Goal: Information Seeking & Learning: Learn about a topic

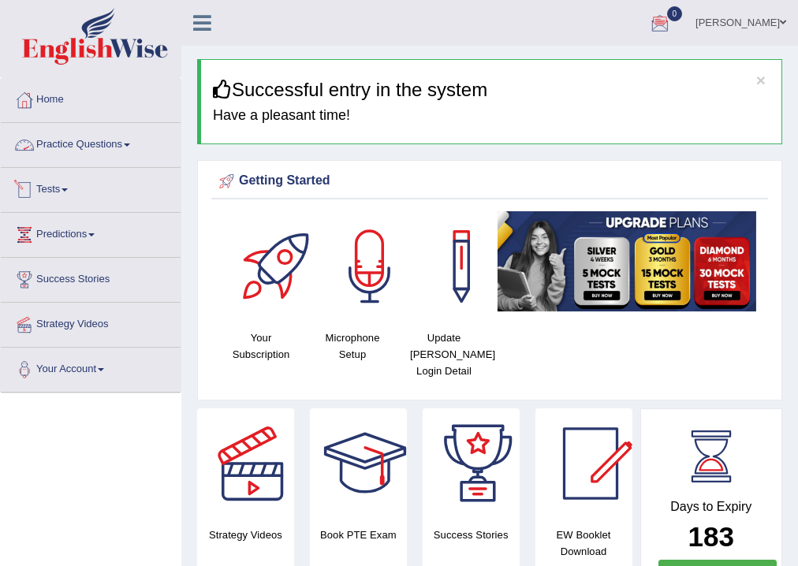
click at [80, 142] on link "Practice Questions" at bounding box center [91, 142] width 180 height 39
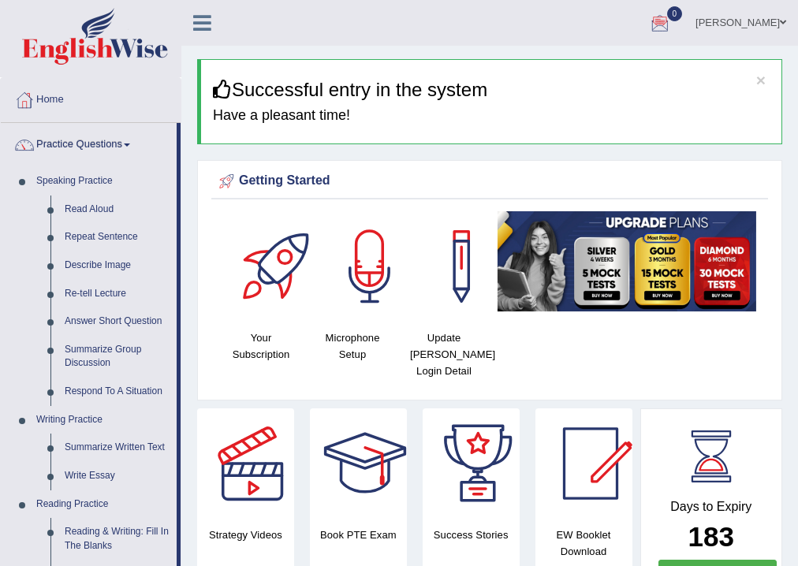
click at [100, 140] on link "Practice Questions" at bounding box center [89, 142] width 176 height 39
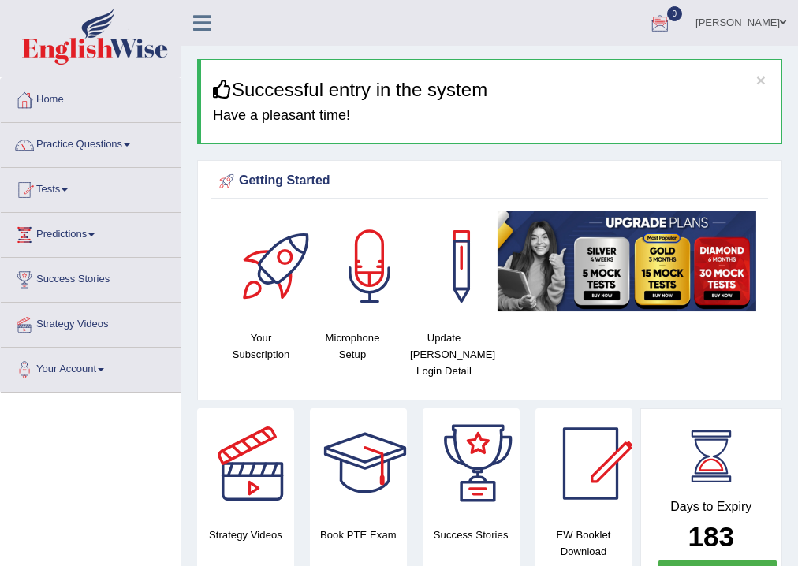
click at [65, 182] on link "Tests" at bounding box center [91, 187] width 180 height 39
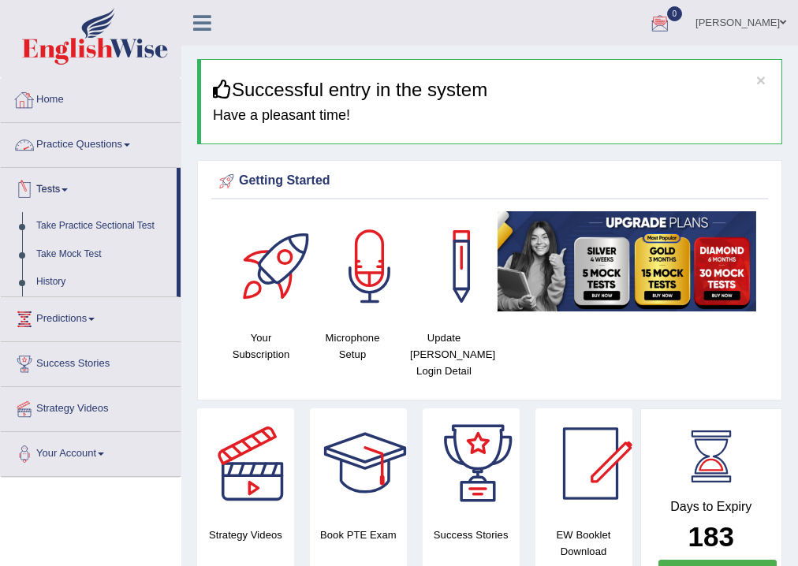
click at [76, 145] on link "Practice Questions" at bounding box center [91, 142] width 180 height 39
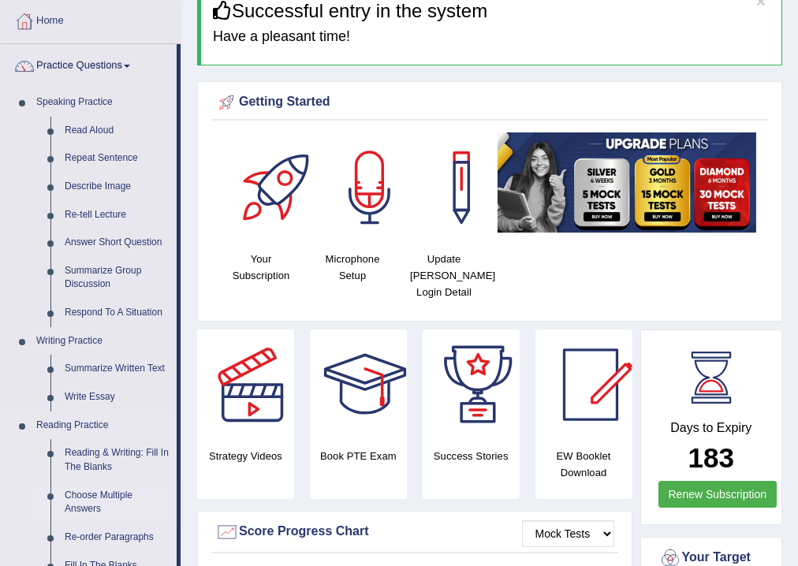
scroll to position [189, 0]
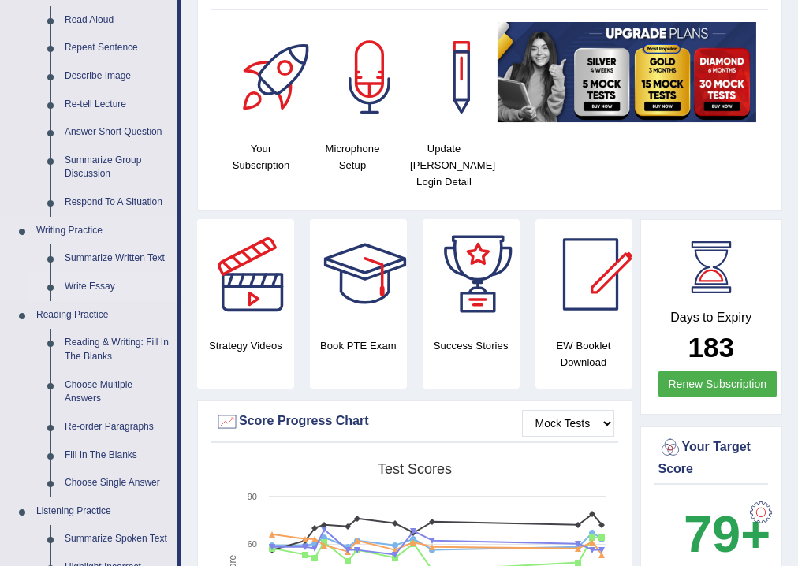
click at [95, 281] on link "Write Essay" at bounding box center [117, 287] width 119 height 28
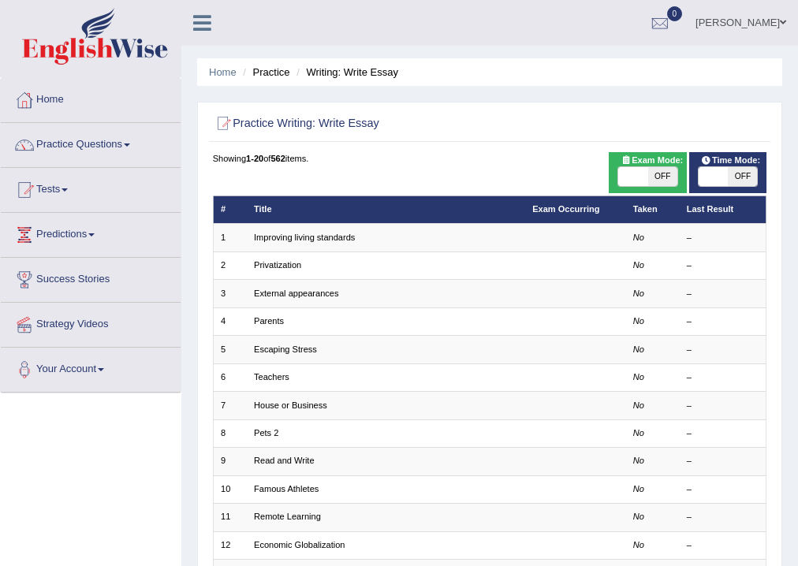
click at [657, 163] on span "Exam Mode:" at bounding box center [652, 161] width 73 height 14
click at [659, 174] on span "OFF" at bounding box center [662, 176] width 29 height 19
checkbox input "true"
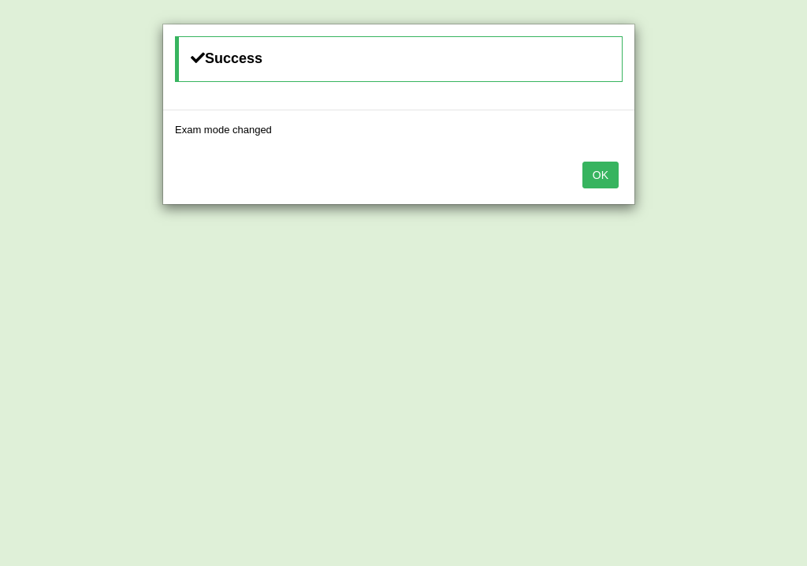
click at [601, 173] on button "OK" at bounding box center [601, 175] width 36 height 27
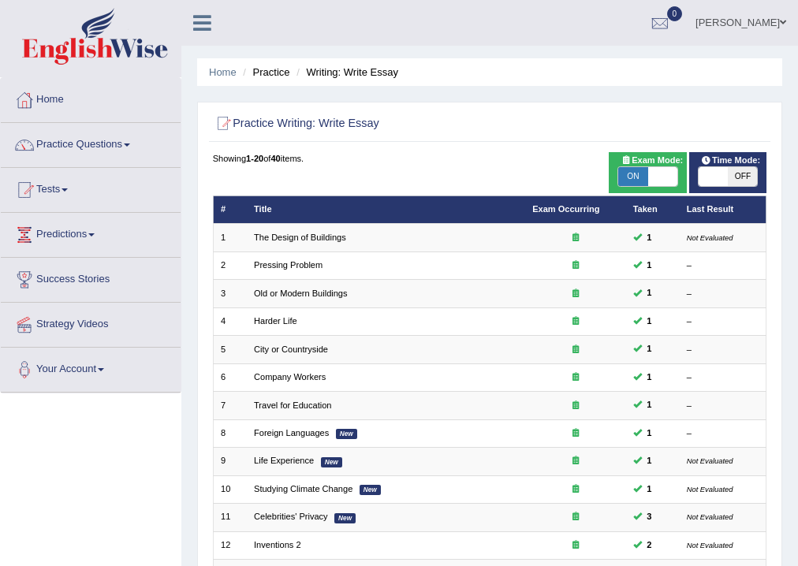
click at [735, 174] on span "OFF" at bounding box center [742, 176] width 29 height 19
checkbox input "true"
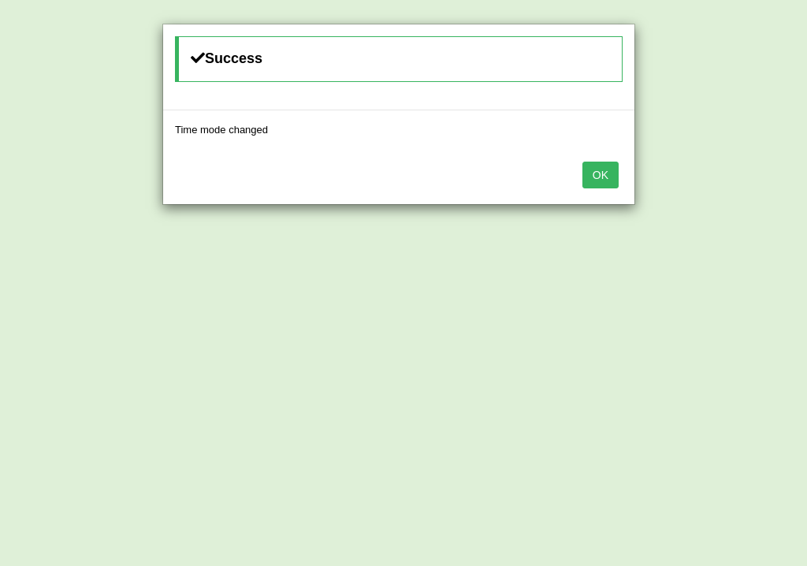
click at [584, 167] on button "OK" at bounding box center [601, 175] width 36 height 27
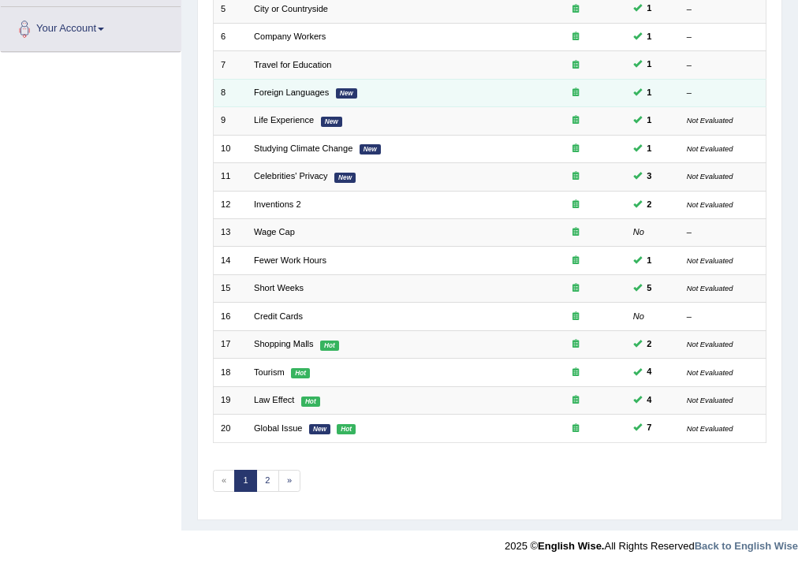
scroll to position [341, 0]
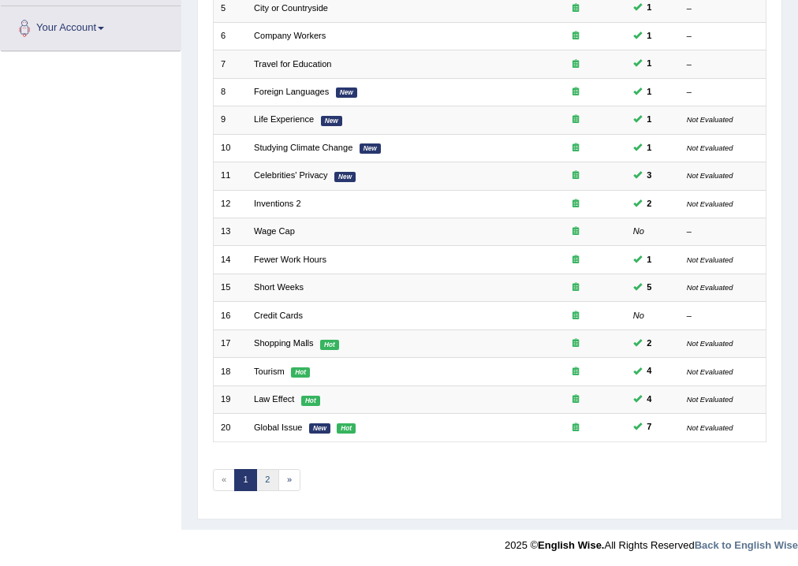
click at [269, 472] on link "2" at bounding box center [267, 480] width 23 height 22
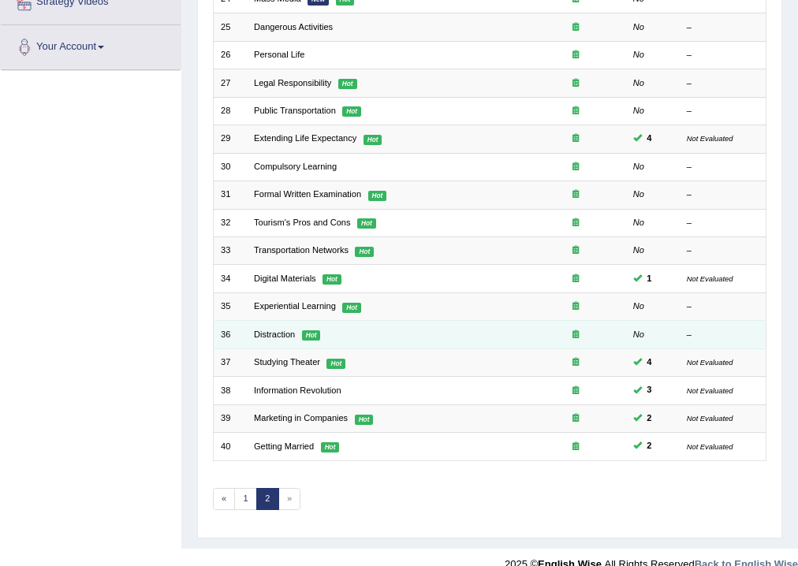
scroll to position [341, 0]
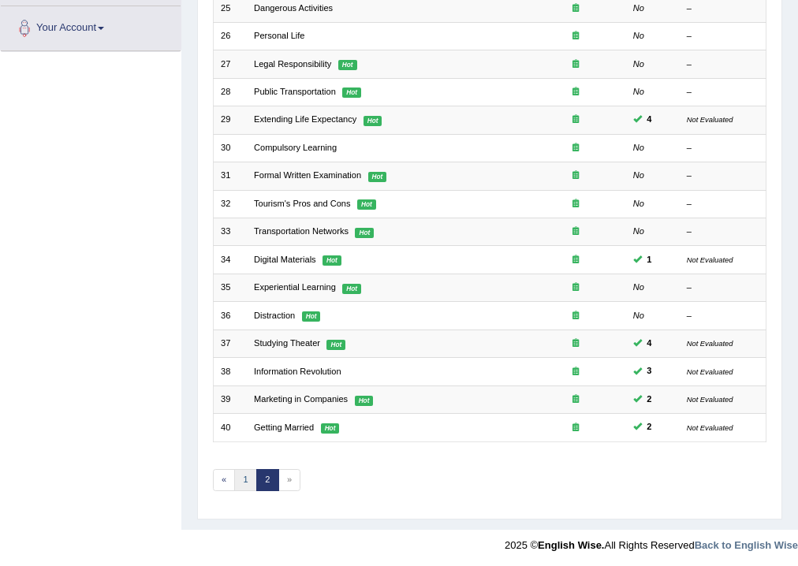
click at [248, 477] on link "1" at bounding box center [245, 480] width 23 height 22
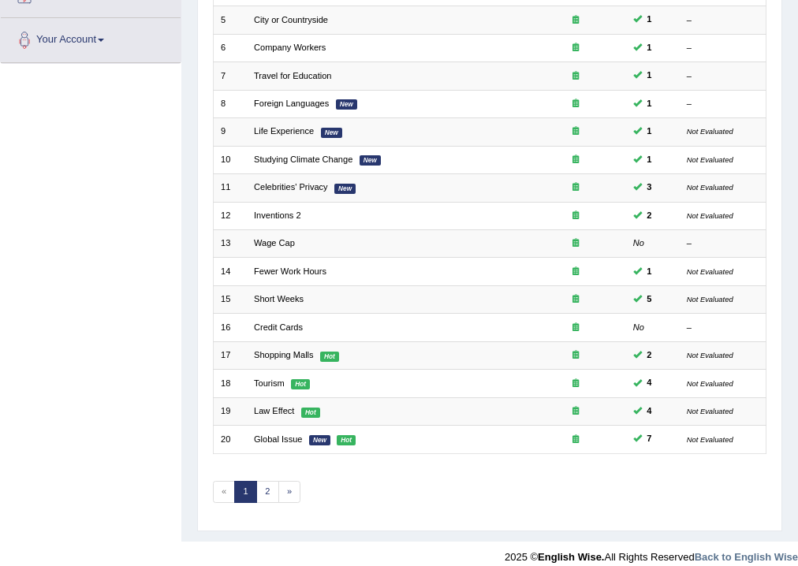
scroll to position [341, 0]
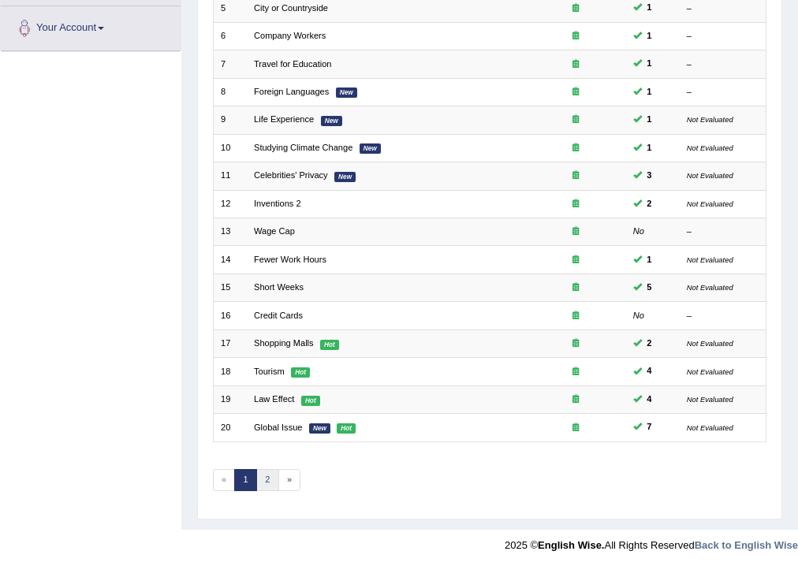
click at [268, 486] on link "2" at bounding box center [267, 480] width 23 height 22
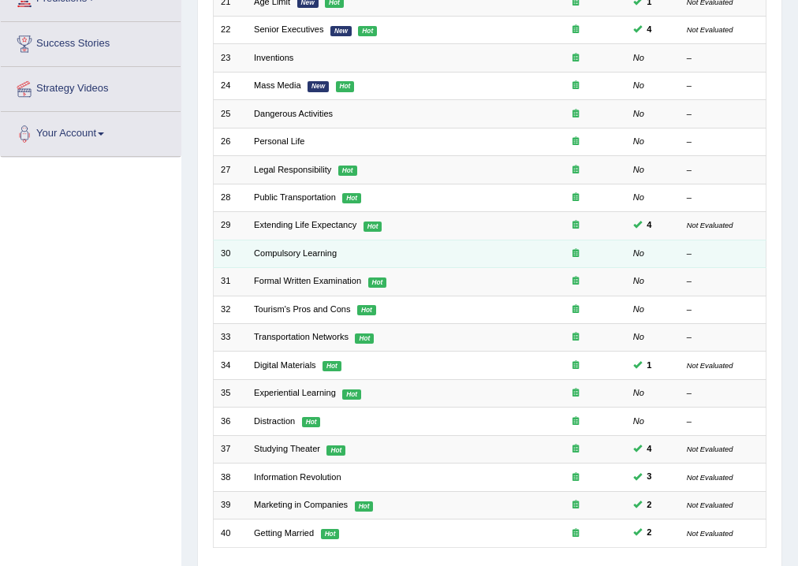
scroll to position [341, 0]
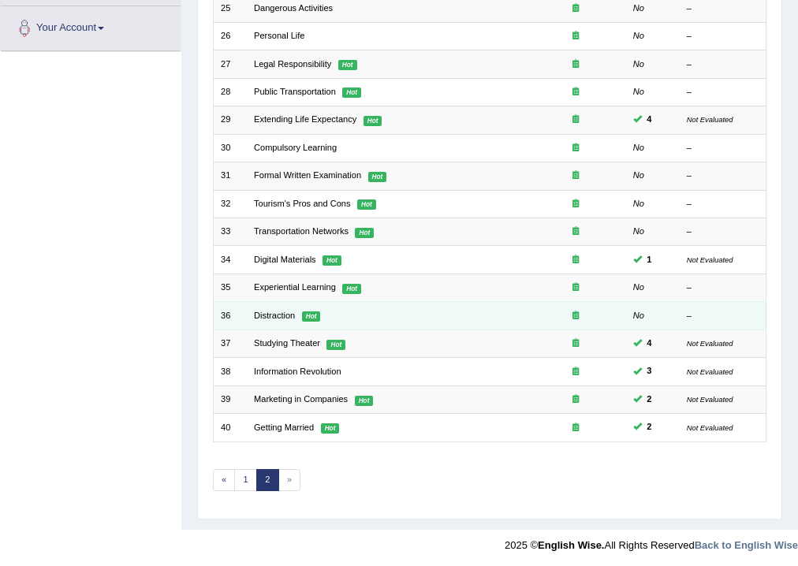
click at [265, 307] on td "Distraction Hot" at bounding box center [386, 316] width 278 height 28
click at [265, 316] on link "Distraction" at bounding box center [274, 315] width 41 height 9
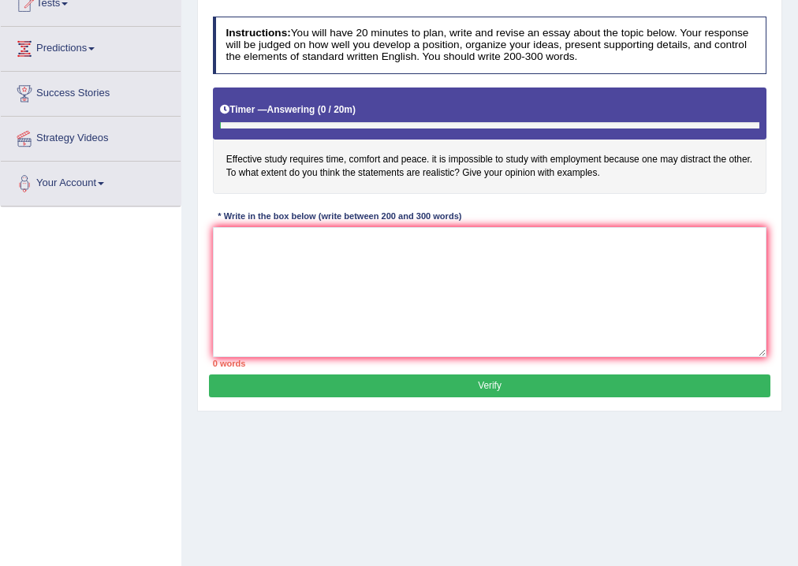
scroll to position [189, 0]
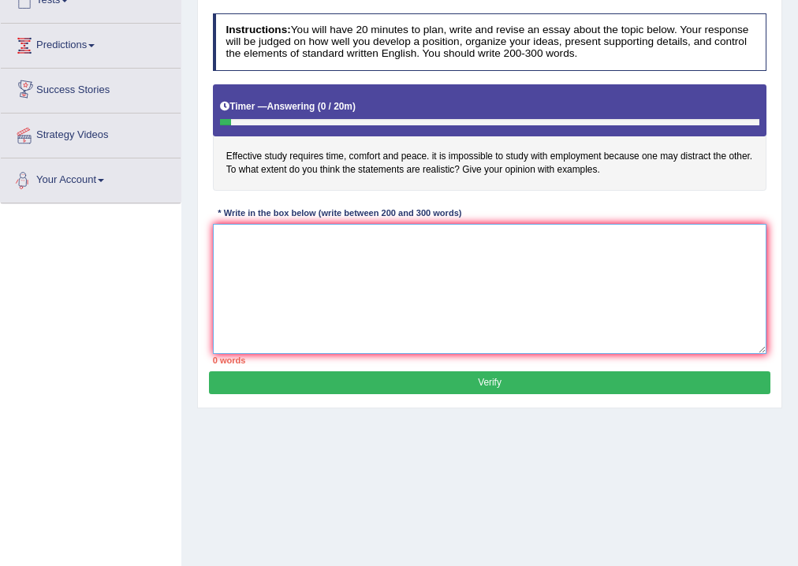
click at [289, 265] on textarea at bounding box center [490, 289] width 554 height 130
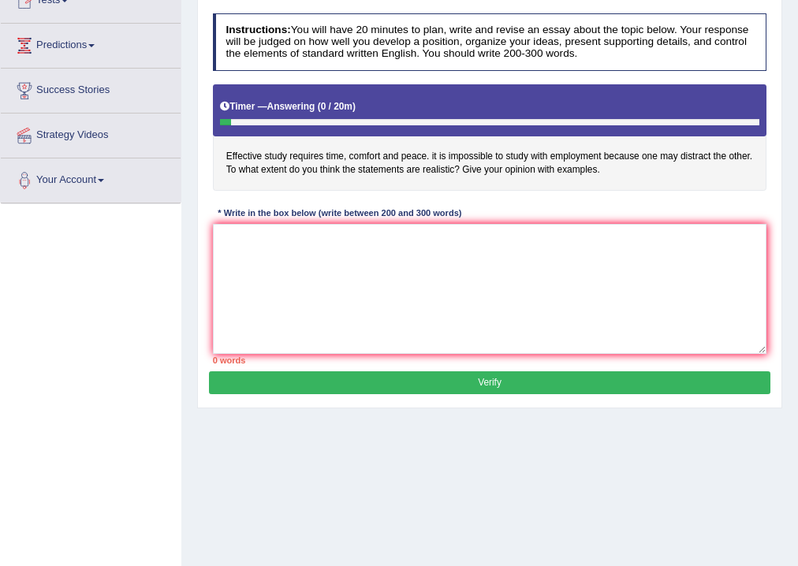
scroll to position [262, 0]
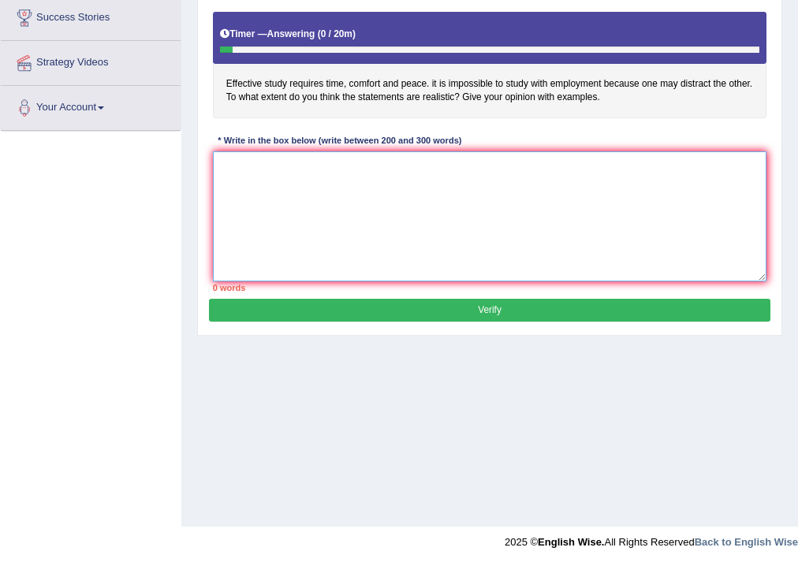
click at [427, 240] on textarea at bounding box center [490, 216] width 554 height 130
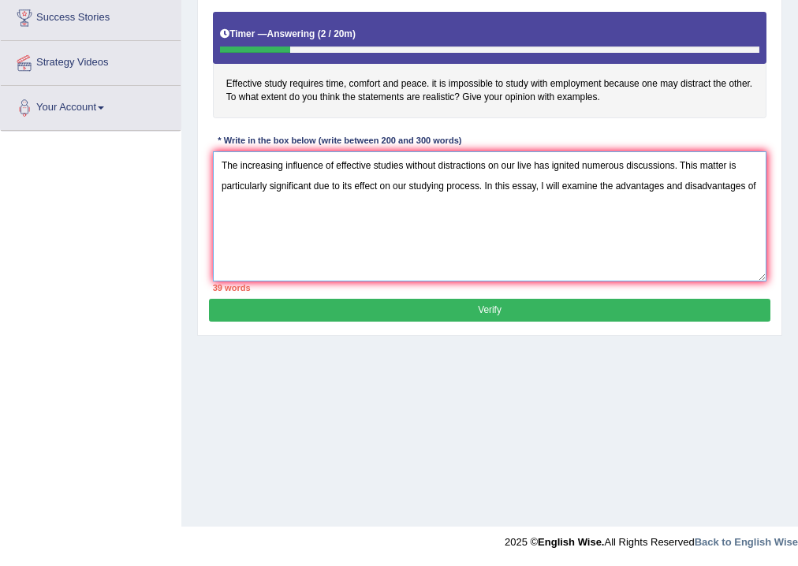
drag, startPoint x: 337, startPoint y: 164, endPoint x: 484, endPoint y: 172, distance: 147.6
click at [484, 172] on textarea "The increasing influence of effective studies without distractions on our live …" at bounding box center [490, 216] width 554 height 130
click at [761, 184] on textarea "The increasing influence of effective studies without distractions on our live …" at bounding box center [490, 216] width 554 height 130
paste textarea "effective studies without distractions"
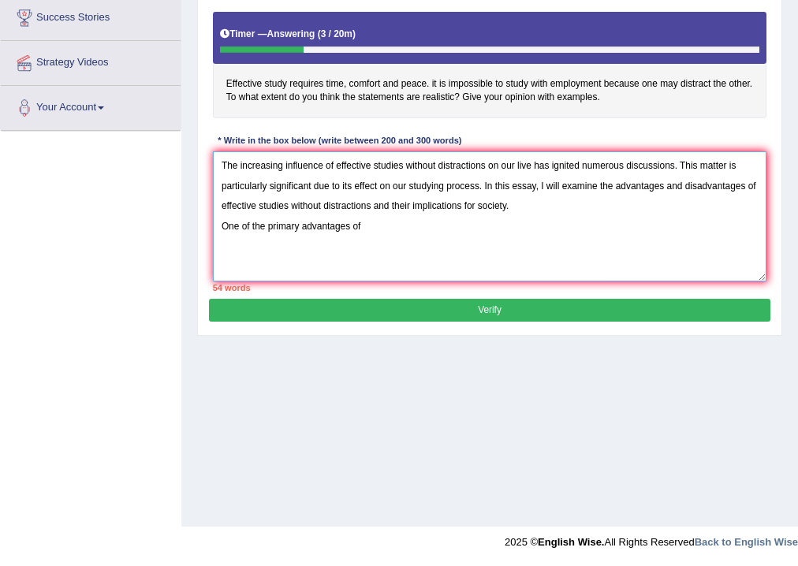
paste textarea "effective studies without distractions"
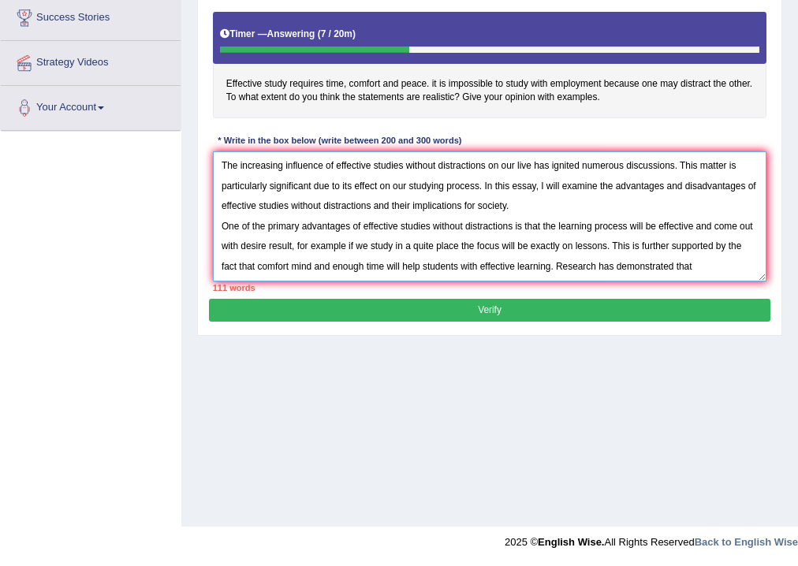
paste textarea "effective studies without distractions"
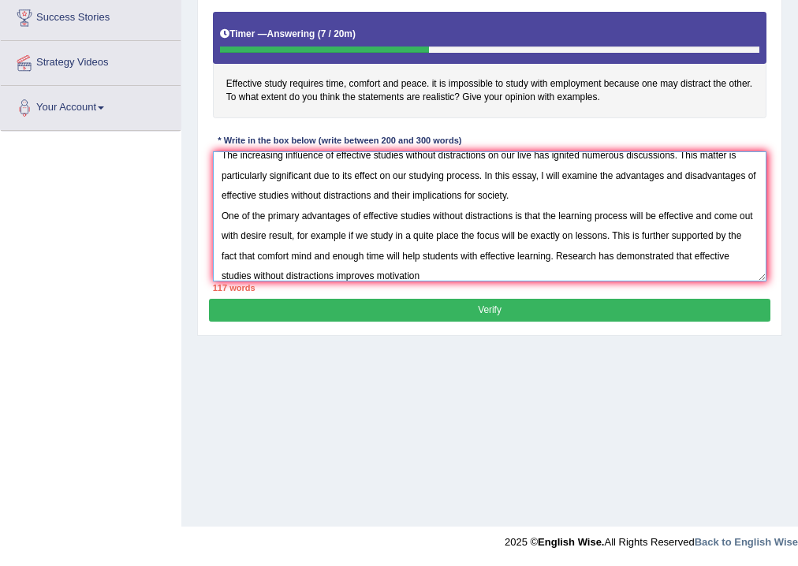
click at [375, 274] on textarea "The increasing influence of effective studies without distractions on our live …" at bounding box center [490, 216] width 554 height 130
click at [467, 277] on textarea "The increasing influence of effective studies without distractions on our live …" at bounding box center [490, 216] width 554 height 130
paste textarea "effective studies without distractions"
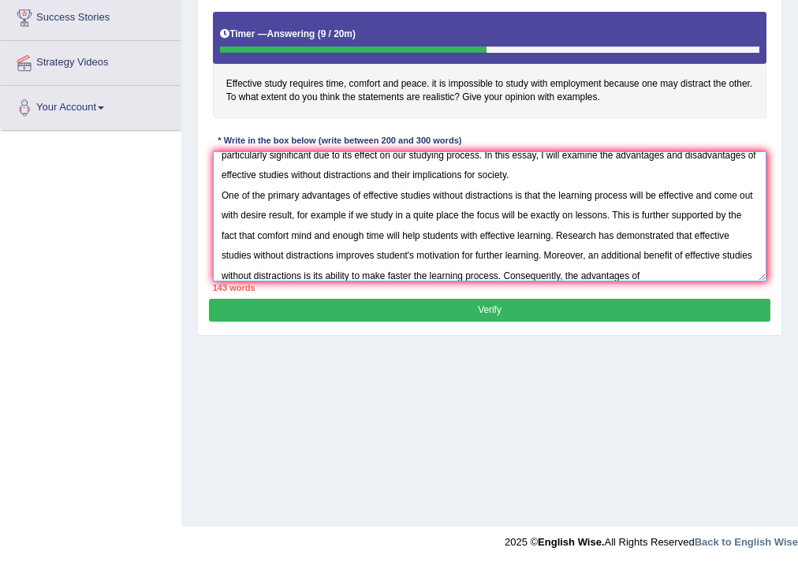
paste textarea "effective studies without distractions"
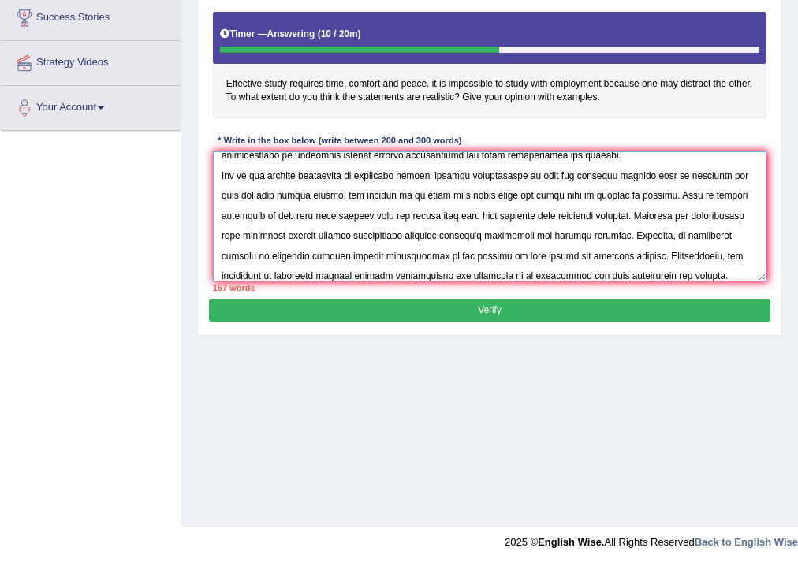
scroll to position [84, 0]
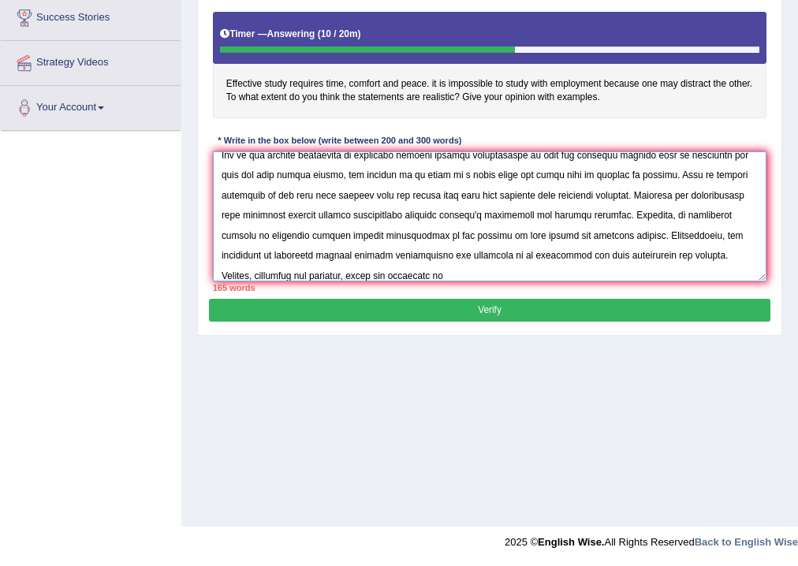
paste textarea "effective studies without distractions"
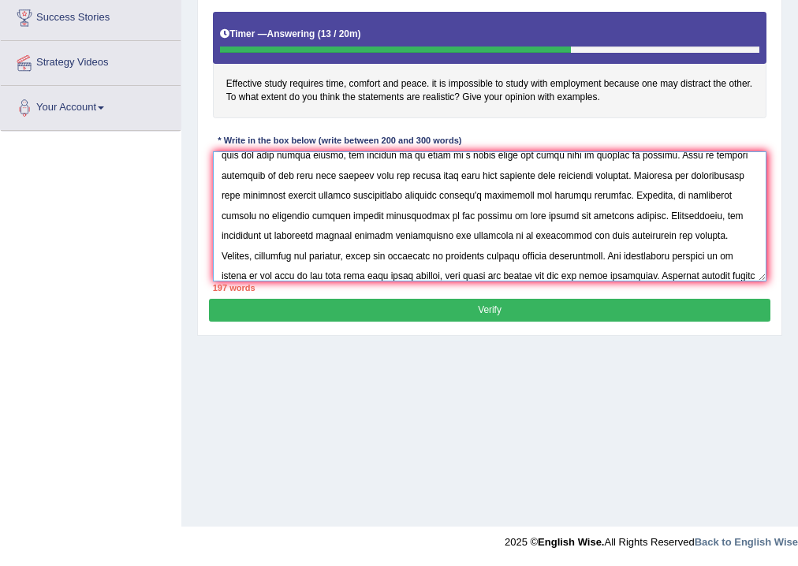
scroll to position [130, 0]
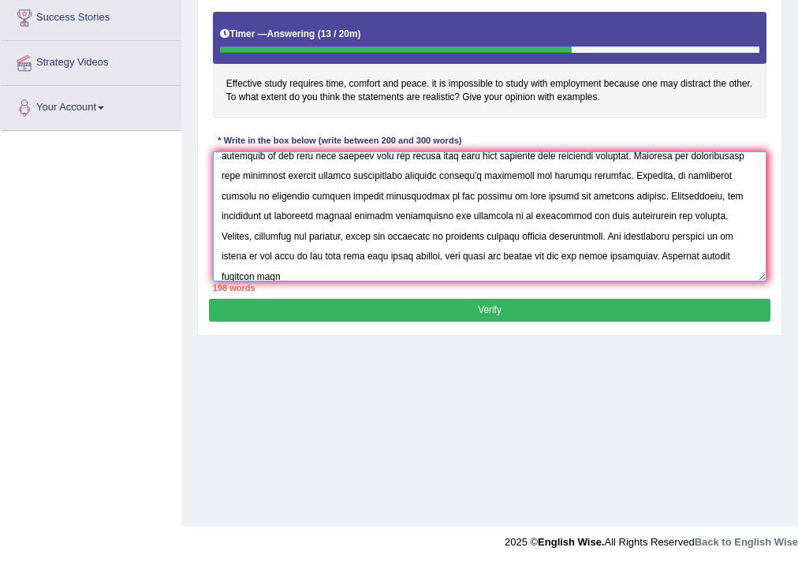
paste textarea "effective studies without distractions"
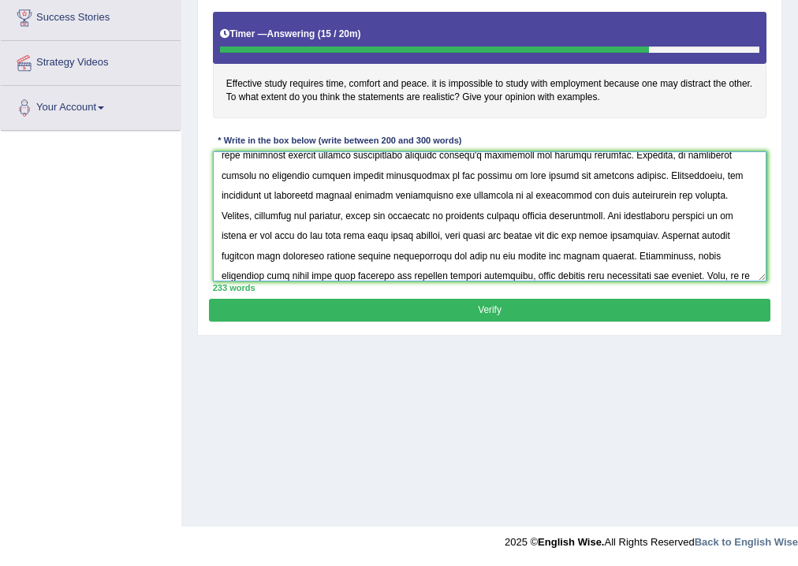
scroll to position [177, 0]
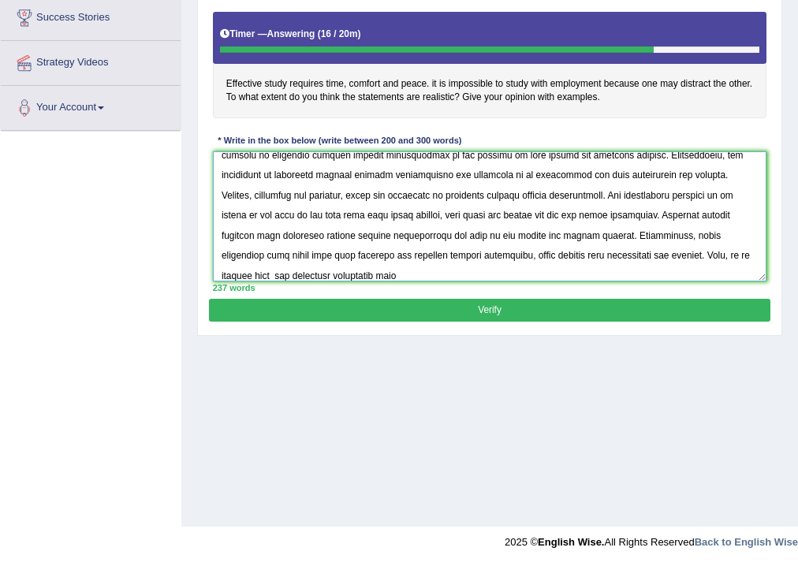
paste textarea "effective studies without distractions"
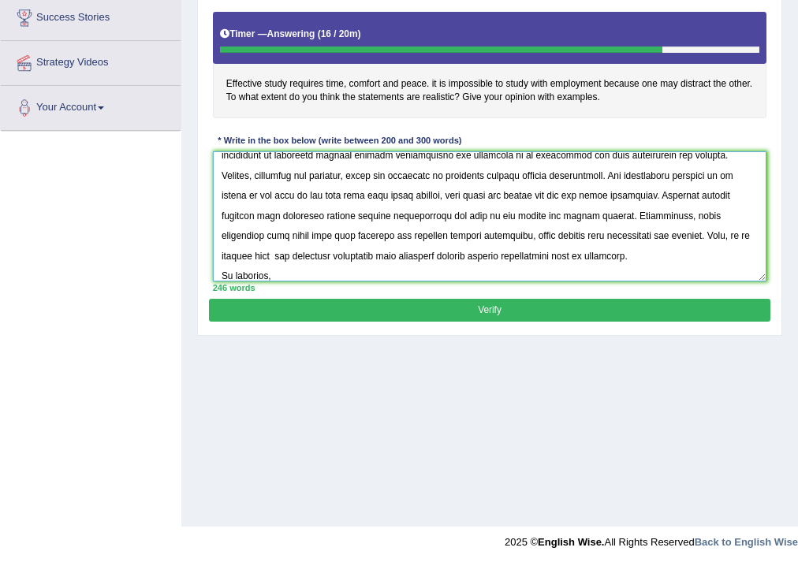
paste textarea "effective studies without distractions"
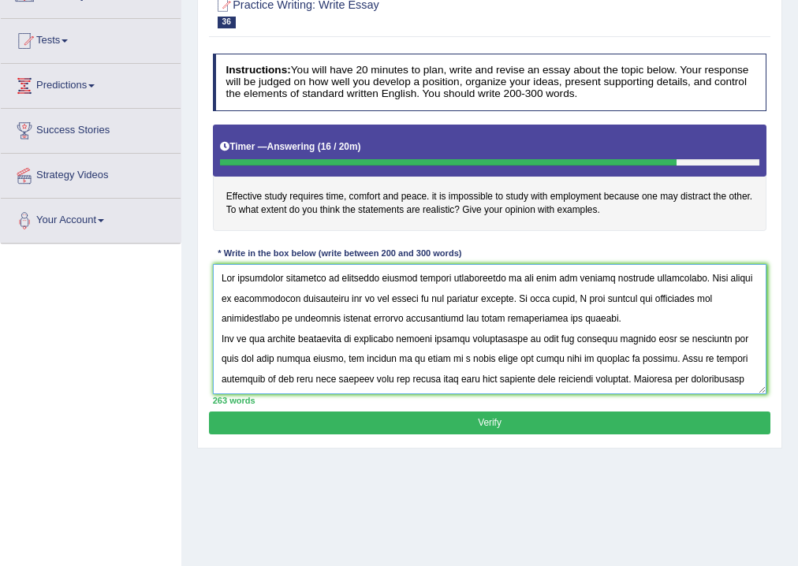
scroll to position [136, 0]
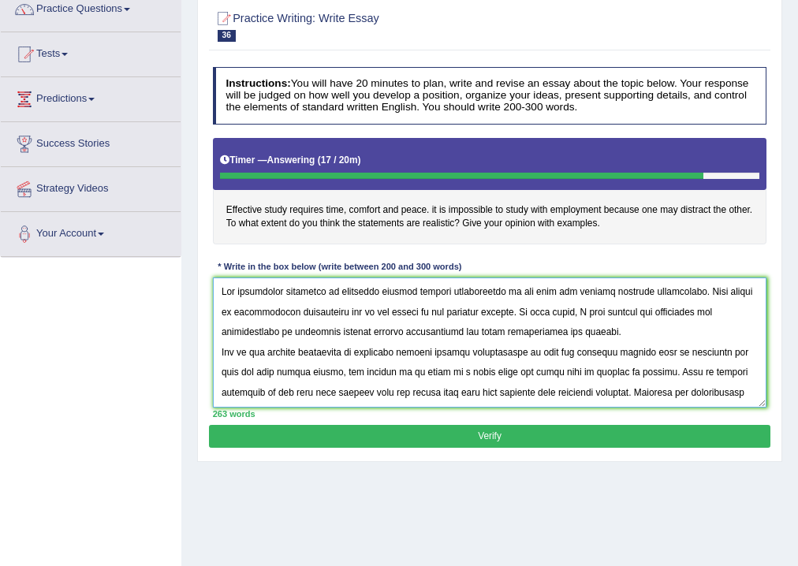
click at [564, 392] on textarea at bounding box center [490, 342] width 554 height 130
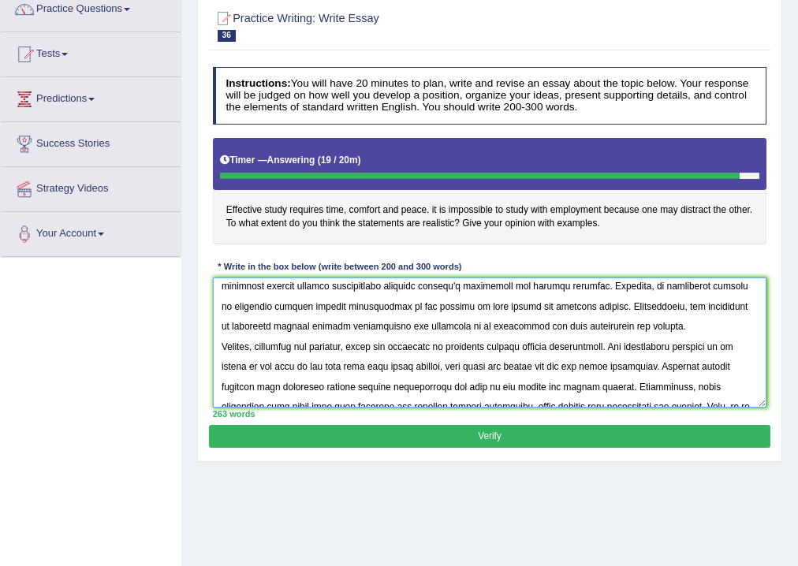
scroll to position [222, 0]
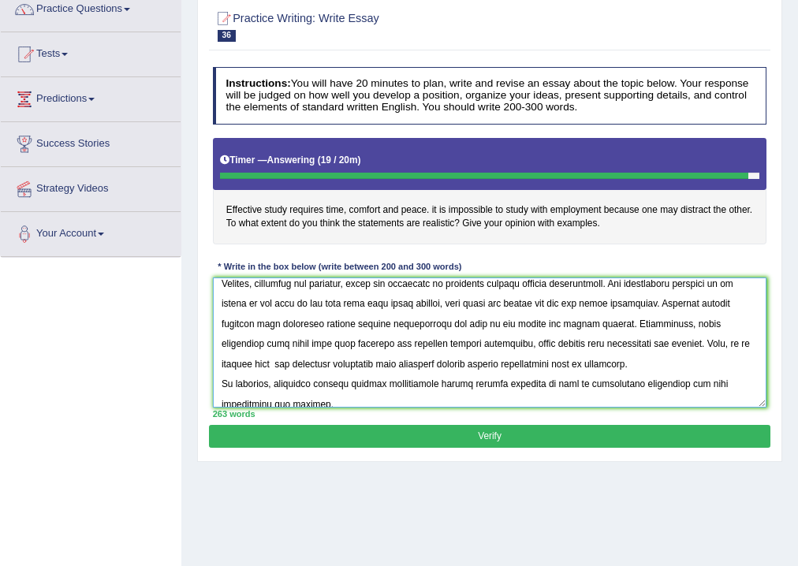
click at [256, 366] on textarea at bounding box center [490, 342] width 554 height 130
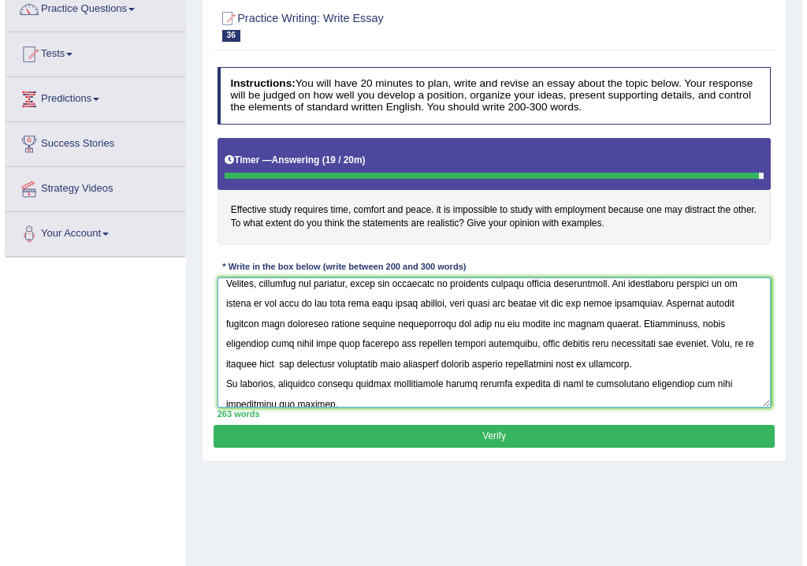
scroll to position [237, 0]
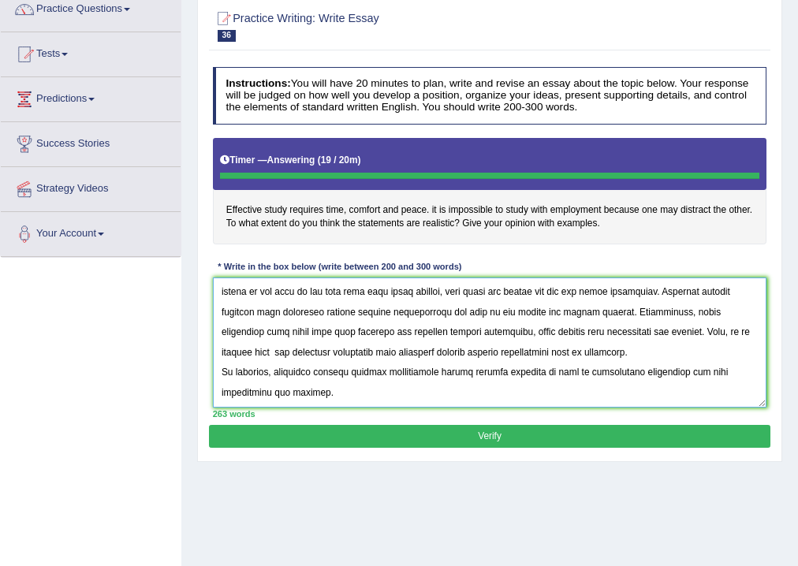
type textarea "The increasing influence of effective studies without distractions on our live …"
click at [382, 426] on button "Verify" at bounding box center [489, 436] width 561 height 23
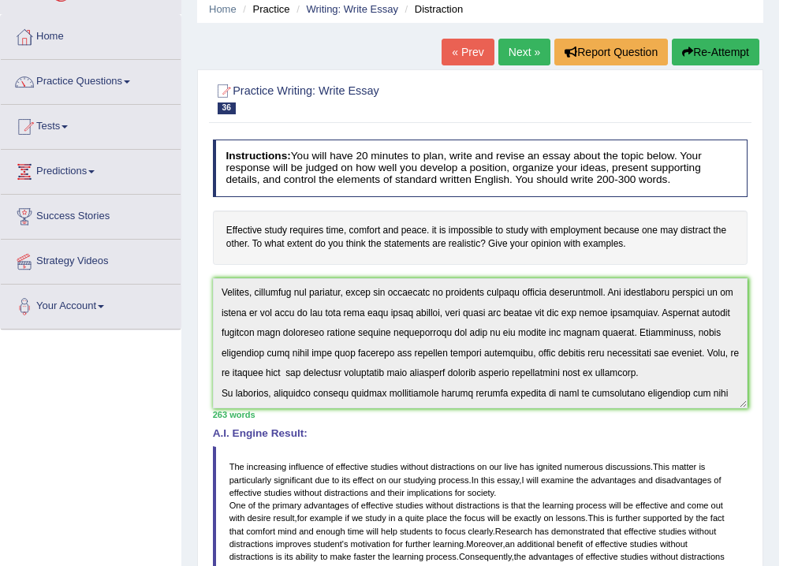
scroll to position [0, 0]
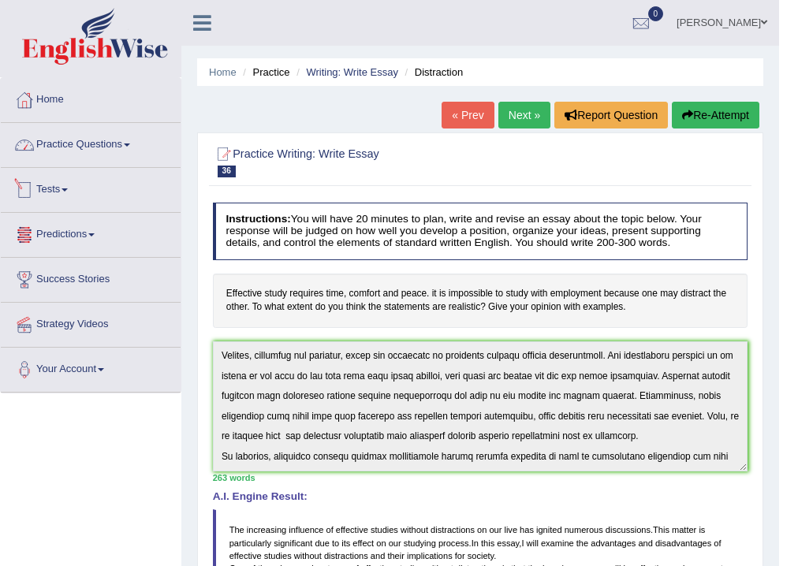
click at [78, 141] on link "Practice Questions" at bounding box center [91, 142] width 180 height 39
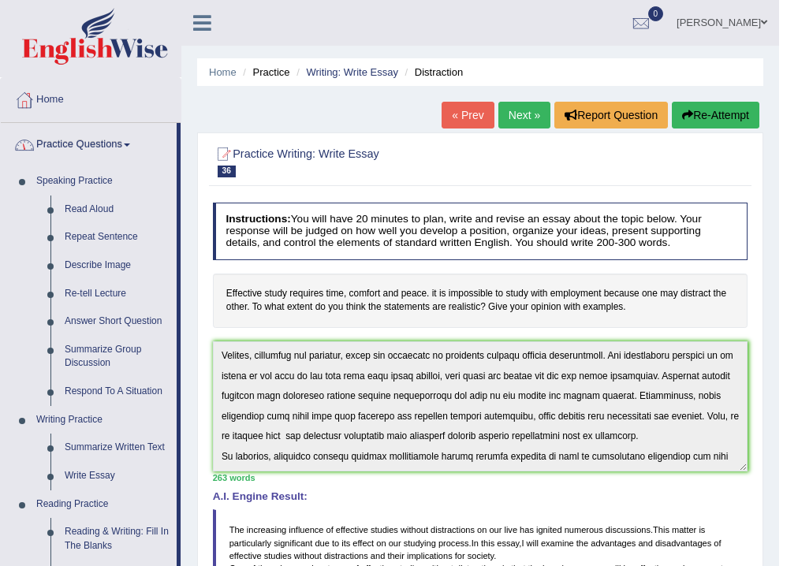
click at [98, 147] on link "Practice Questions" at bounding box center [89, 142] width 176 height 39
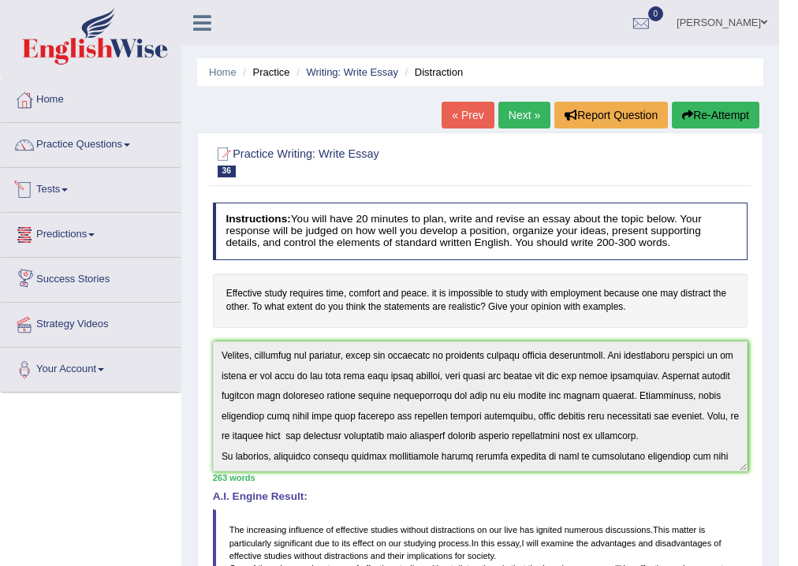
click at [73, 183] on link "Tests" at bounding box center [91, 187] width 180 height 39
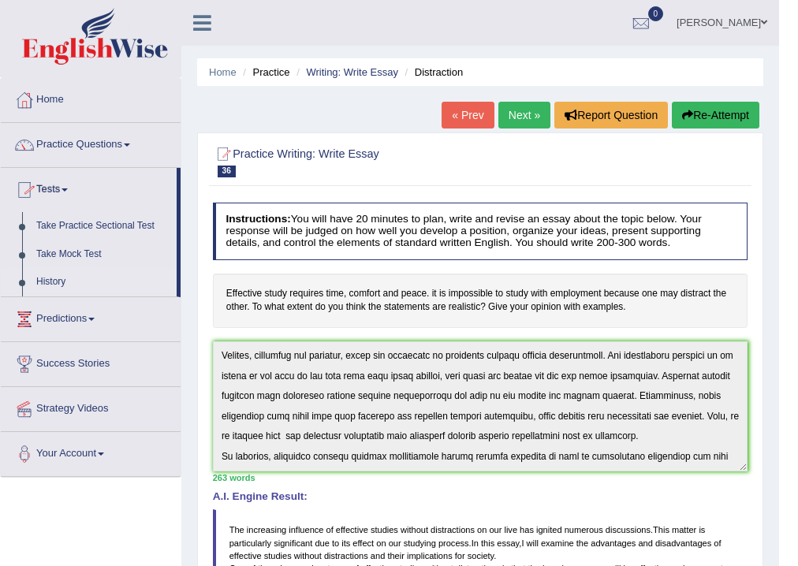
click at [42, 277] on link "History" at bounding box center [102, 282] width 147 height 28
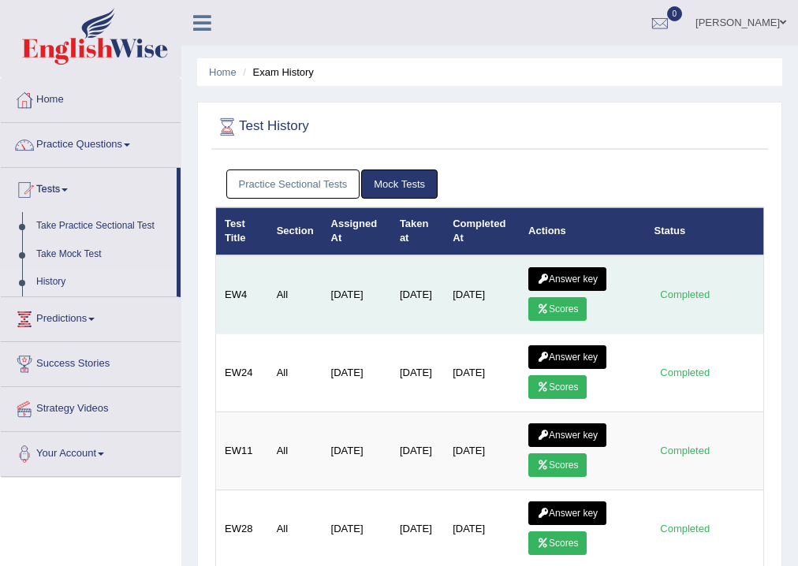
click at [587, 277] on link "Answer key" at bounding box center [567, 279] width 78 height 24
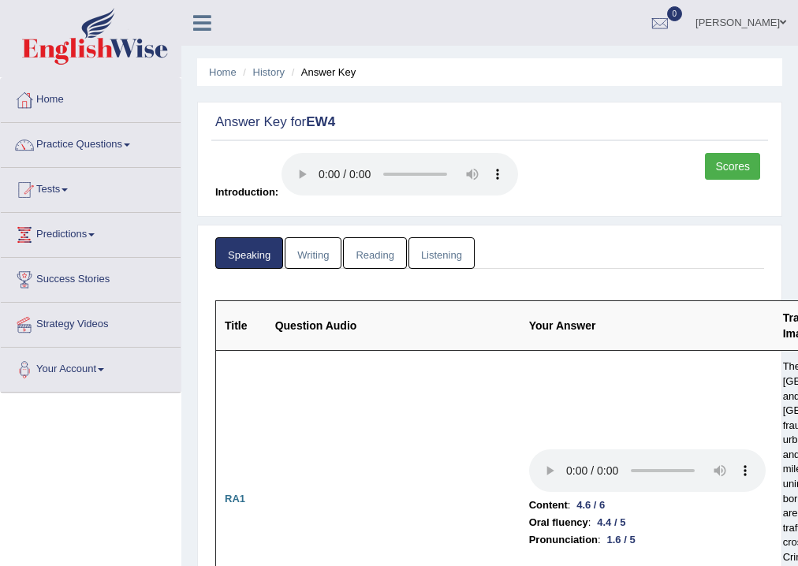
click at [312, 255] on link "Writing" at bounding box center [313, 253] width 57 height 32
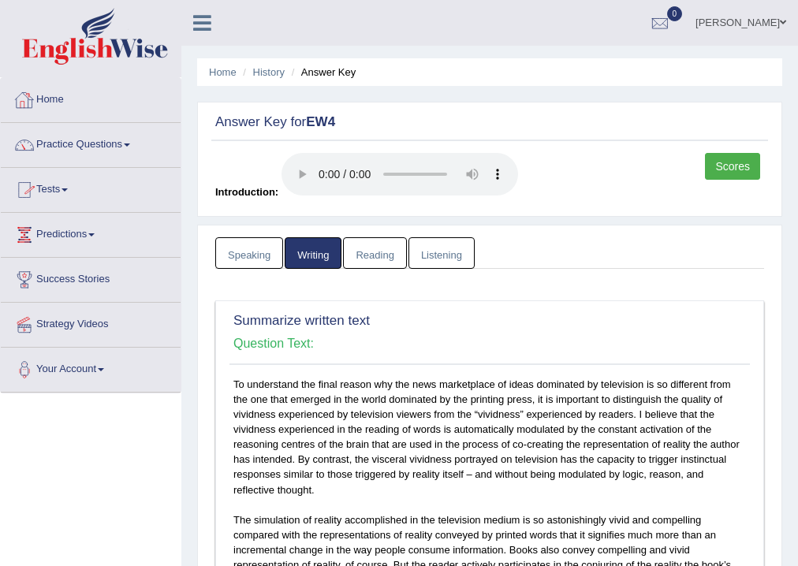
click at [76, 136] on link "Practice Questions" at bounding box center [91, 142] width 180 height 39
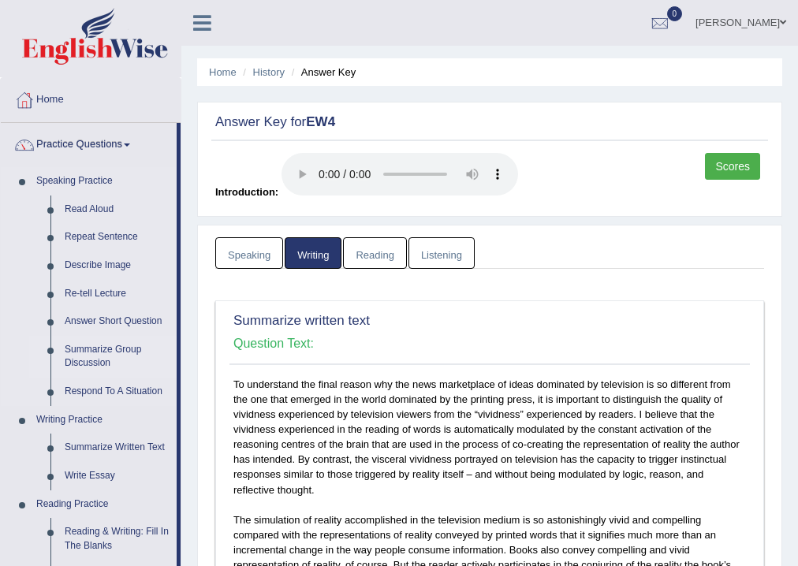
click at [112, 353] on link "Summarize Group Discussion" at bounding box center [117, 357] width 119 height 42
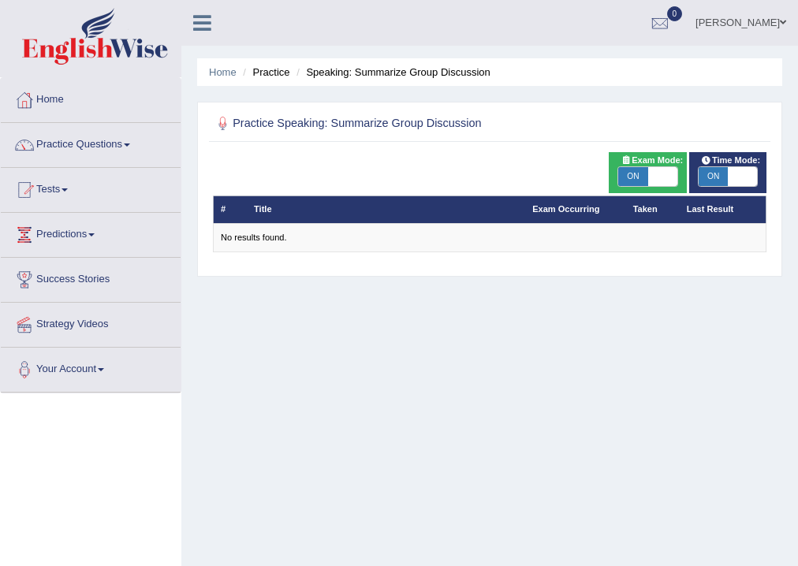
click at [640, 177] on span "ON" at bounding box center [632, 176] width 29 height 19
checkbox input "false"
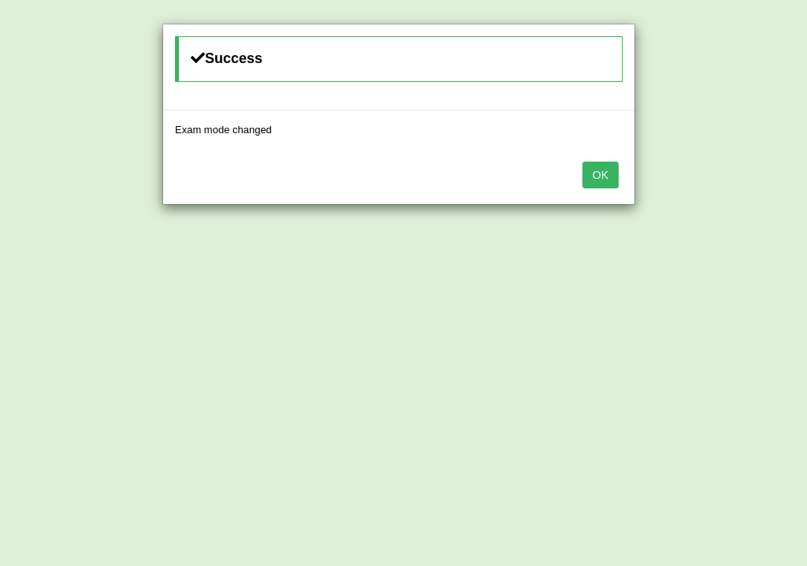
click at [594, 164] on button "OK" at bounding box center [601, 175] width 36 height 27
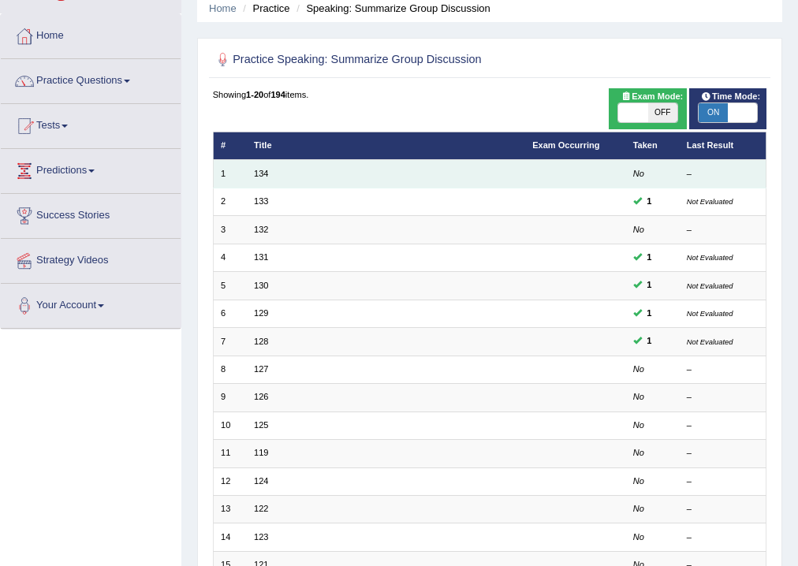
scroll to position [26, 0]
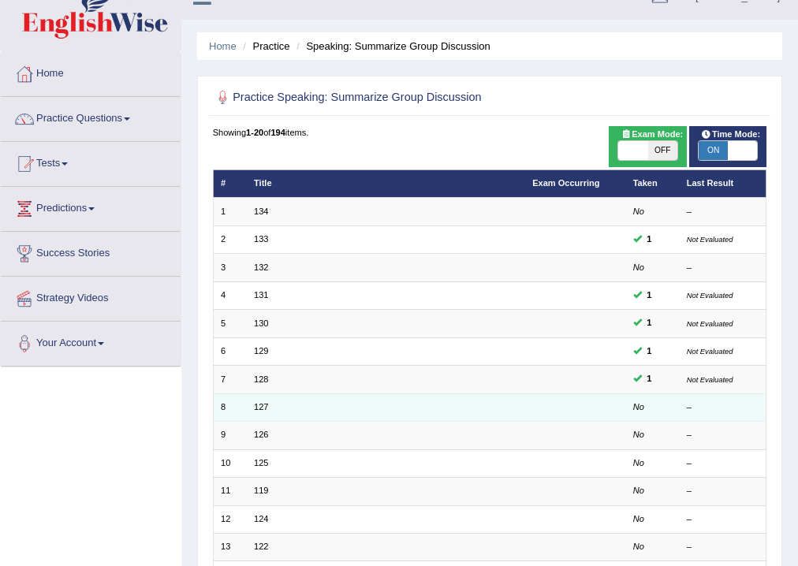
click at [266, 399] on td "127" at bounding box center [386, 407] width 278 height 28
click link "127"
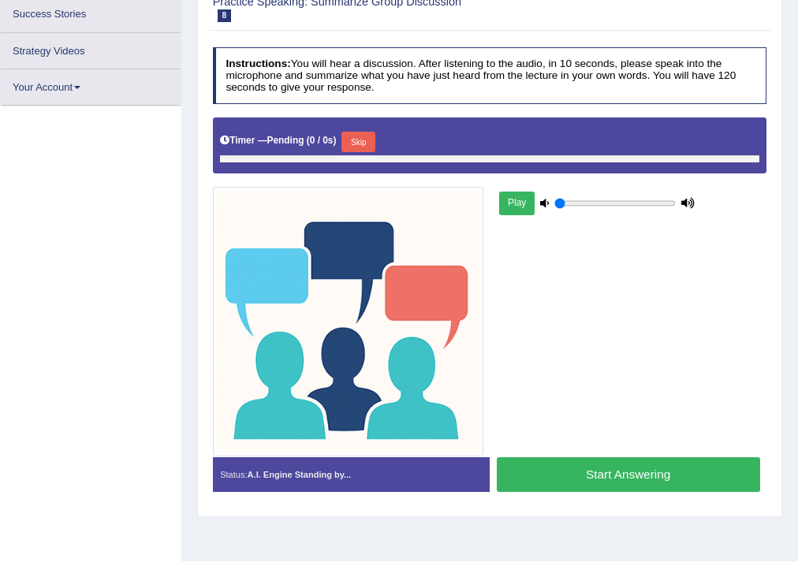
type input "0.55"
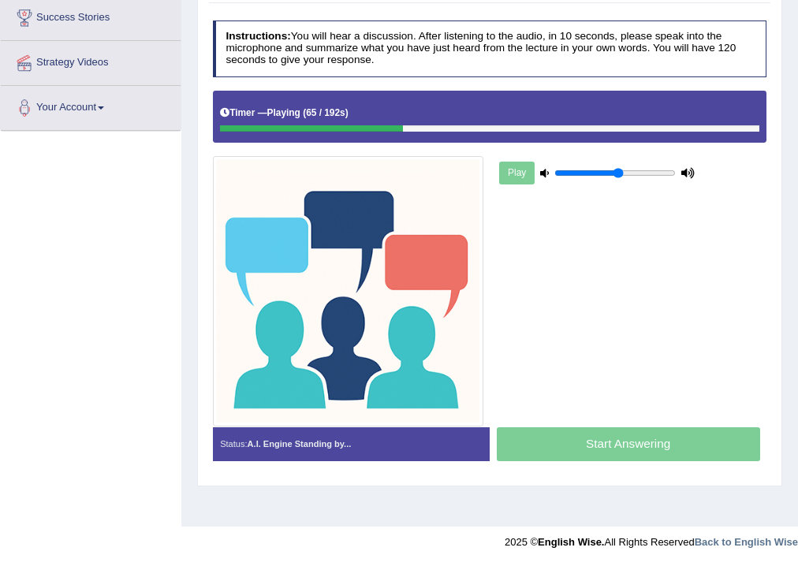
click at [306, 125] on div at bounding box center [311, 128] width 183 height 7
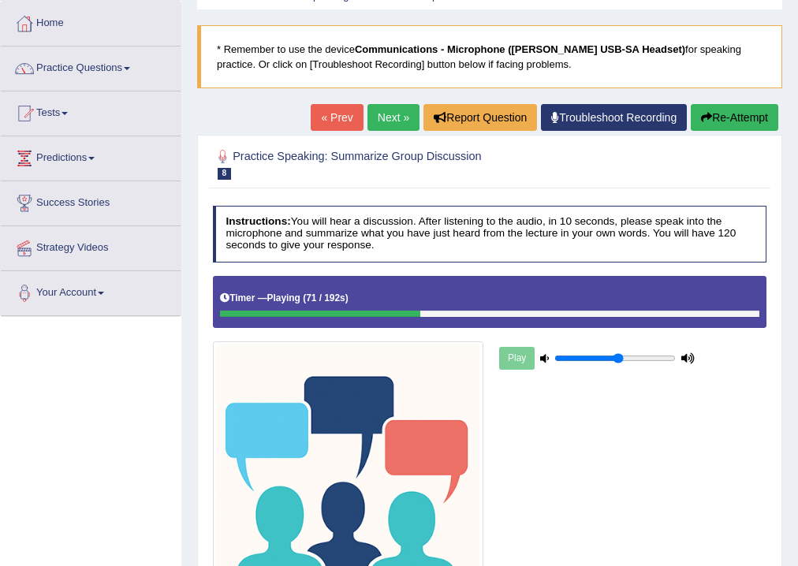
scroll to position [73, 0]
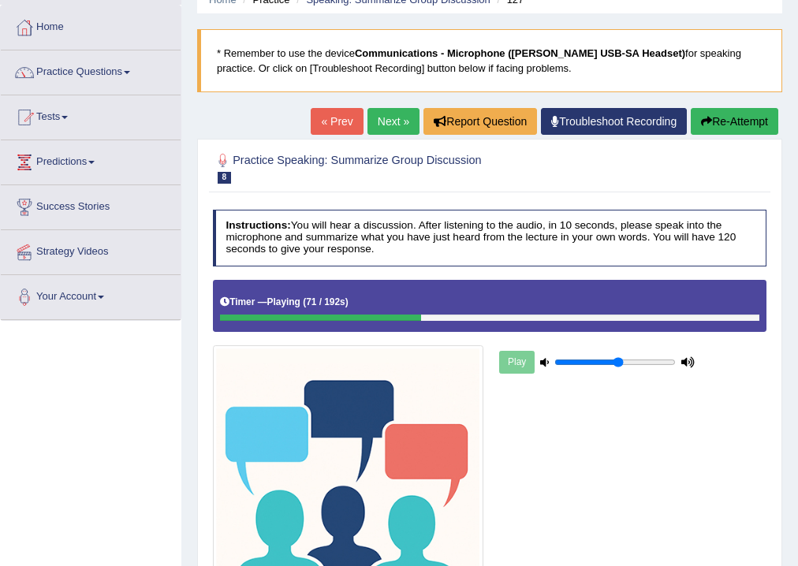
click at [713, 136] on div "« Prev Next » Report Question Troubleshoot Recording Re-Attempt" at bounding box center [546, 123] width 471 height 31
click at [717, 106] on div "Home Practice Speaking: Summarize Group Discussion 127 * Remember to use the de…" at bounding box center [489, 321] width 616 height 788
click at [719, 117] on button "Re-Attempt" at bounding box center [735, 121] width 88 height 27
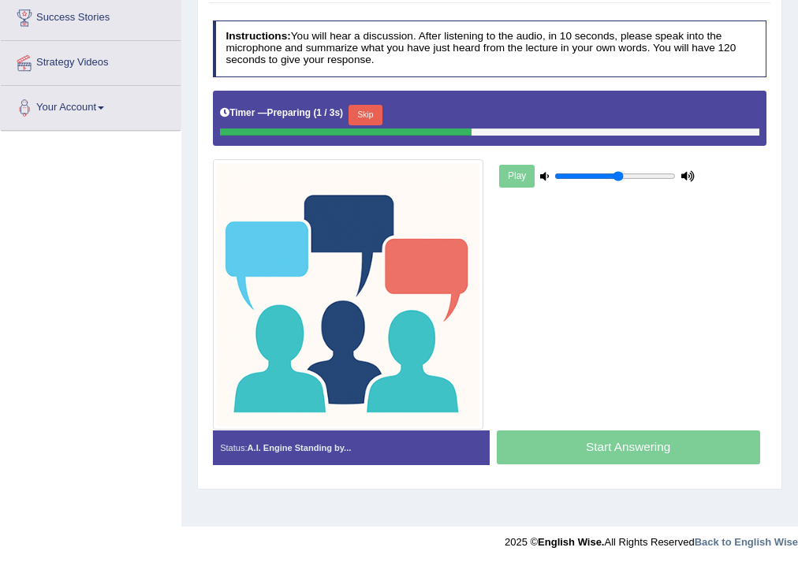
click at [375, 112] on button "Skip" at bounding box center [365, 115] width 34 height 20
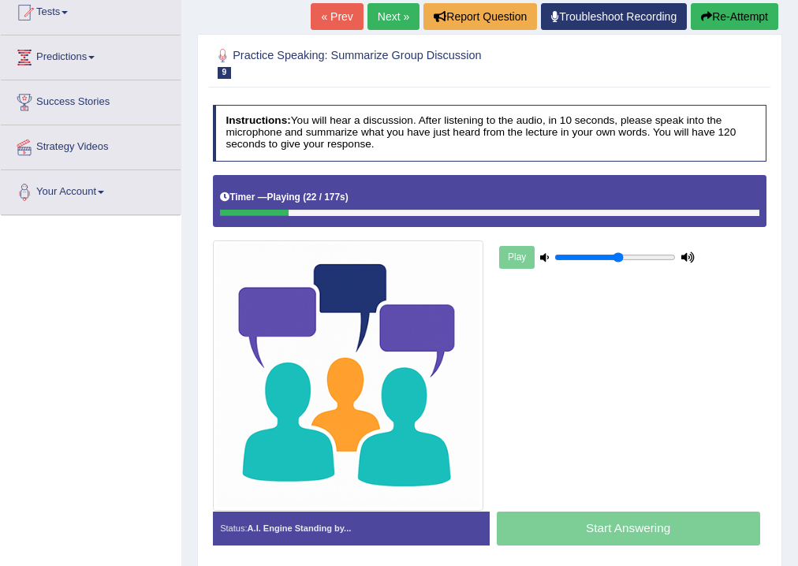
scroll to position [63, 0]
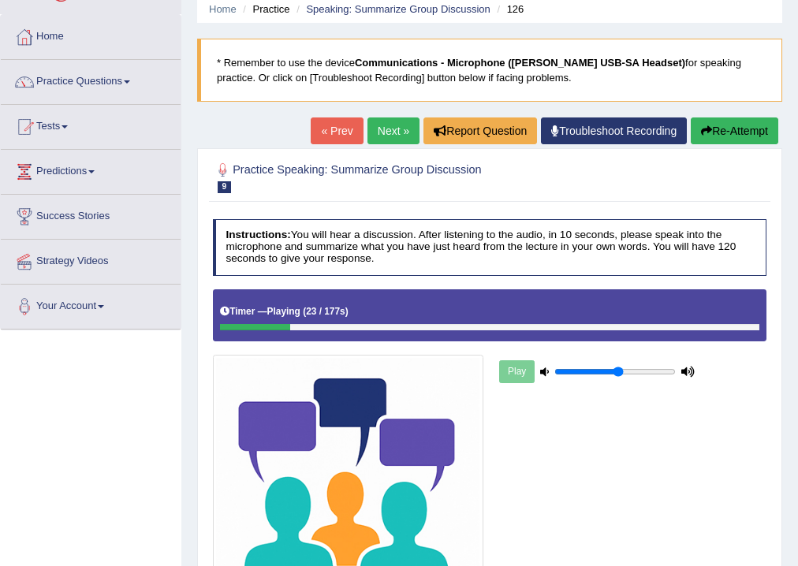
click at [747, 129] on button "Re-Attempt" at bounding box center [735, 130] width 88 height 27
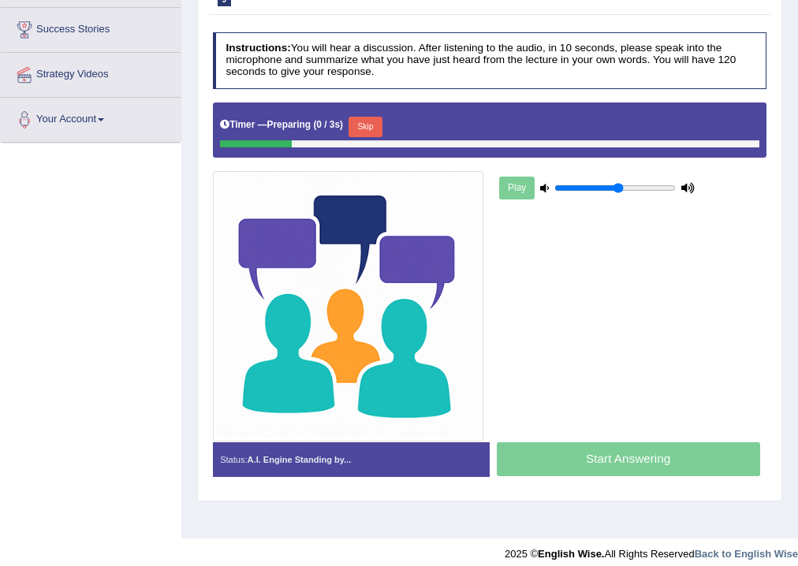
scroll to position [262, 0]
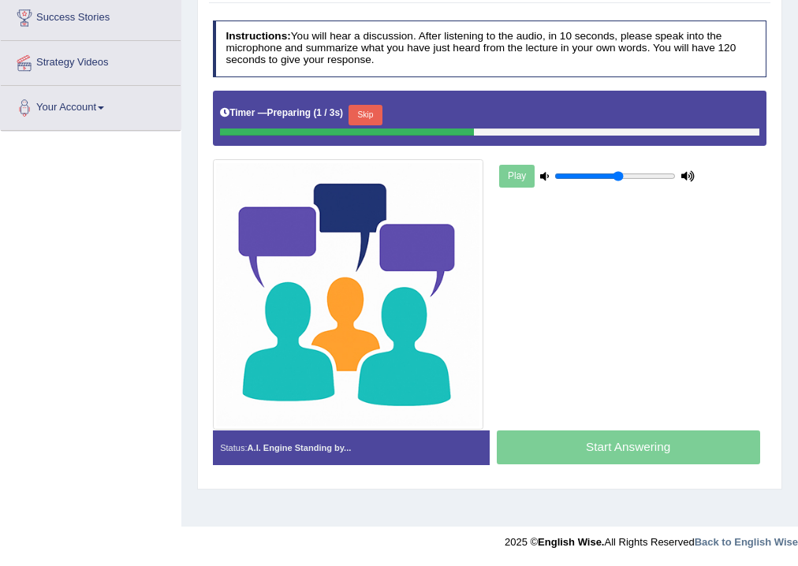
click at [372, 114] on button "Skip" at bounding box center [365, 115] width 34 height 20
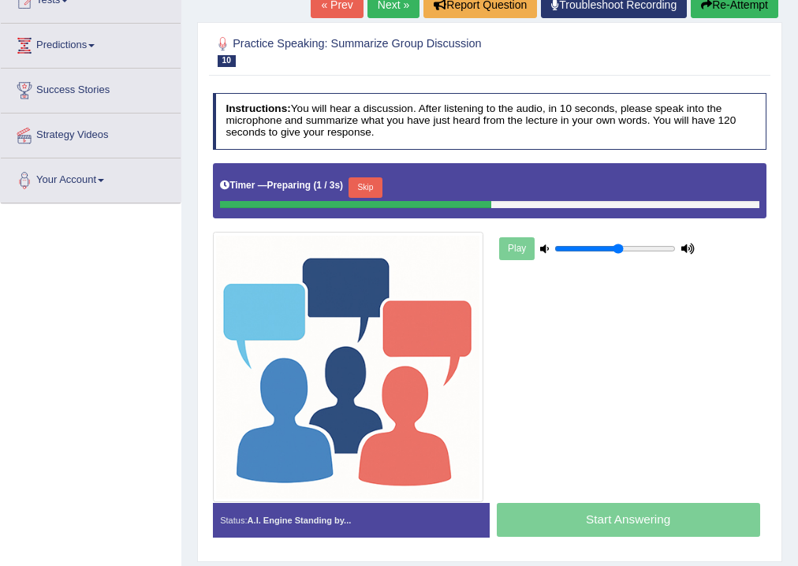
click at [369, 180] on button "Skip" at bounding box center [365, 187] width 34 height 20
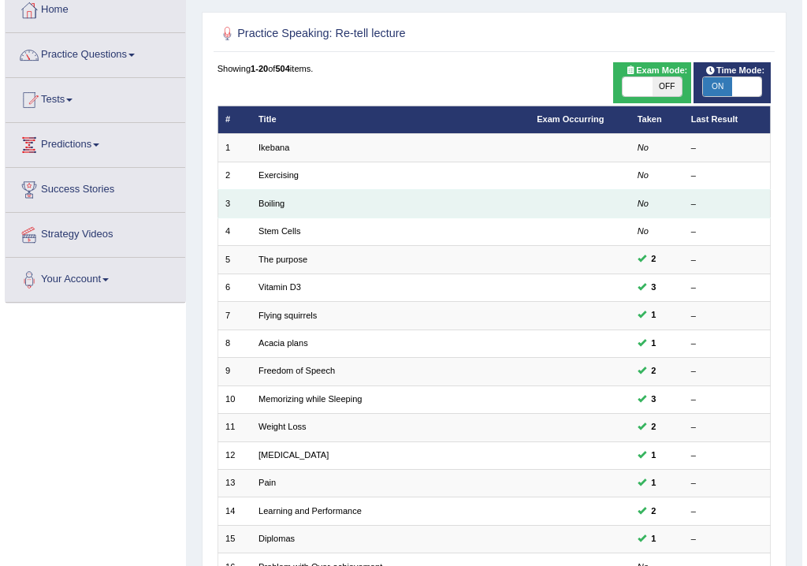
scroll to position [89, 0]
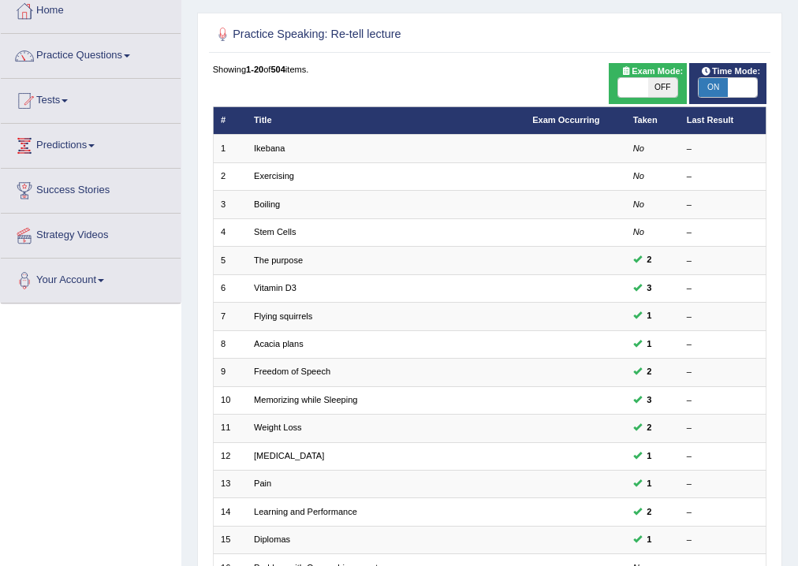
click at [674, 86] on span "OFF" at bounding box center [662, 87] width 29 height 19
checkbox input "true"
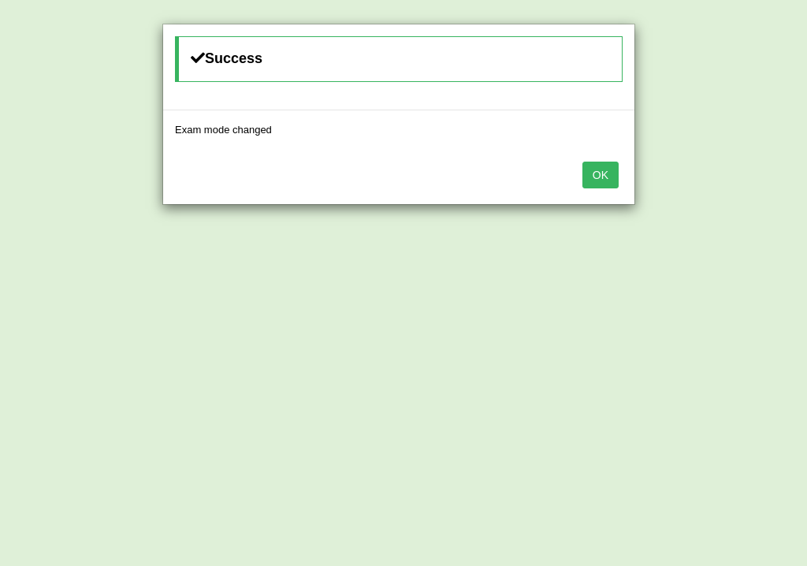
click at [616, 173] on button "OK" at bounding box center [601, 175] width 36 height 27
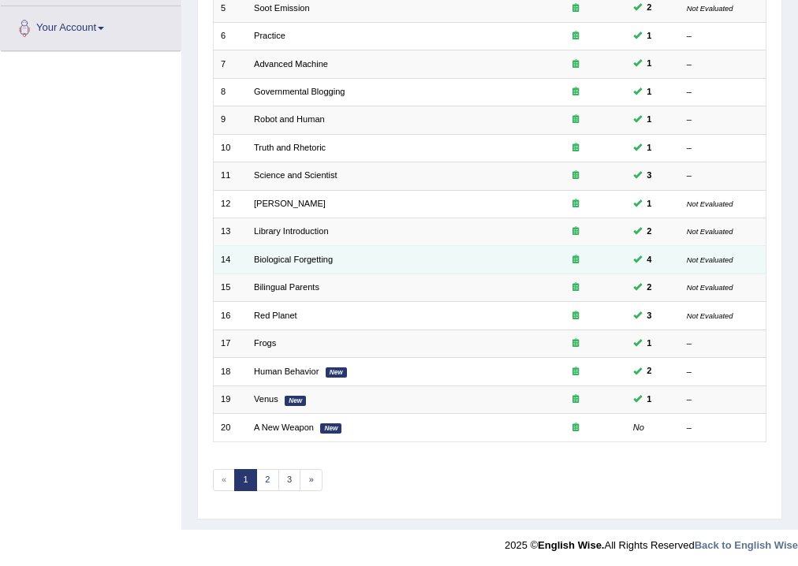
scroll to position [341, 0]
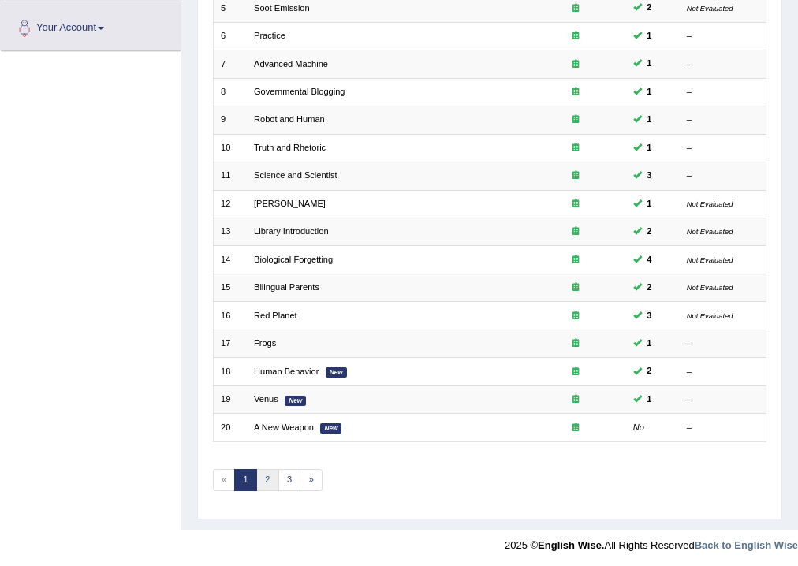
click at [273, 477] on link "2" at bounding box center [267, 480] width 23 height 22
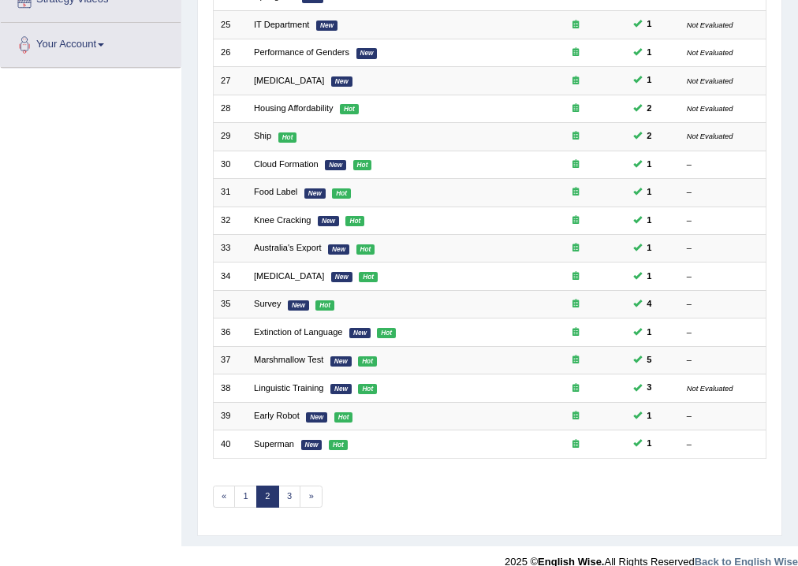
scroll to position [341, 0]
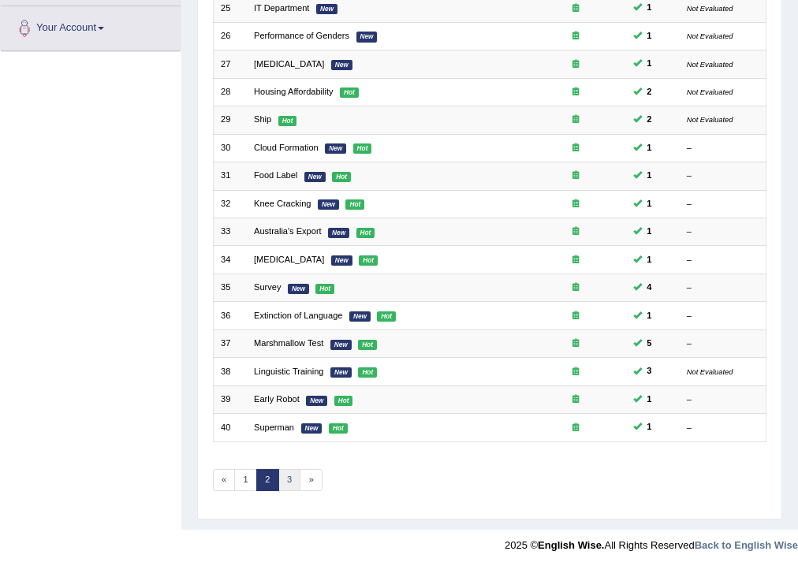
click at [286, 469] on link "3" at bounding box center [289, 480] width 23 height 22
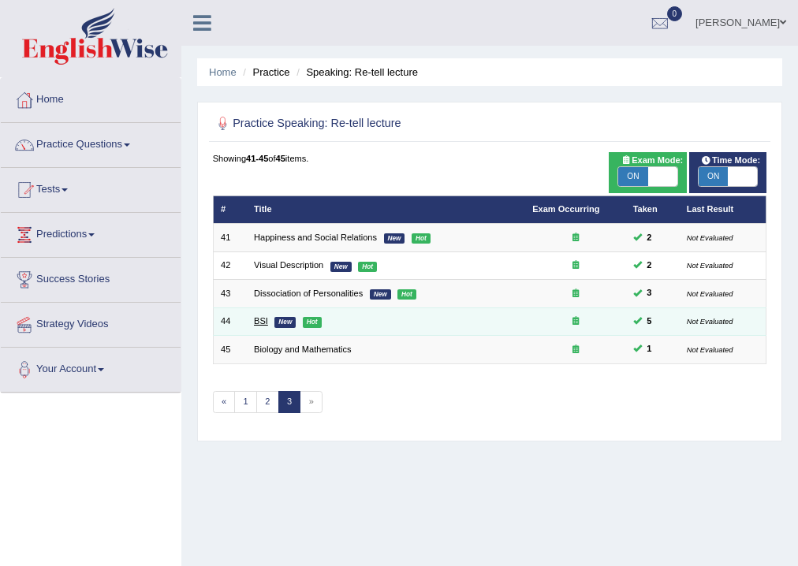
click at [265, 324] on link "BSI" at bounding box center [261, 320] width 14 height 9
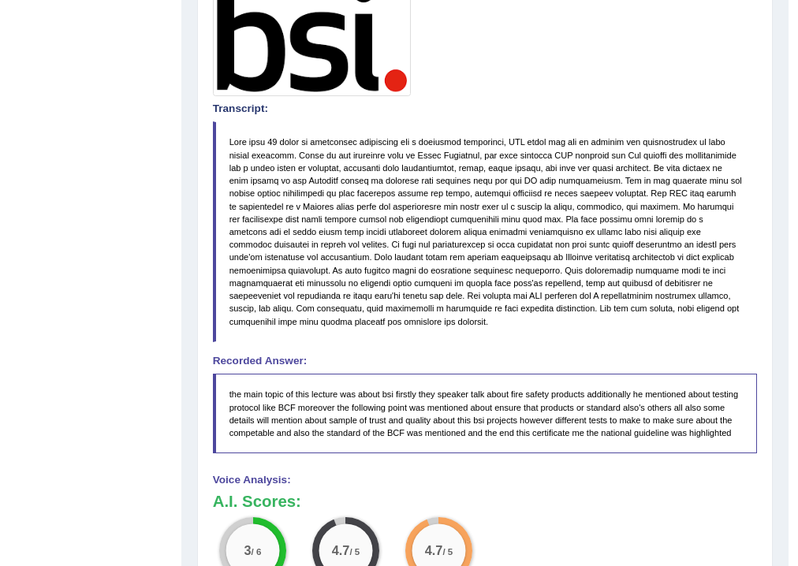
scroll to position [441, 0]
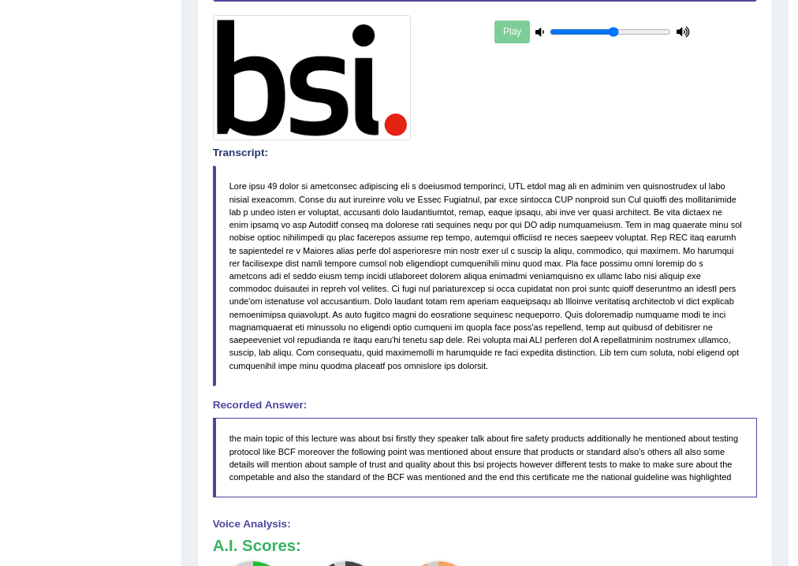
drag, startPoint x: 170, startPoint y: 243, endPoint x: 160, endPoint y: 243, distance: 10.2
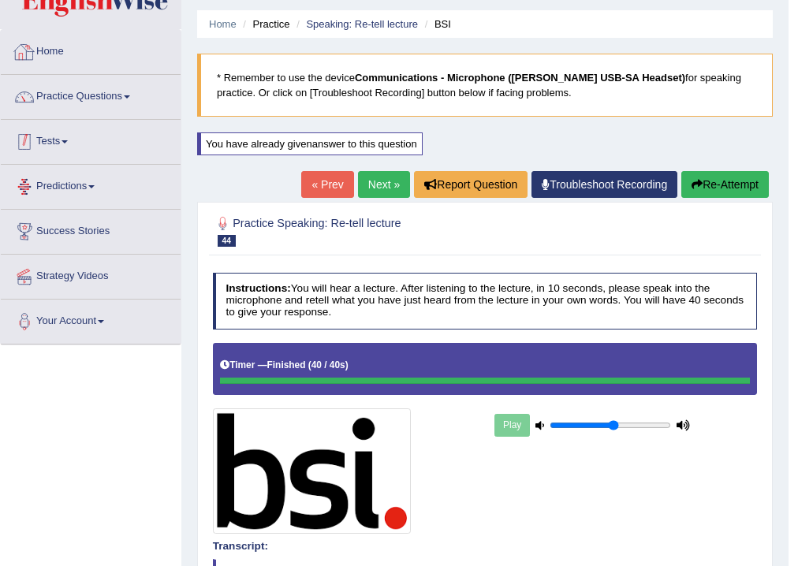
scroll to position [63, 0]
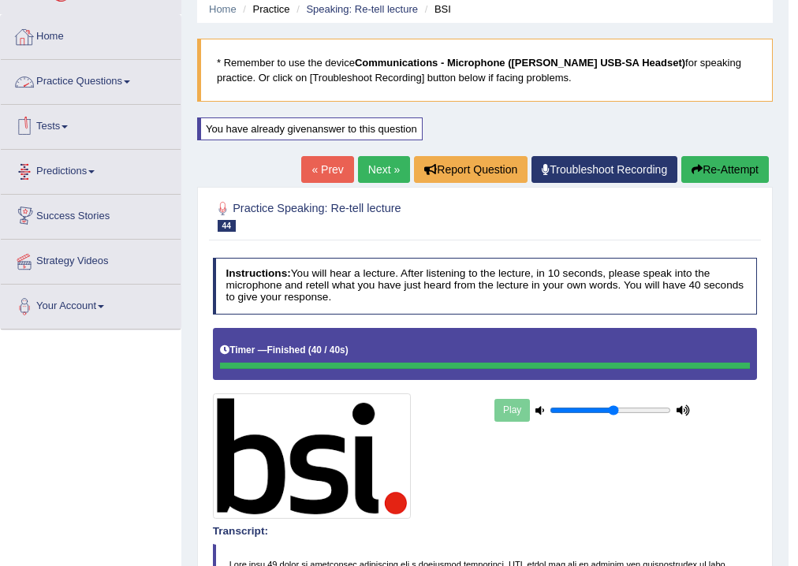
click at [110, 88] on link "Practice Questions" at bounding box center [91, 79] width 180 height 39
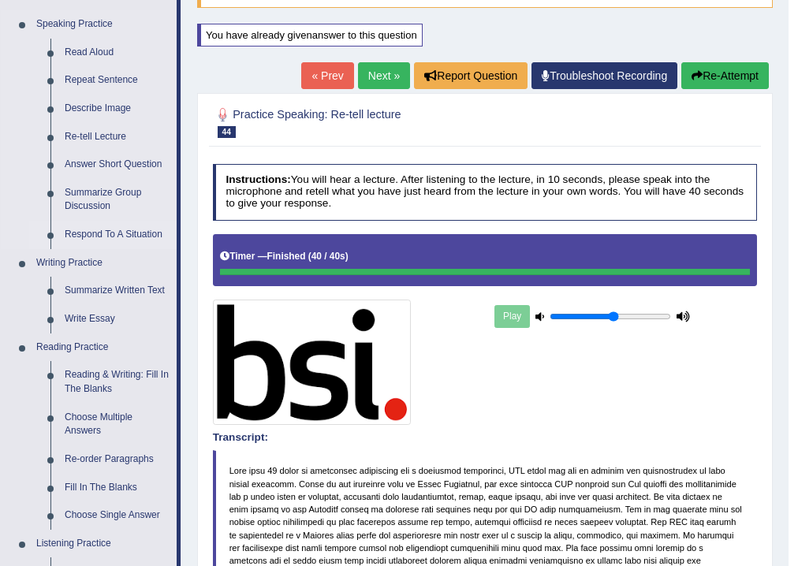
scroll to position [126, 0]
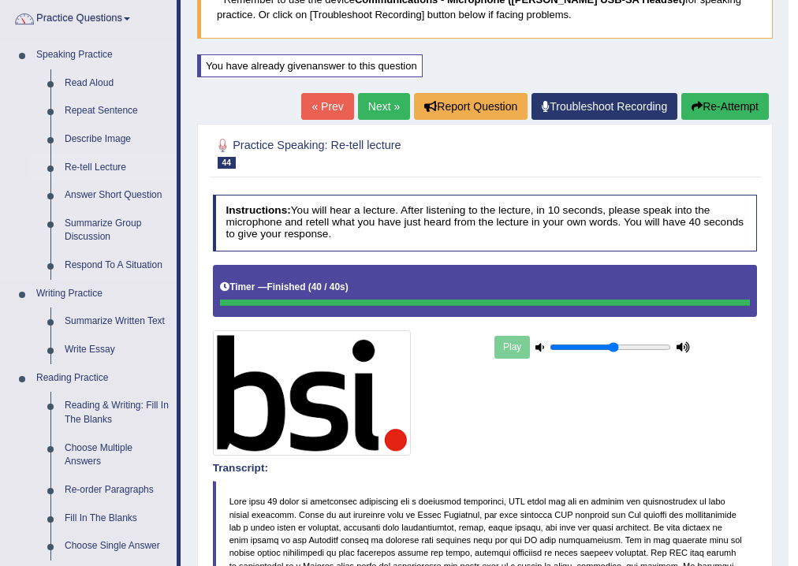
click at [126, 160] on link "Re-tell Lecture" at bounding box center [117, 168] width 119 height 28
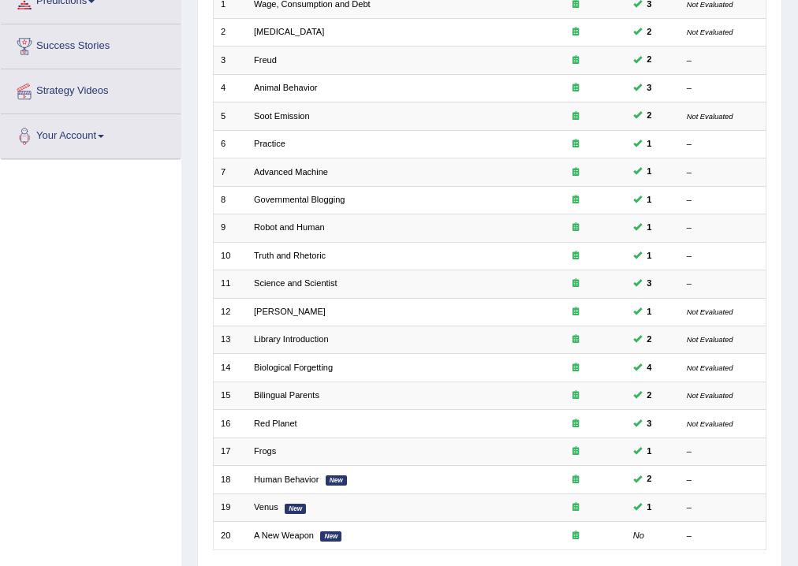
scroll to position [341, 0]
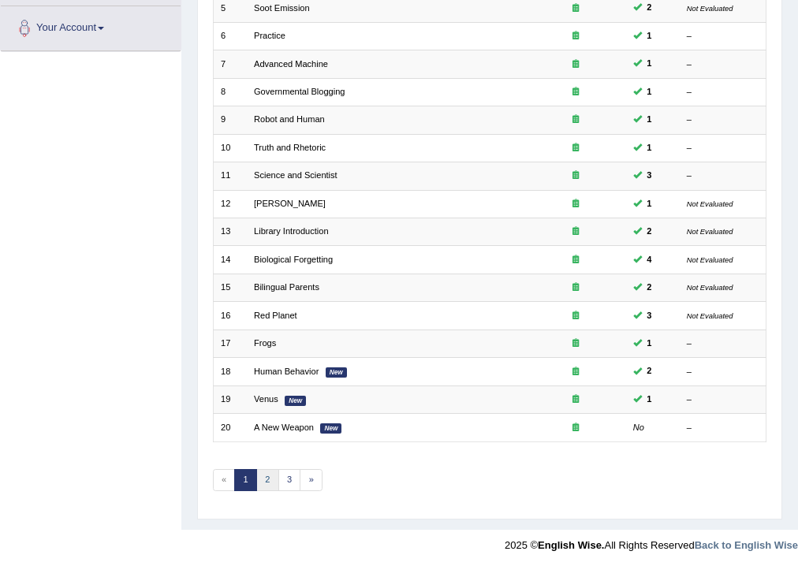
click at [261, 480] on link "2" at bounding box center [267, 480] width 23 height 22
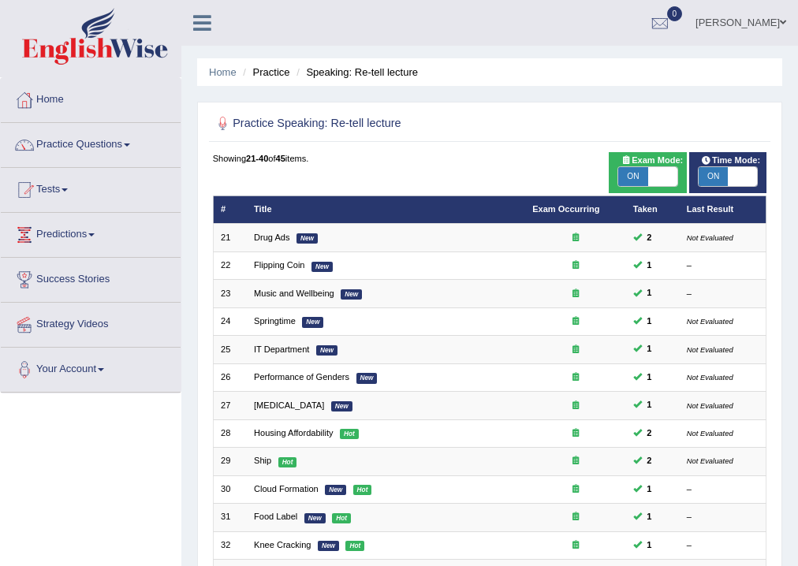
scroll to position [341, 0]
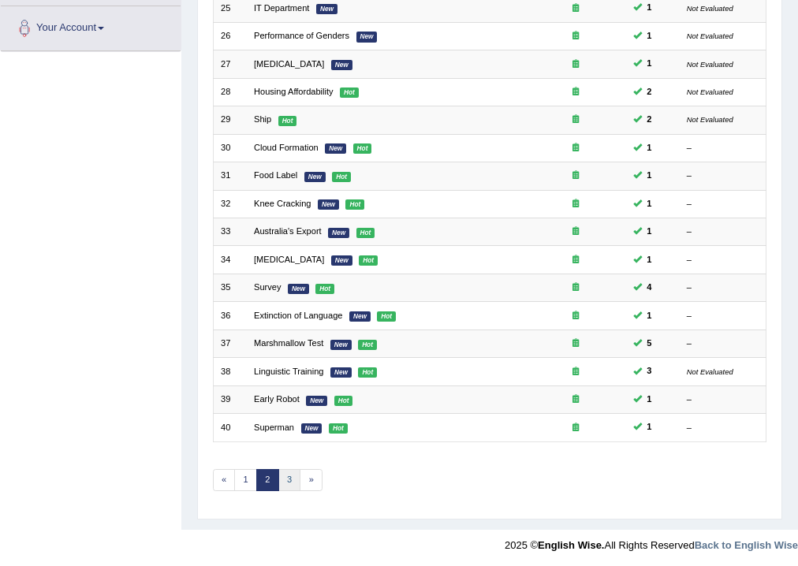
click at [281, 477] on link "3" at bounding box center [289, 480] width 23 height 22
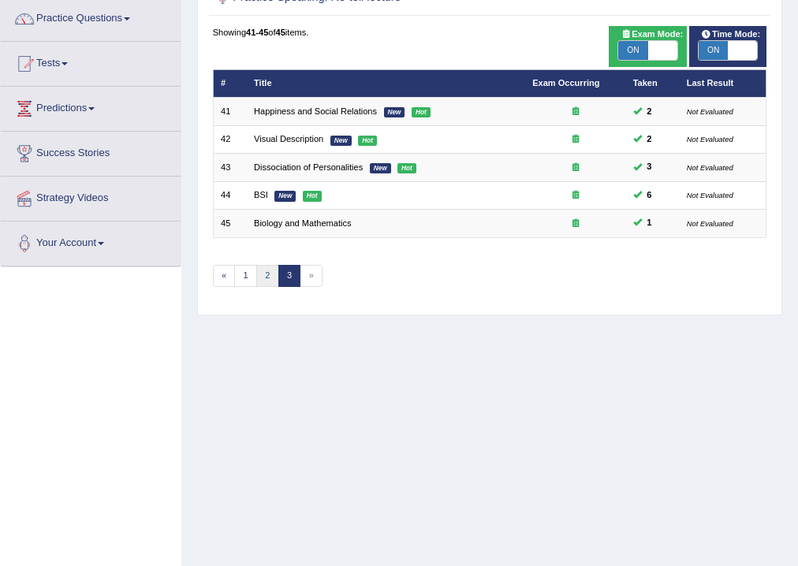
click at [266, 278] on link "2" at bounding box center [267, 276] width 23 height 22
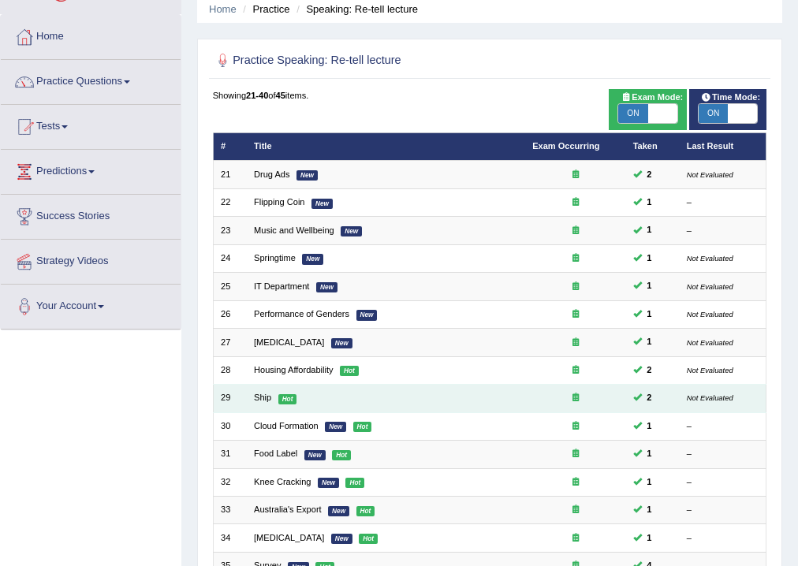
scroll to position [126, 0]
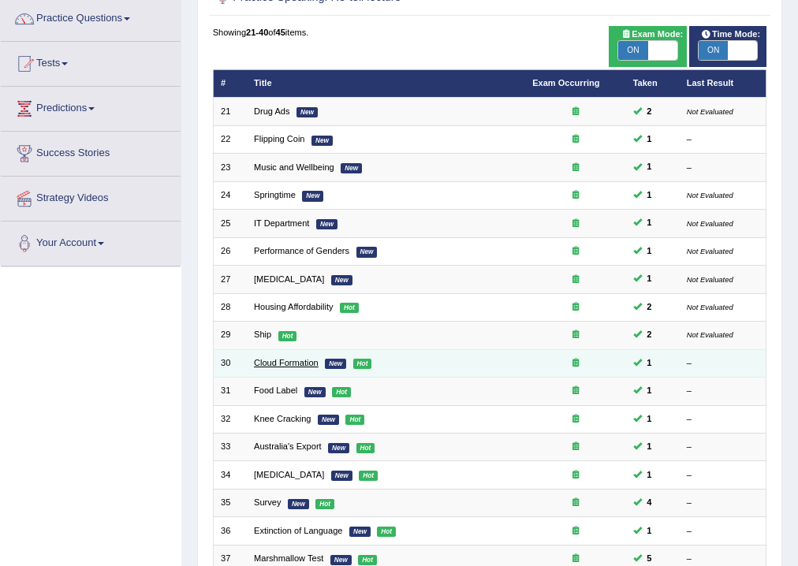
click at [296, 365] on link "Cloud Formation" at bounding box center [286, 362] width 65 height 9
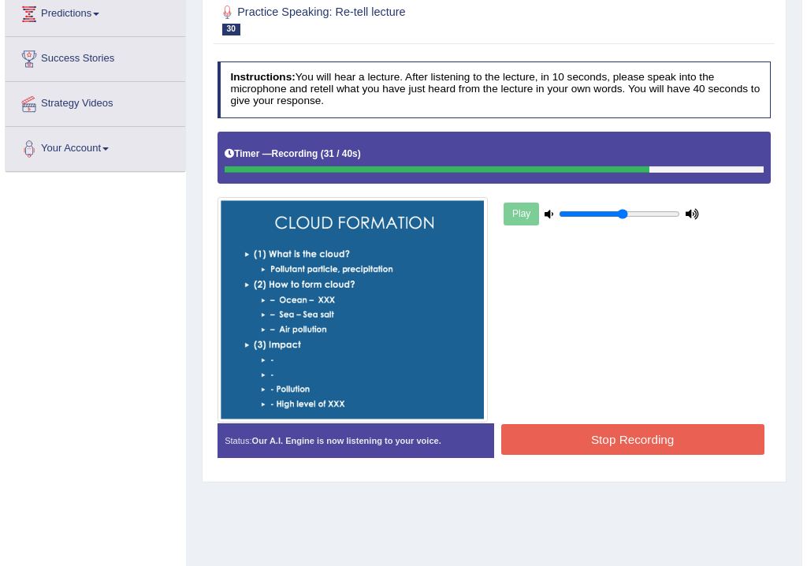
scroll to position [252, 0]
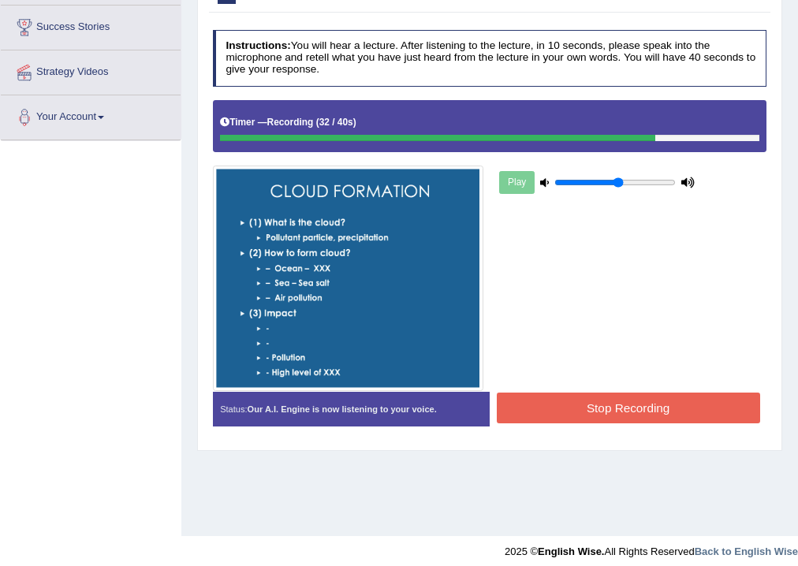
click at [624, 403] on button "Stop Recording" at bounding box center [628, 408] width 263 height 31
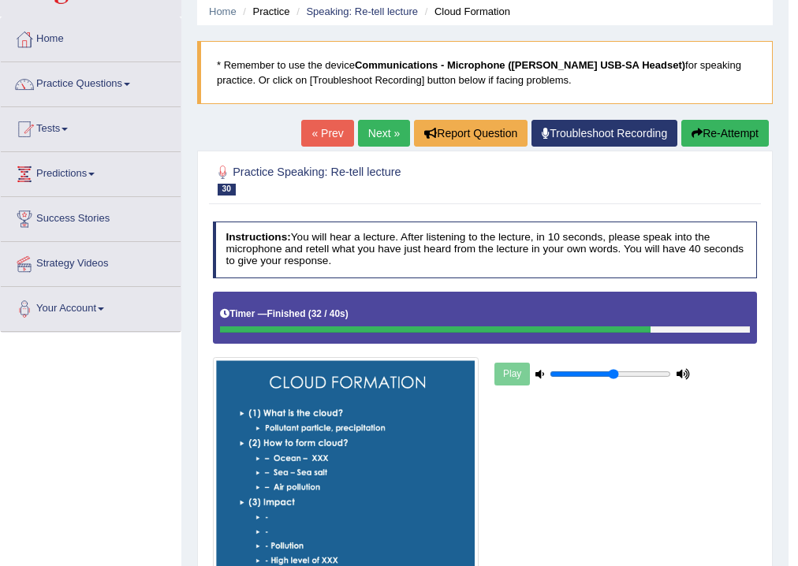
scroll to position [0, 0]
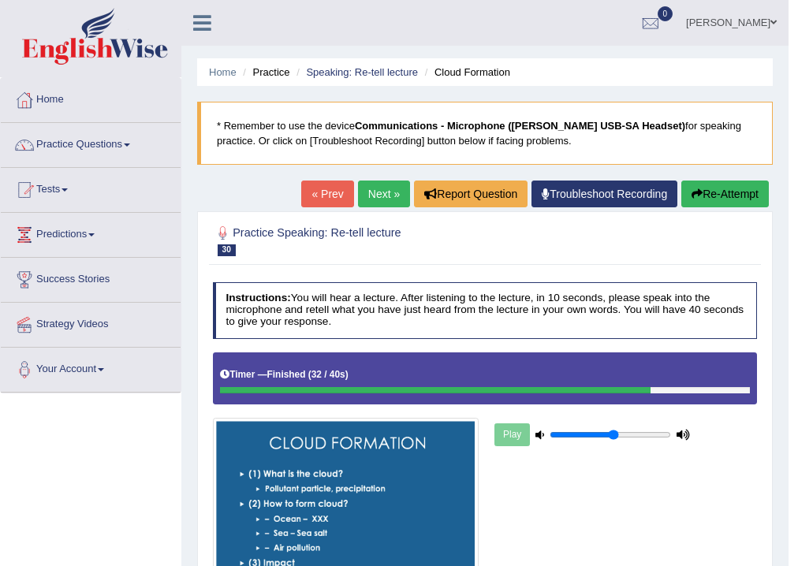
click at [725, 196] on button "Re-Attempt" at bounding box center [725, 194] width 88 height 27
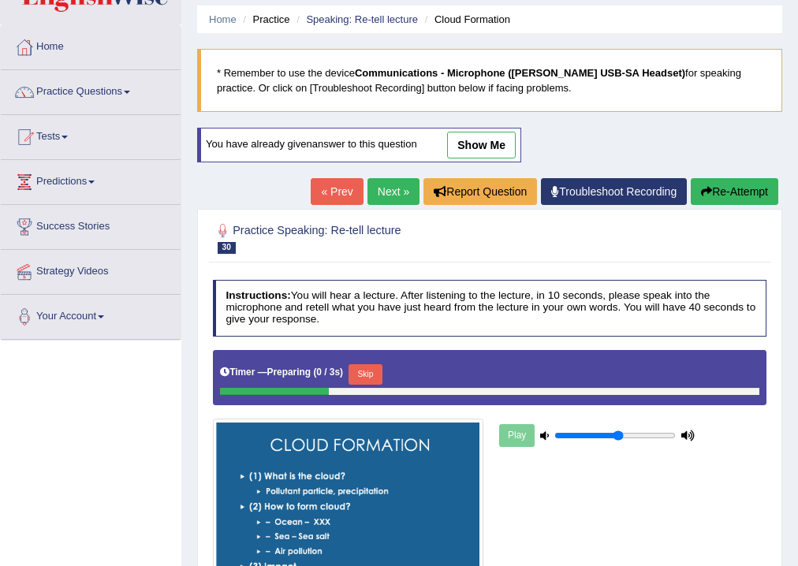
scroll to position [126, 0]
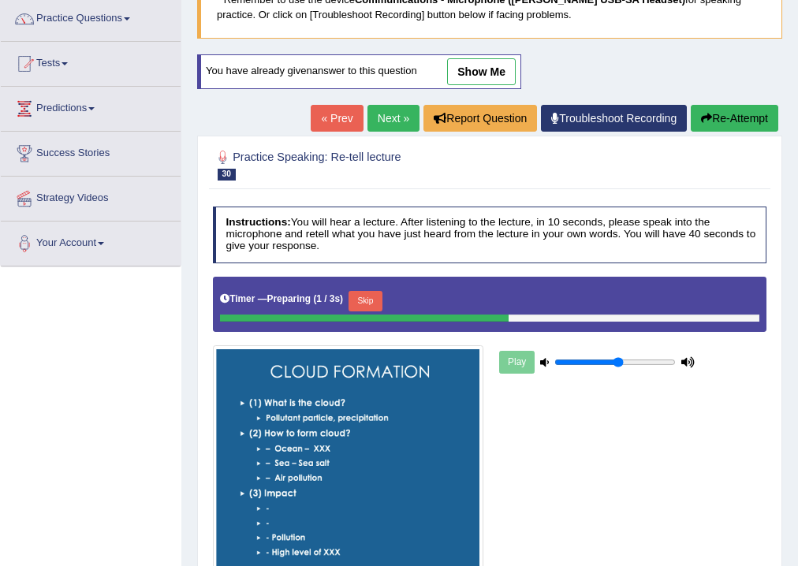
click at [375, 318] on div at bounding box center [364, 318] width 289 height 7
click at [374, 300] on button "Skip" at bounding box center [365, 301] width 34 height 20
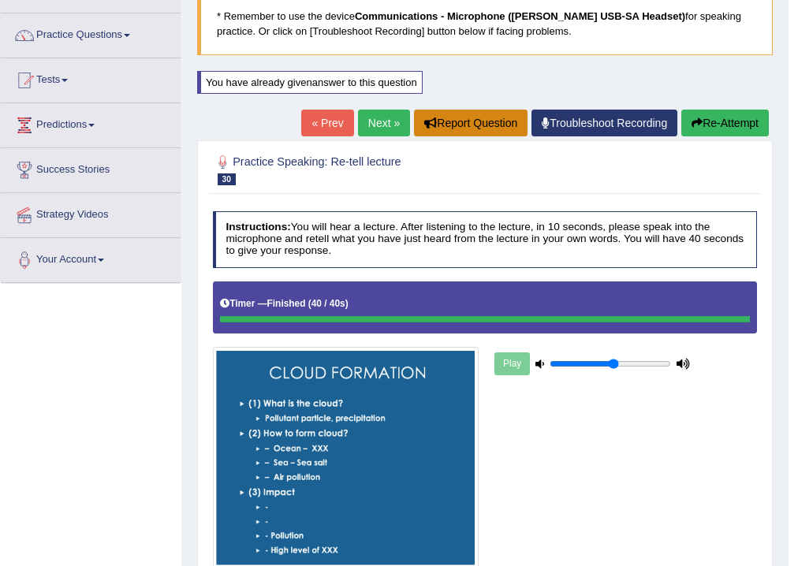
scroll to position [0, 0]
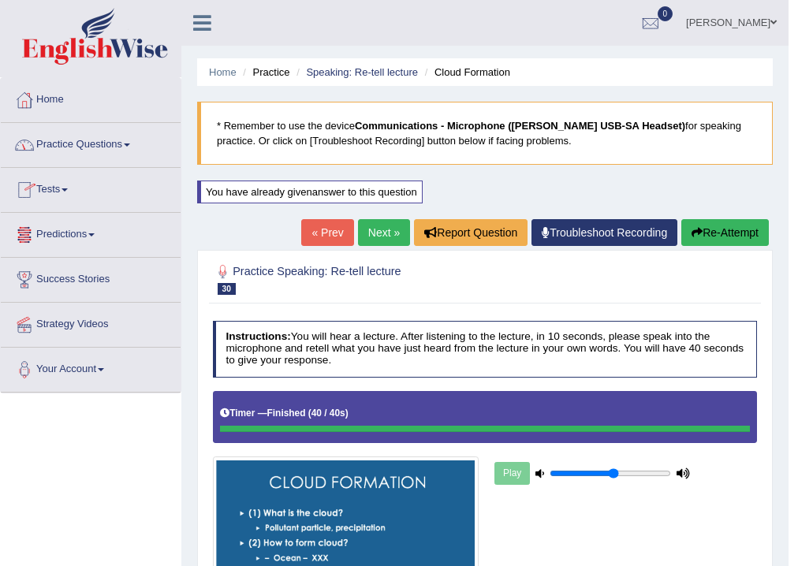
click at [126, 149] on link "Practice Questions" at bounding box center [91, 142] width 180 height 39
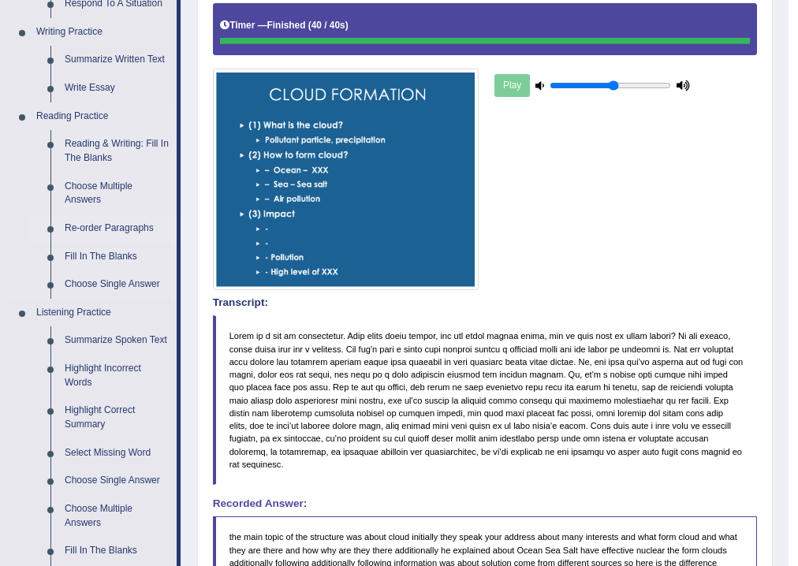
scroll to position [315, 0]
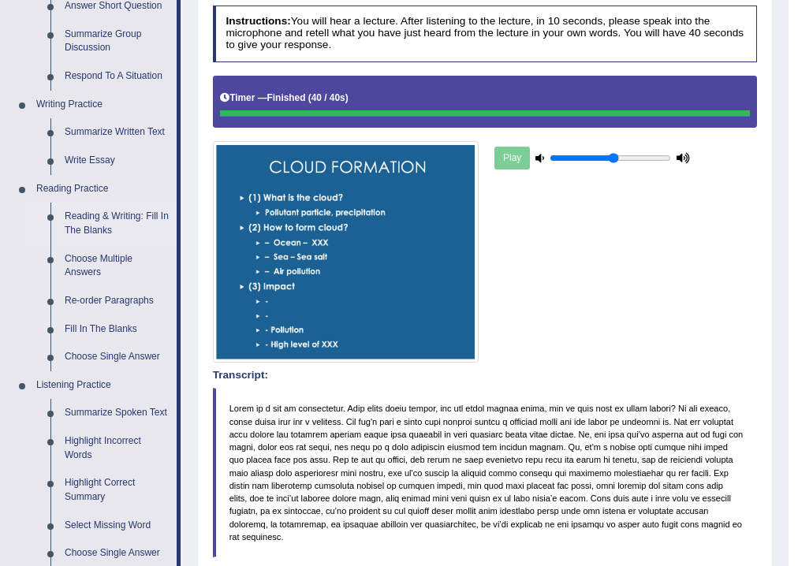
click at [126, 217] on link "Reading & Writing: Fill In The Blanks" at bounding box center [117, 224] width 119 height 42
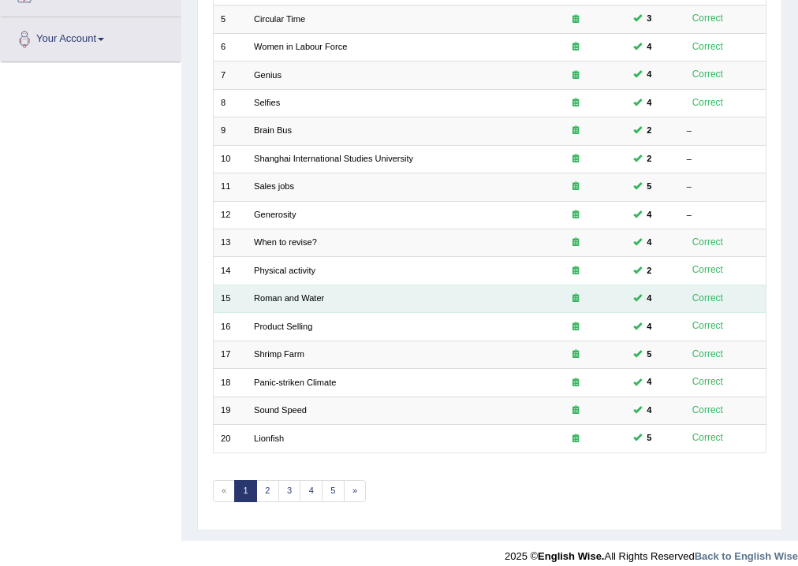
scroll to position [341, 0]
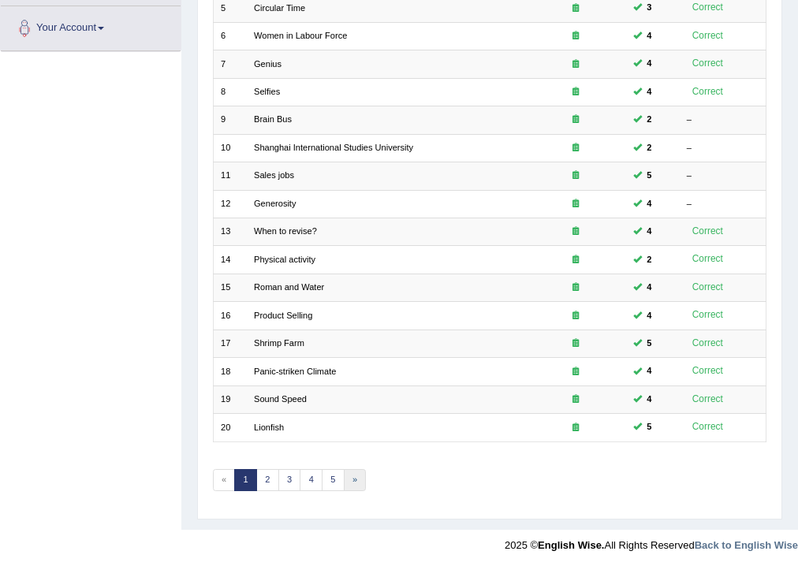
click at [344, 475] on link "»" at bounding box center [355, 480] width 23 height 22
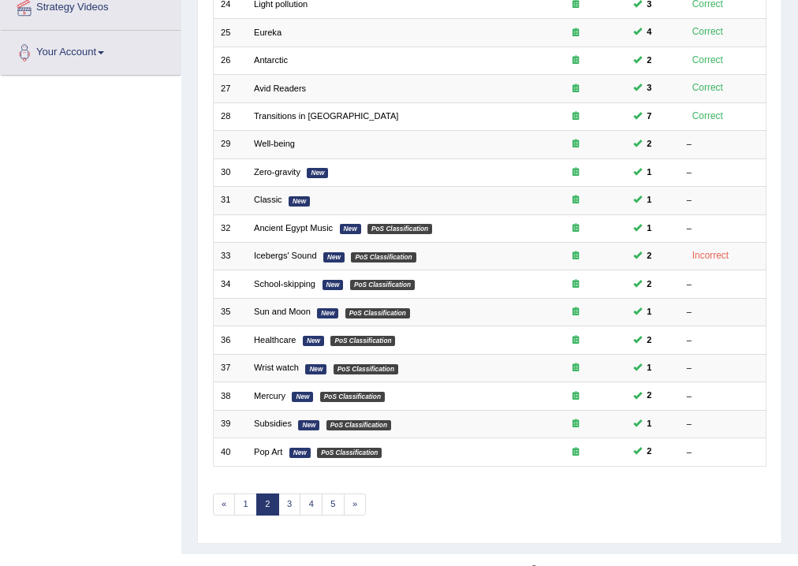
scroll to position [341, 0]
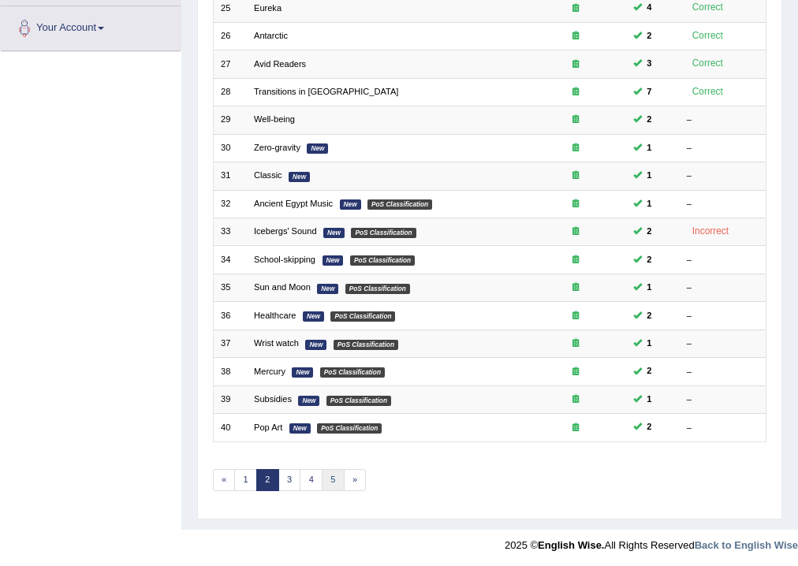
click at [327, 478] on link "5" at bounding box center [333, 480] width 23 height 22
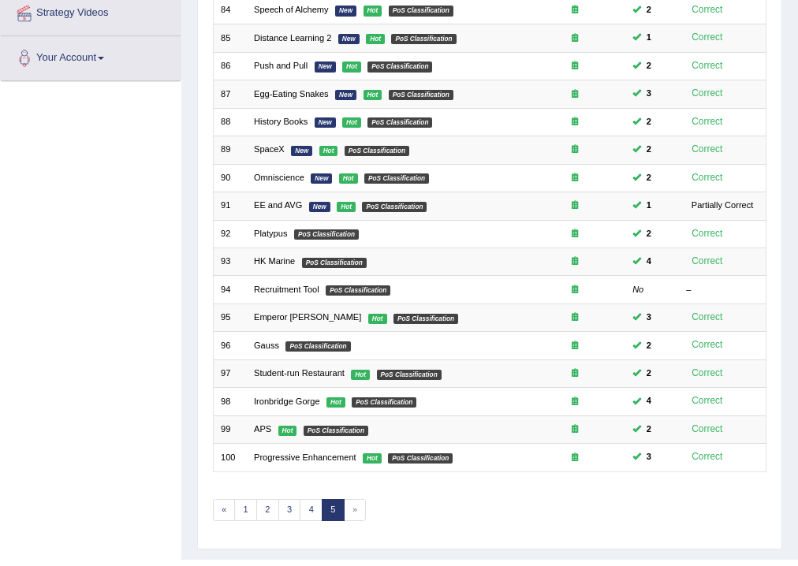
scroll to position [315, 0]
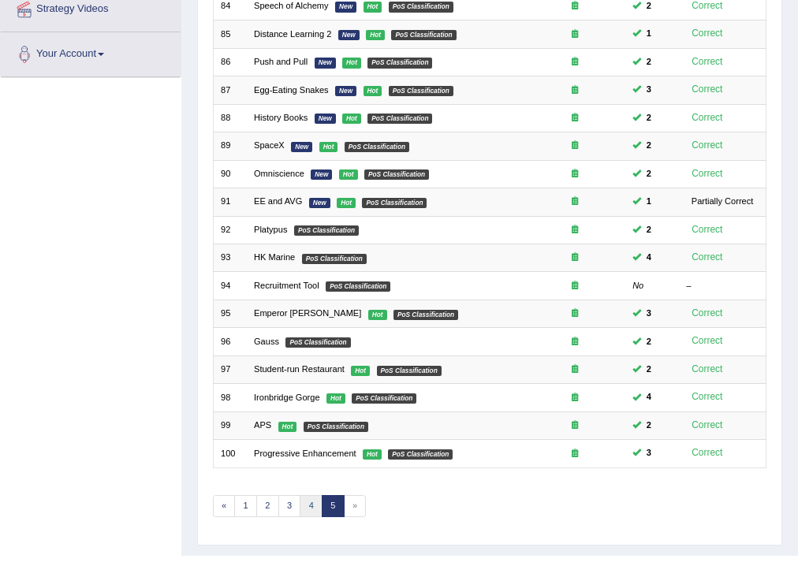
click at [315, 500] on link "4" at bounding box center [311, 506] width 23 height 22
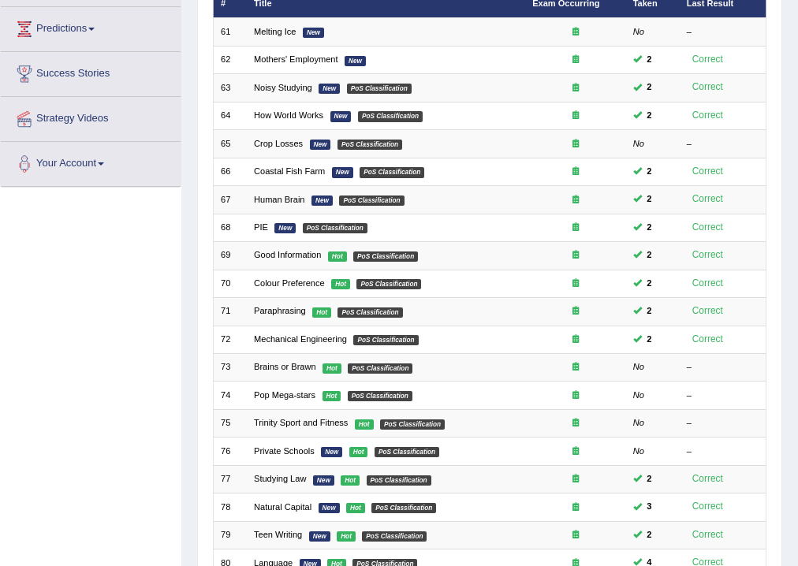
scroll to position [152, 0]
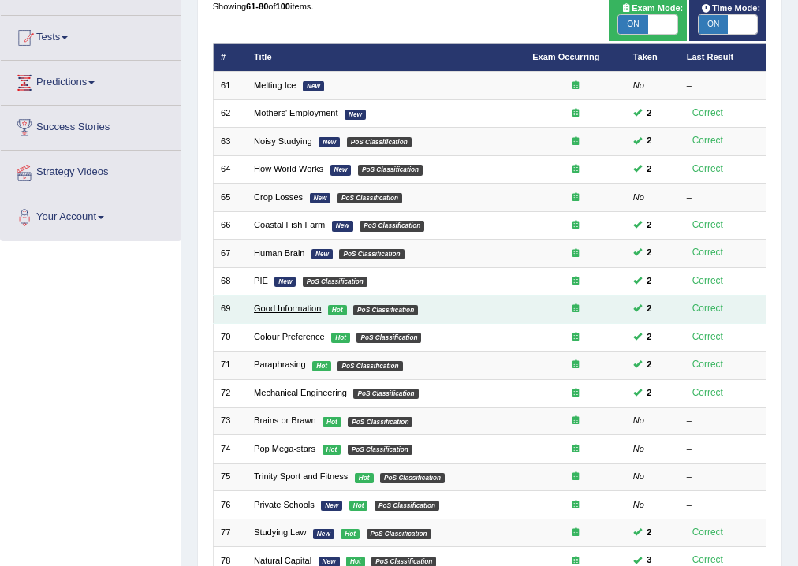
click at [300, 311] on link "Good Information" at bounding box center [287, 308] width 67 height 9
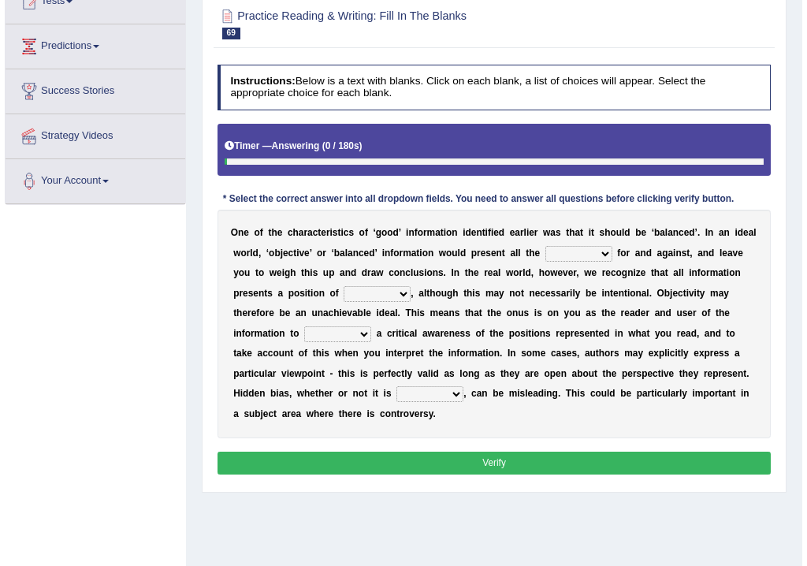
scroll to position [189, 0]
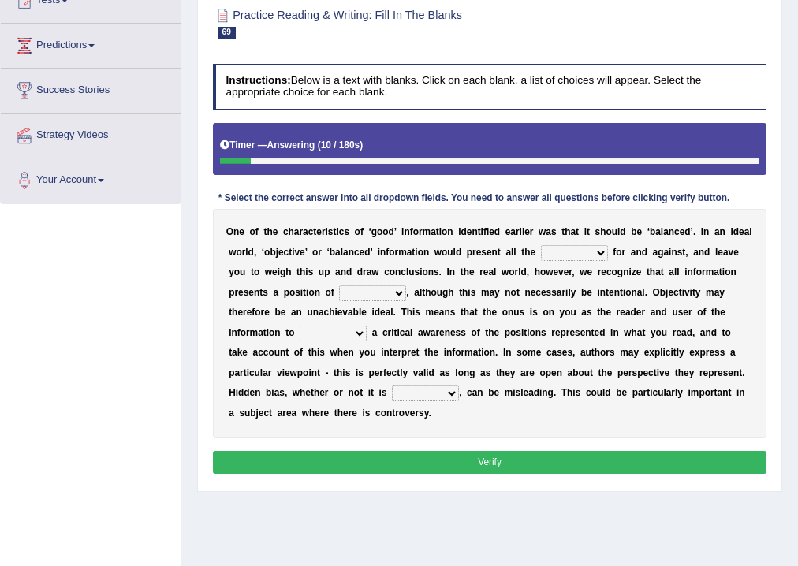
click at [598, 252] on select "assurance evidence greatness present" at bounding box center [574, 253] width 67 height 16
select select "evidence"
click at [541, 245] on select "assurance evidence greatness present" at bounding box center [574, 253] width 67 height 16
click at [397, 290] on select "ensigns gross interest exact" at bounding box center [372, 293] width 67 height 16
select select "interest"
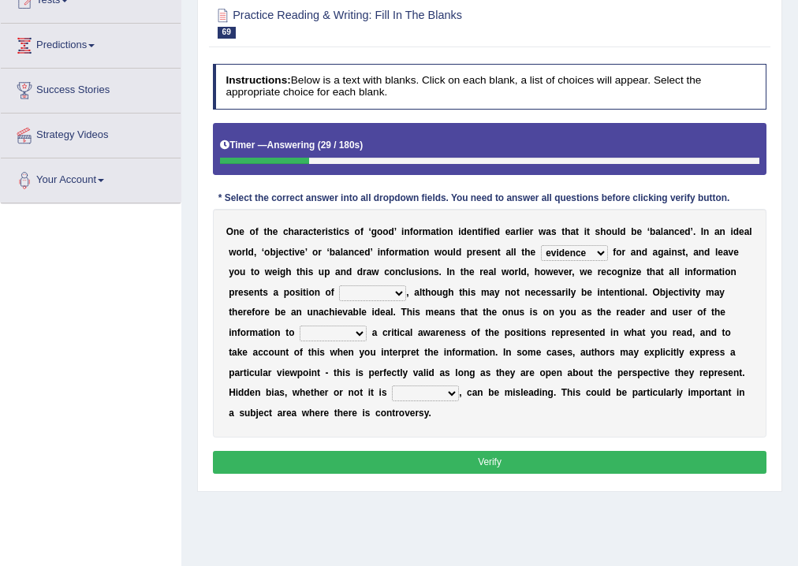
click at [339, 285] on select "ensigns gross interest exact" at bounding box center [372, 293] width 67 height 16
click at [352, 333] on select "regret rebel develop intact" at bounding box center [333, 334] width 67 height 16
select select "develop"
click at [300, 326] on select "regret rebel develop intact" at bounding box center [333, 334] width 67 height 16
click at [456, 390] on select "deliberate narrate sustain aggregate" at bounding box center [425, 394] width 67 height 16
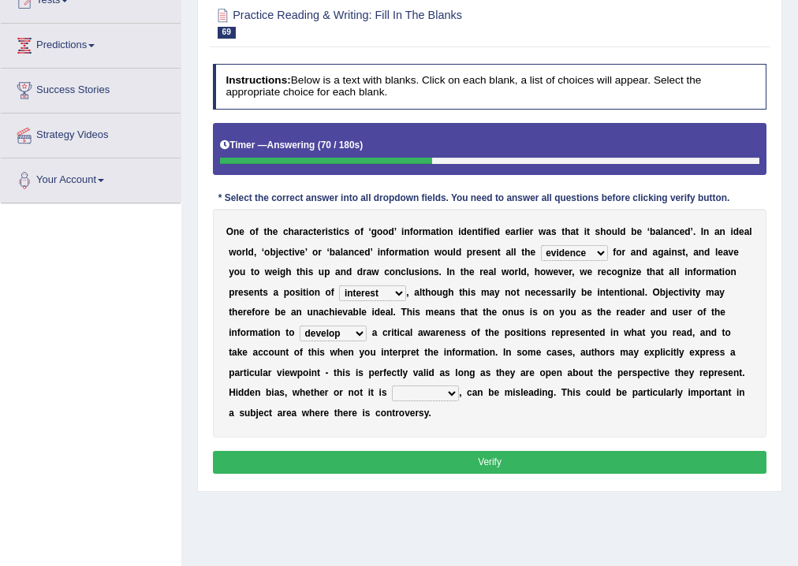
select select "deliberate"
click at [392, 386] on select "deliberate narrate sustain aggregate" at bounding box center [425, 394] width 67 height 16
click at [445, 458] on button "Verify" at bounding box center [490, 462] width 554 height 23
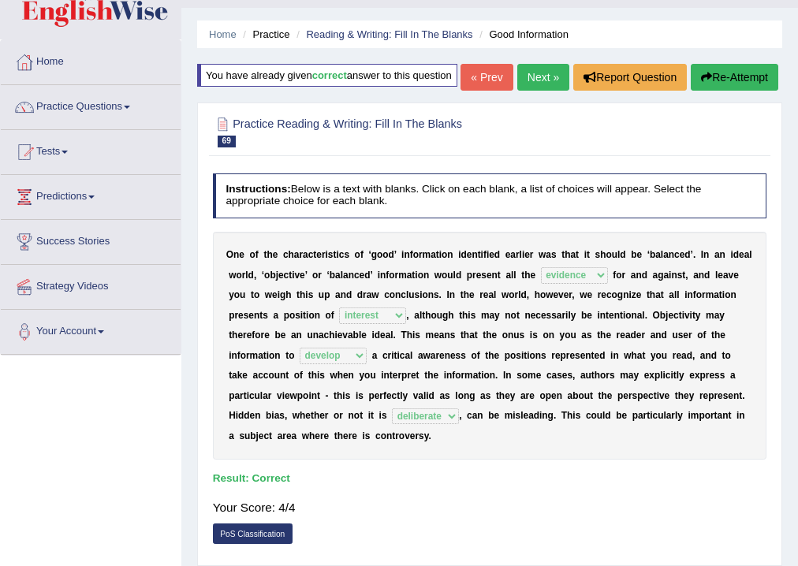
scroll to position [0, 0]
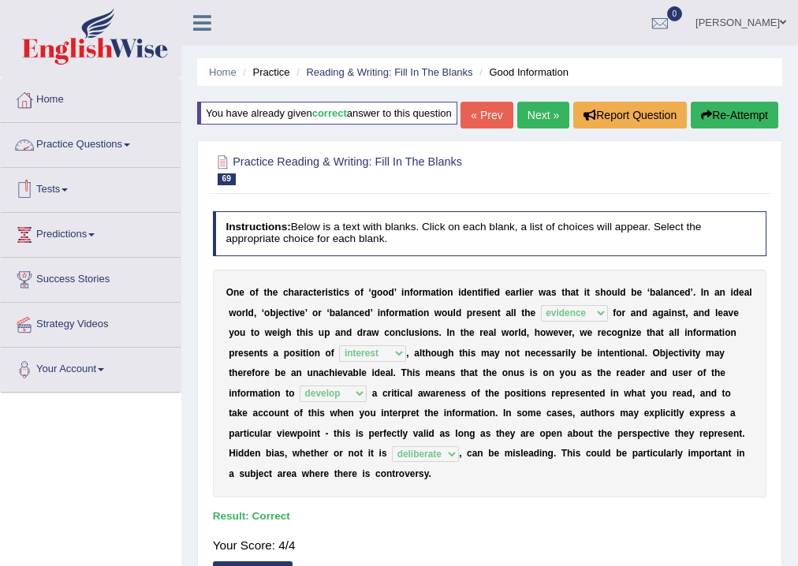
click at [98, 155] on link "Practice Questions" at bounding box center [91, 142] width 180 height 39
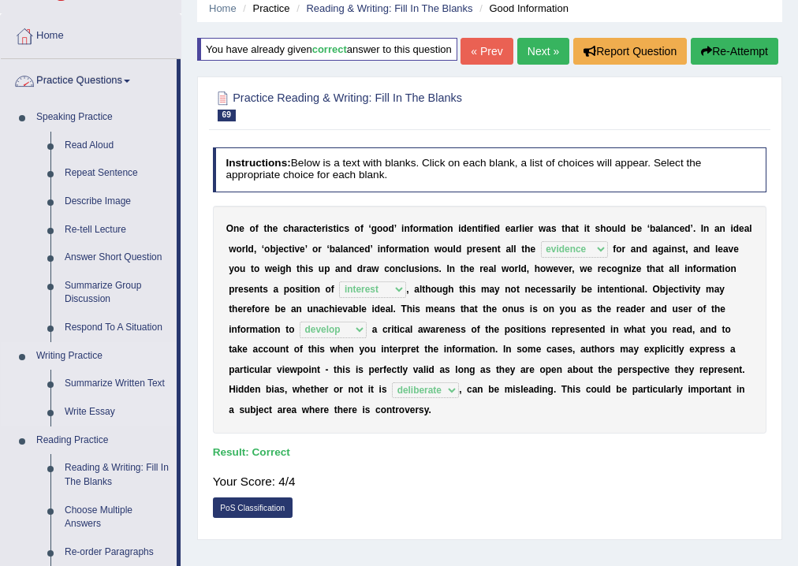
scroll to position [189, 0]
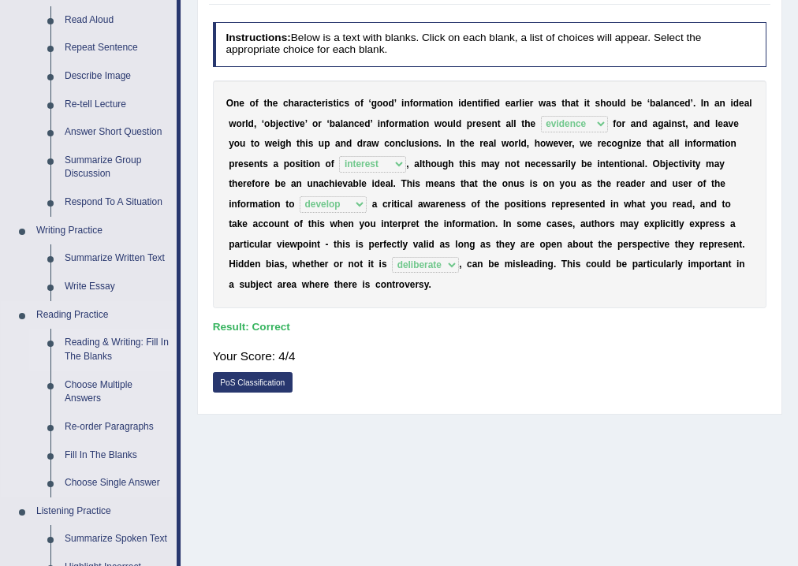
click at [107, 352] on link "Reading & Writing: Fill In The Blanks" at bounding box center [117, 350] width 119 height 42
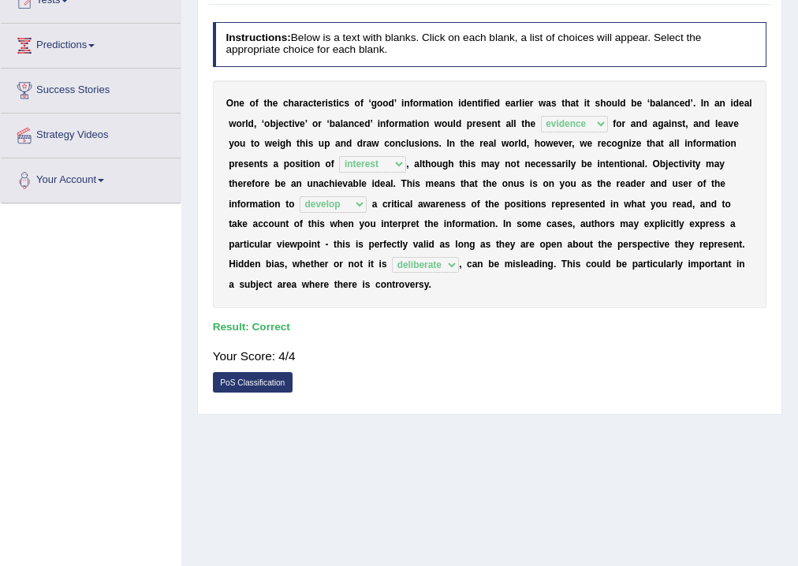
scroll to position [197, 0]
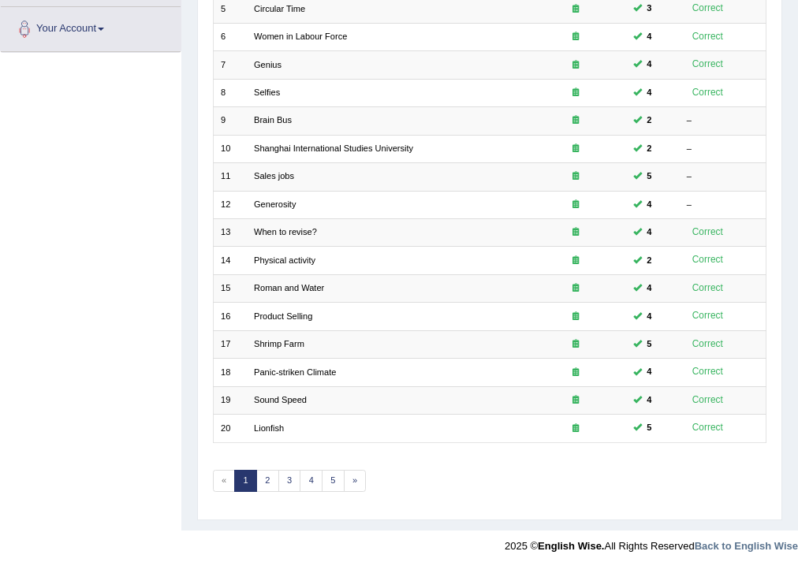
scroll to position [341, 0]
click at [263, 480] on link "2" at bounding box center [267, 480] width 23 height 22
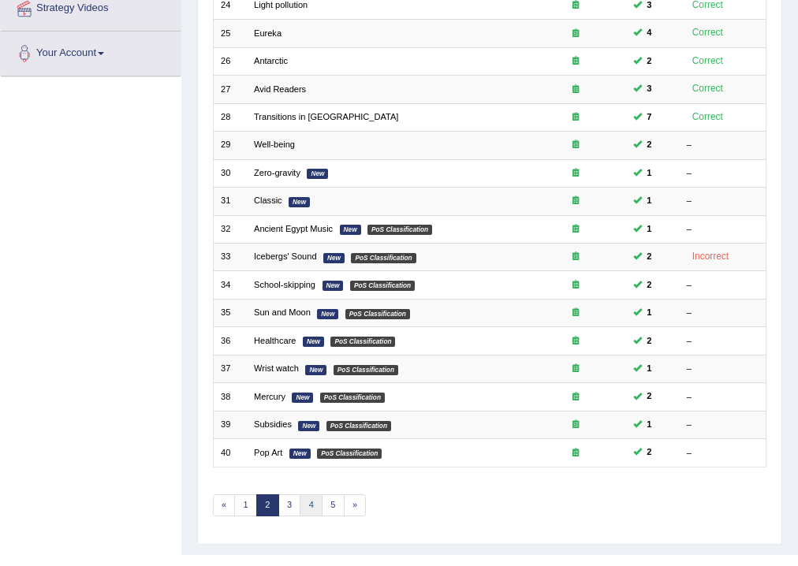
scroll to position [341, 0]
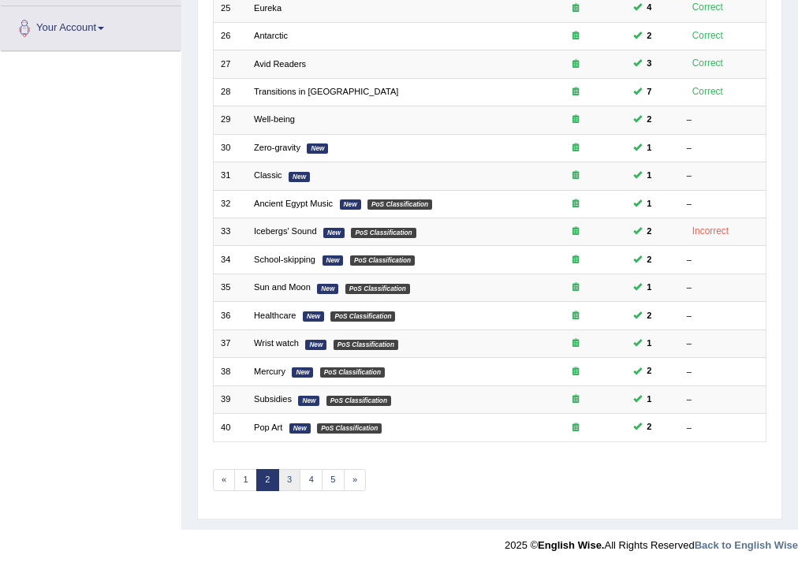
click at [281, 479] on link "3" at bounding box center [289, 480] width 23 height 22
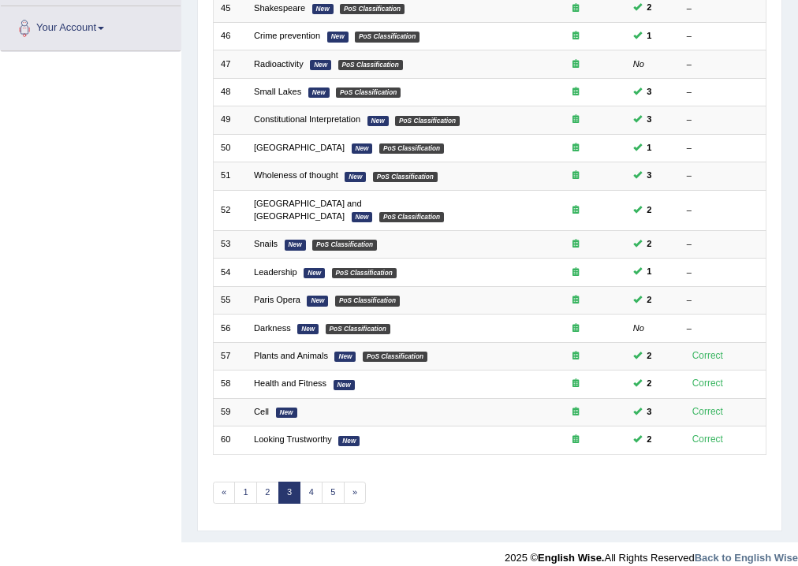
scroll to position [341, 0]
click at [314, 482] on link "4" at bounding box center [311, 493] width 23 height 22
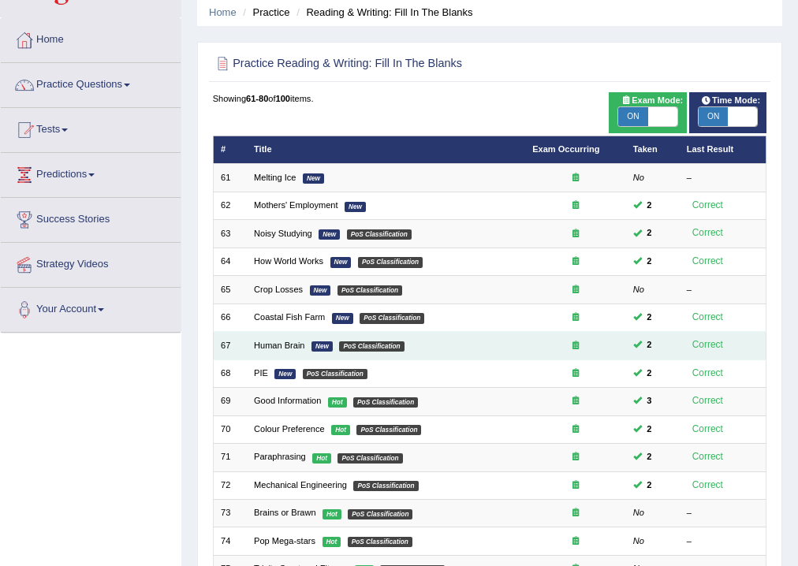
scroll to position [189, 0]
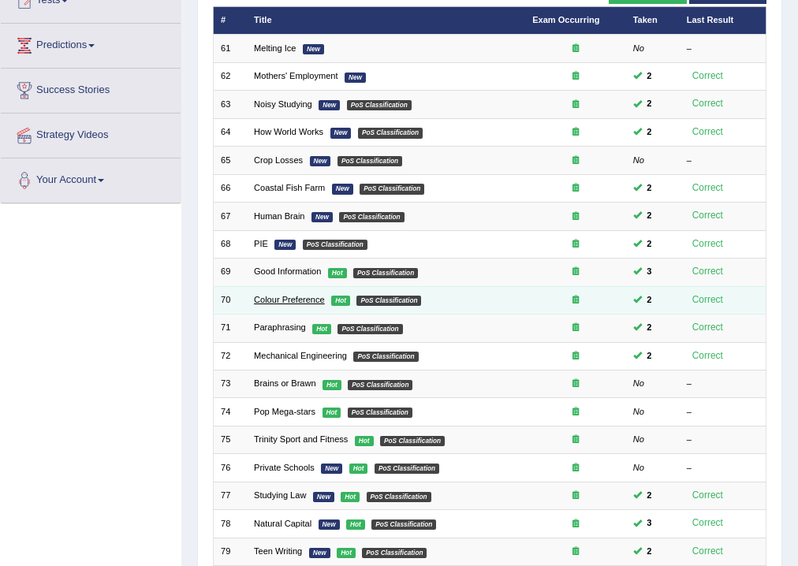
click at [271, 303] on link "Colour Preference" at bounding box center [289, 299] width 71 height 9
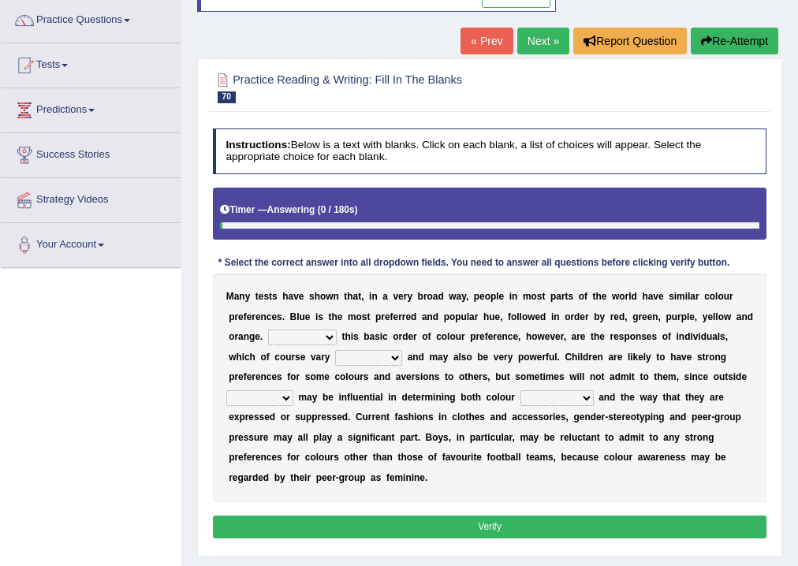
scroll to position [126, 0]
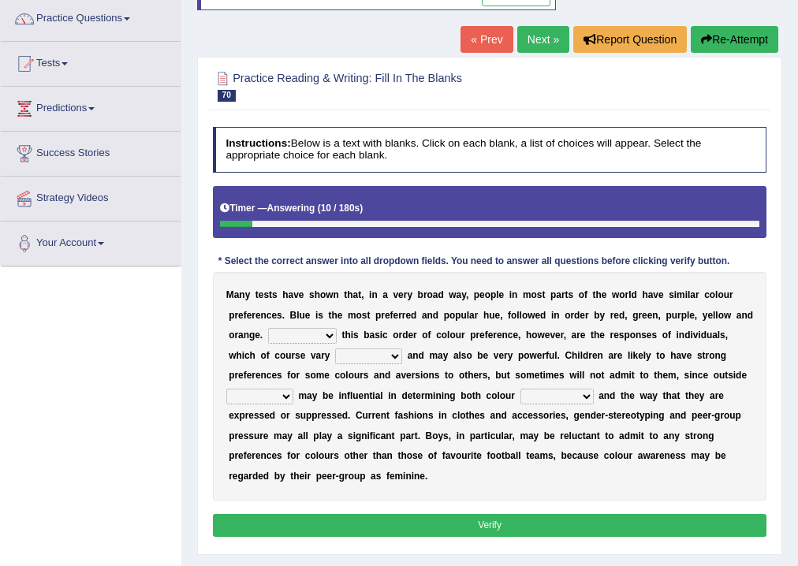
click at [496, 315] on b "e" at bounding box center [498, 315] width 6 height 11
click at [320, 333] on select "Overlying Overlaying Overly Overall" at bounding box center [302, 336] width 69 height 16
select select "Overall"
click at [268, 328] on select "Overlying Overlaying Overly Overall" at bounding box center [302, 336] width 69 height 16
click at [394, 352] on select "grossly openly broadly widely" at bounding box center [368, 356] width 67 height 16
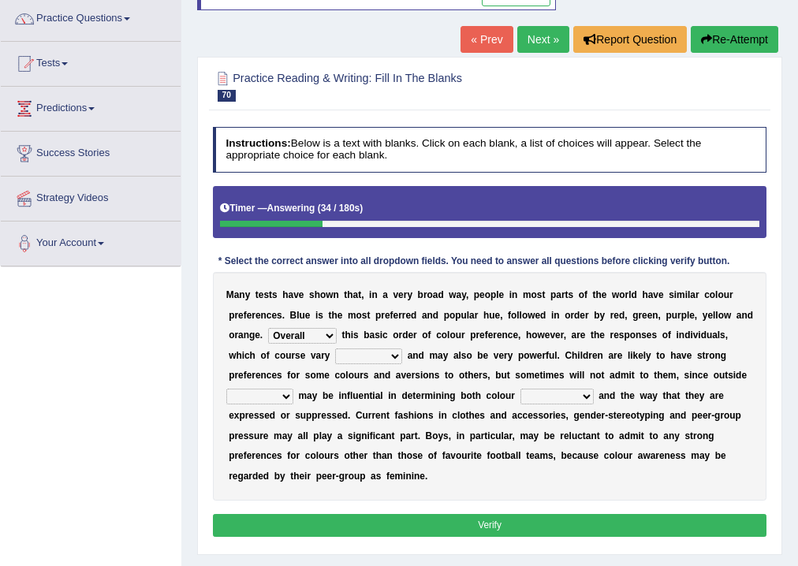
select select "widely"
click at [335, 348] on select "grossly openly broadly widely" at bounding box center [368, 356] width 67 height 16
click at [298, 394] on b "m" at bounding box center [302, 395] width 9 height 11
click at [280, 399] on select "facts collected gross factors" at bounding box center [259, 397] width 67 height 16
select select "factors"
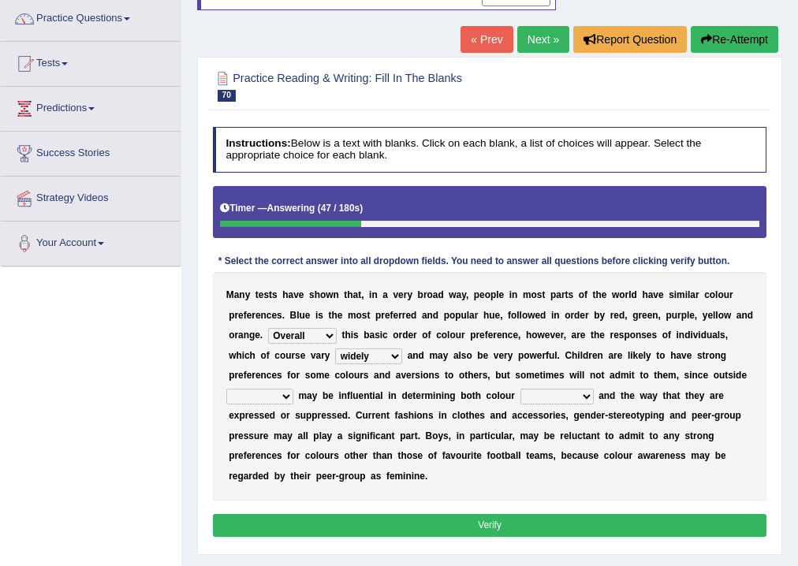
click at [226, 389] on select "facts collected gross factors" at bounding box center [259, 397] width 67 height 16
click at [576, 395] on select "lacking preferences prestige prolonged" at bounding box center [556, 397] width 73 height 16
select select "preferences"
click at [520, 389] on select "lacking preferences prestige prolonged" at bounding box center [556, 397] width 73 height 16
click at [355, 524] on button "Verify" at bounding box center [490, 525] width 554 height 23
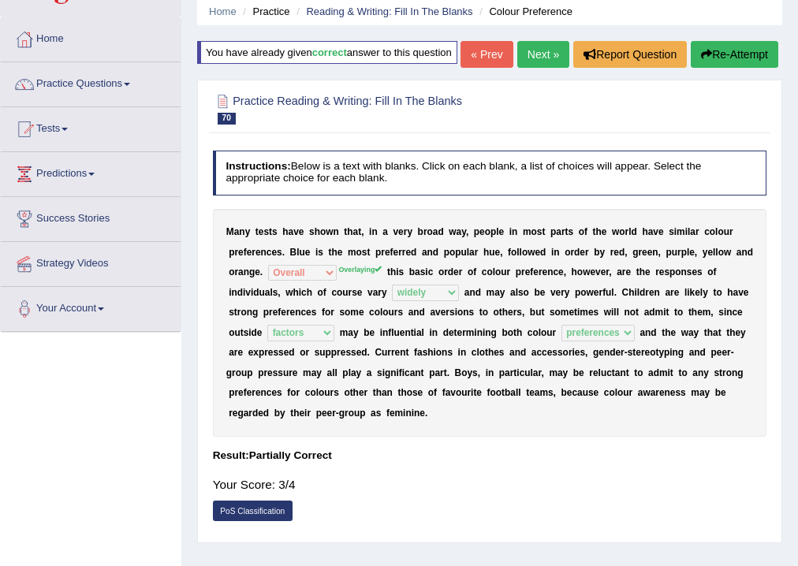
scroll to position [0, 0]
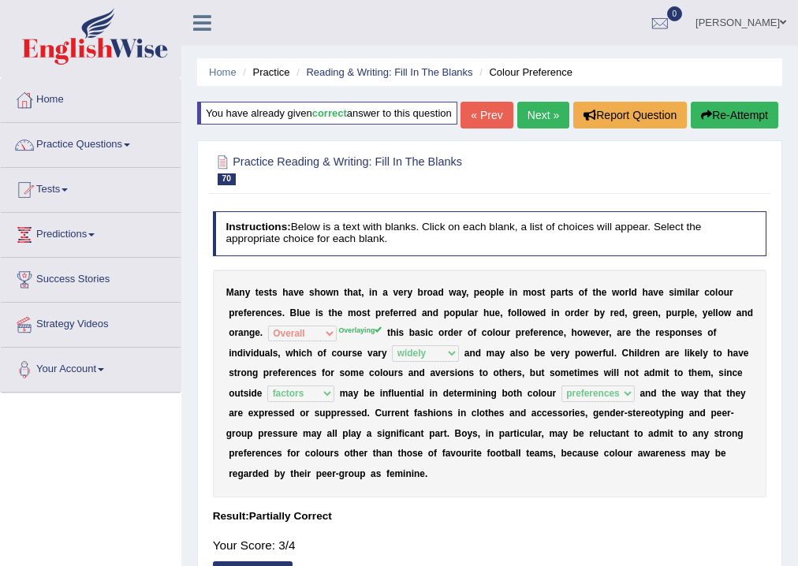
click at [728, 129] on button "Re-Attempt" at bounding box center [735, 115] width 88 height 27
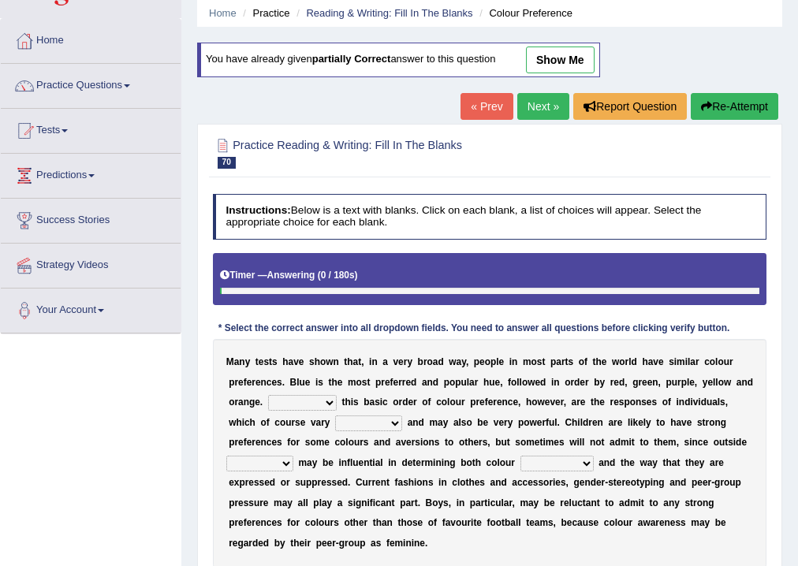
scroll to position [126, 0]
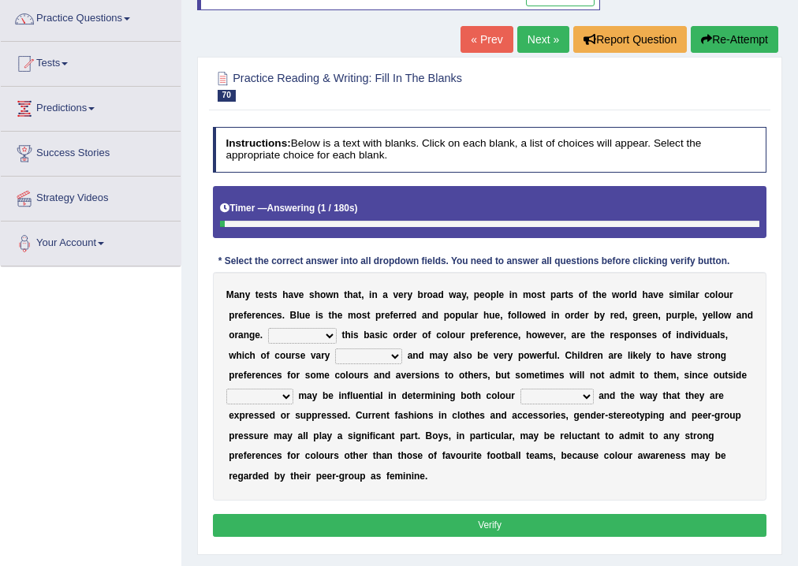
click at [324, 333] on select "Overlying Overlaying Overly Overall" at bounding box center [302, 336] width 69 height 16
select select "Overlaying"
click at [268, 328] on select "Overlying Overlaying Overly Overall" at bounding box center [302, 336] width 69 height 16
click at [388, 359] on select "grossly openly broadly widely" at bounding box center [368, 356] width 67 height 16
select select "widely"
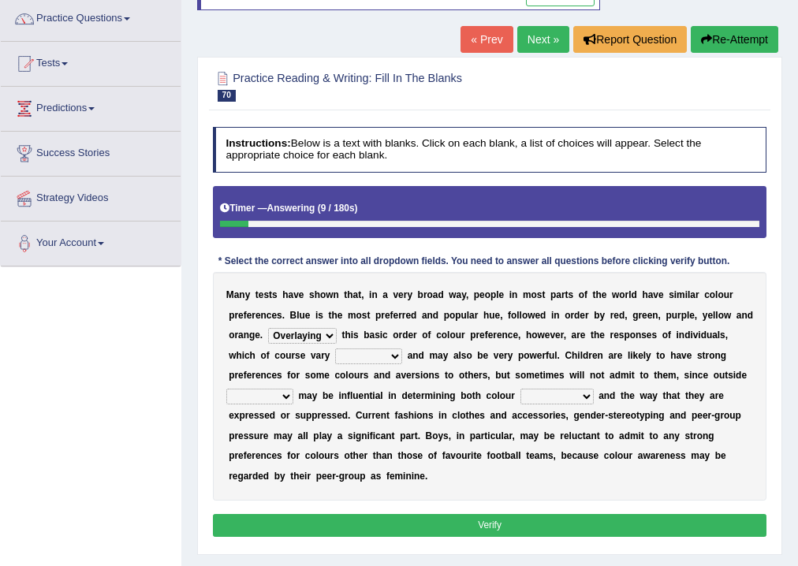
click at [335, 348] on select "grossly openly broadly widely" at bounding box center [368, 356] width 67 height 16
click at [572, 401] on select "lacking preferences prestige prolonged" at bounding box center [556, 397] width 73 height 16
select select "preferences"
click at [520, 389] on select "lacking preferences prestige prolonged" at bounding box center [556, 397] width 73 height 16
click at [283, 397] on select "facts collected gross factors" at bounding box center [259, 397] width 67 height 16
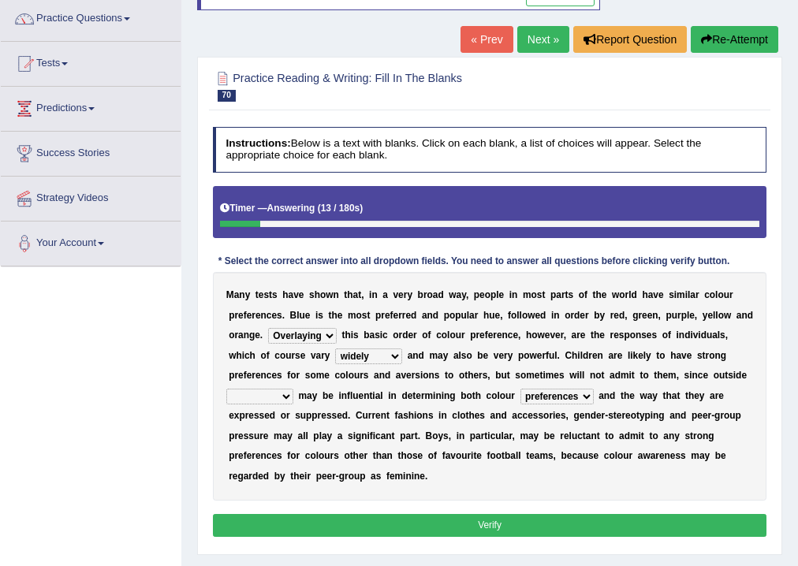
select select "factors"
click at [226, 389] on select "facts collected gross factors" at bounding box center [259, 397] width 67 height 16
click at [486, 520] on button "Verify" at bounding box center [490, 525] width 554 height 23
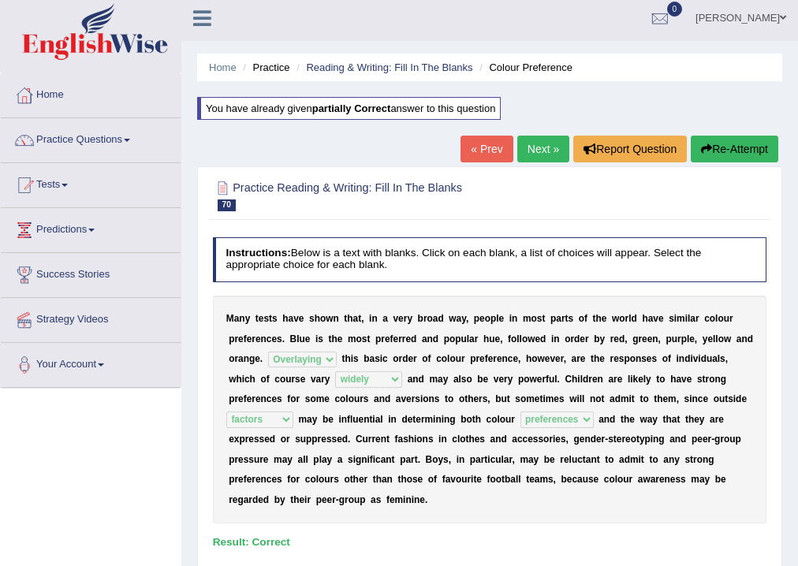
scroll to position [0, 0]
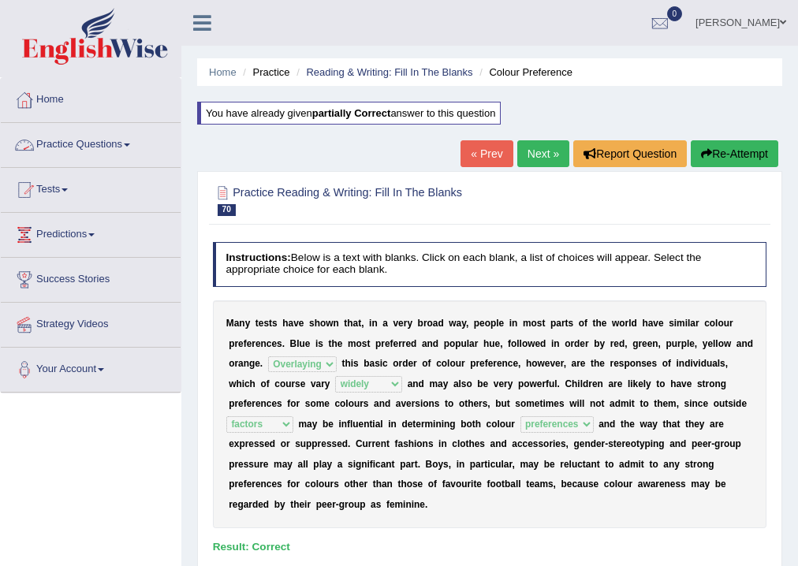
click at [91, 147] on link "Practice Questions" at bounding box center [91, 142] width 180 height 39
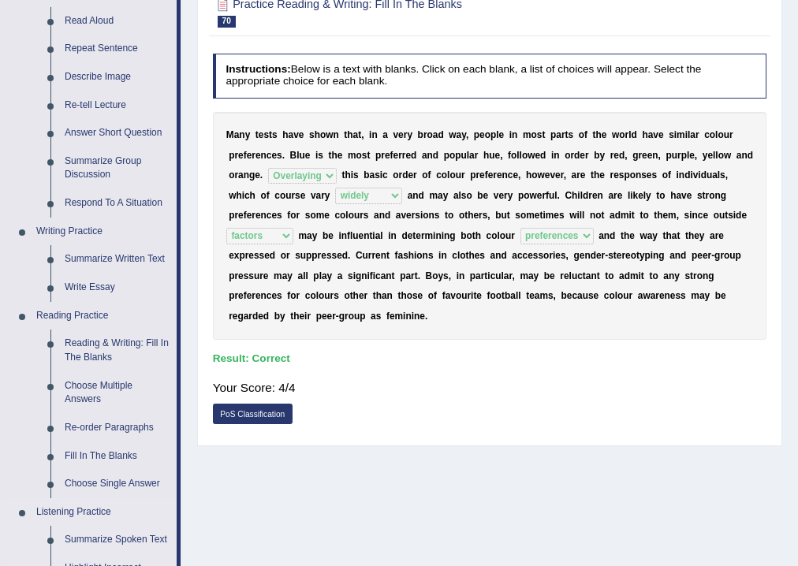
scroll to position [378, 0]
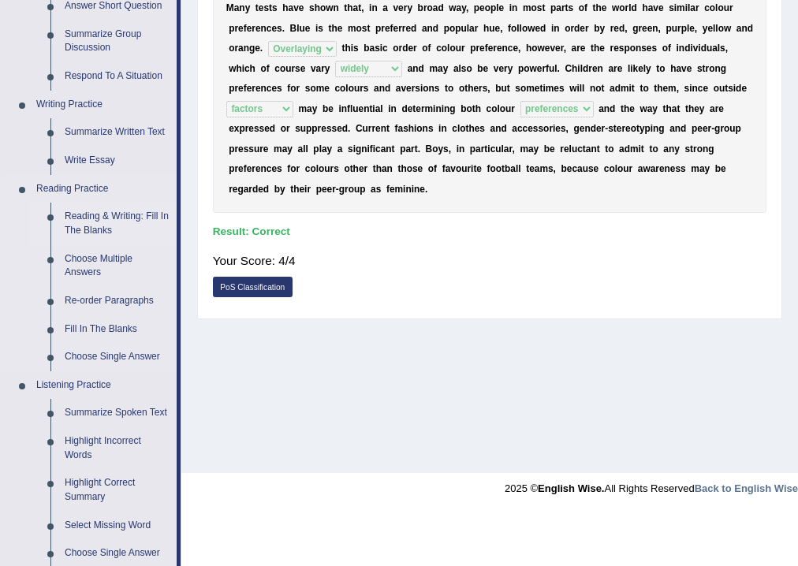
click at [125, 219] on link "Reading & Writing: Fill In The Blanks" at bounding box center [117, 224] width 119 height 42
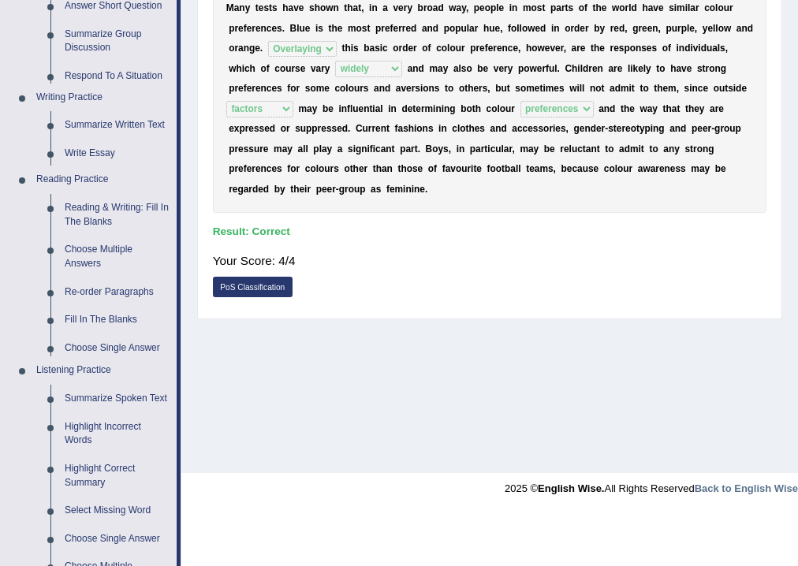
scroll to position [262, 0]
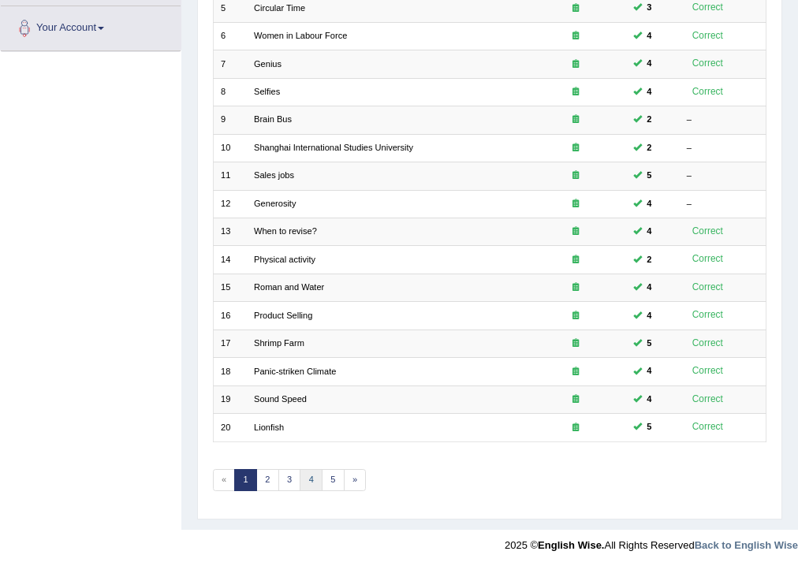
click at [314, 478] on link "4" at bounding box center [311, 480] width 23 height 22
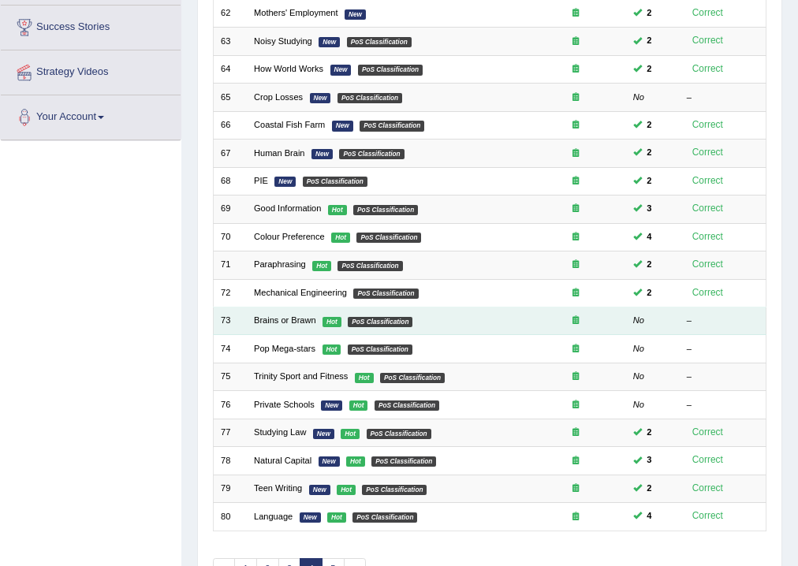
click at [295, 328] on td "Brains or Brawn Hot PoS Classification" at bounding box center [386, 321] width 278 height 28
click at [295, 318] on link "Brains or Brawn" at bounding box center [285, 319] width 62 height 9
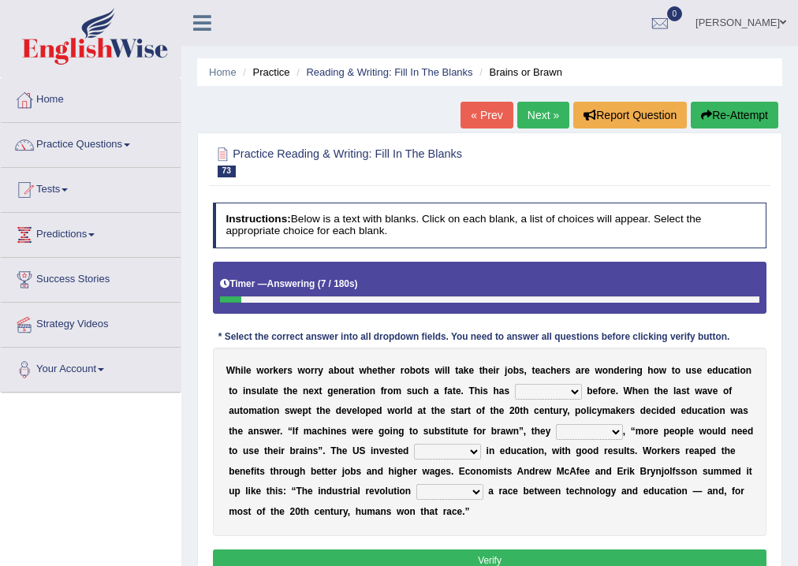
click at [578, 390] on select "ditched stopped started worked" at bounding box center [548, 392] width 67 height 16
select select "started"
click at [515, 384] on select "ditched stopped started worked" at bounding box center [548, 392] width 67 height 16
click at [598, 428] on select "reasoned grinded winded stunned" at bounding box center [589, 432] width 67 height 16
select select "reasoned"
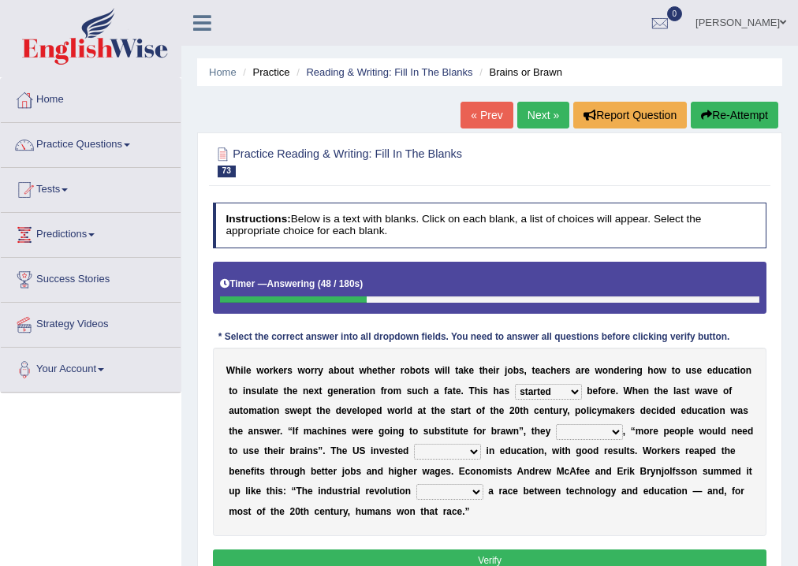
click at [556, 424] on select "reasoned grinded winded stunned" at bounding box center [589, 432] width 67 height 16
click at [462, 448] on select "mostly stollen heavily lightly" at bounding box center [447, 452] width 67 height 16
select select "heavily"
click at [414, 444] on select "mostly stollen heavily lightly" at bounding box center [447, 452] width 67 height 16
click at [477, 487] on select "grated started handled added" at bounding box center [449, 492] width 67 height 16
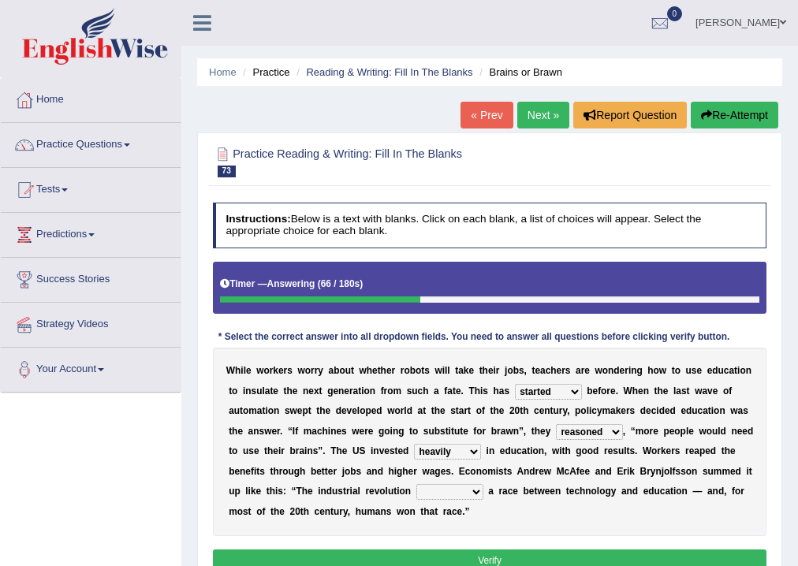
select select "started"
click at [416, 484] on select "grated started handled added" at bounding box center [449, 492] width 67 height 16
click at [475, 555] on button "Verify" at bounding box center [490, 560] width 554 height 23
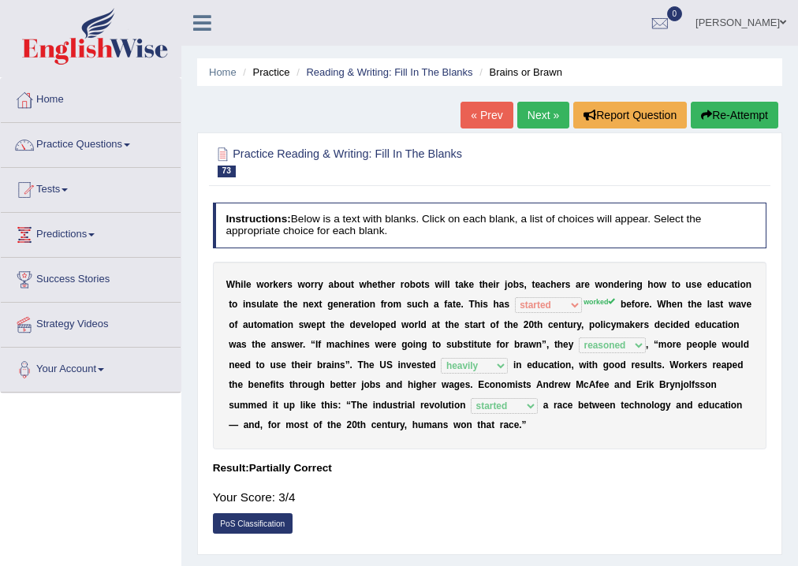
click at [751, 127] on button "Re-Attempt" at bounding box center [735, 115] width 88 height 27
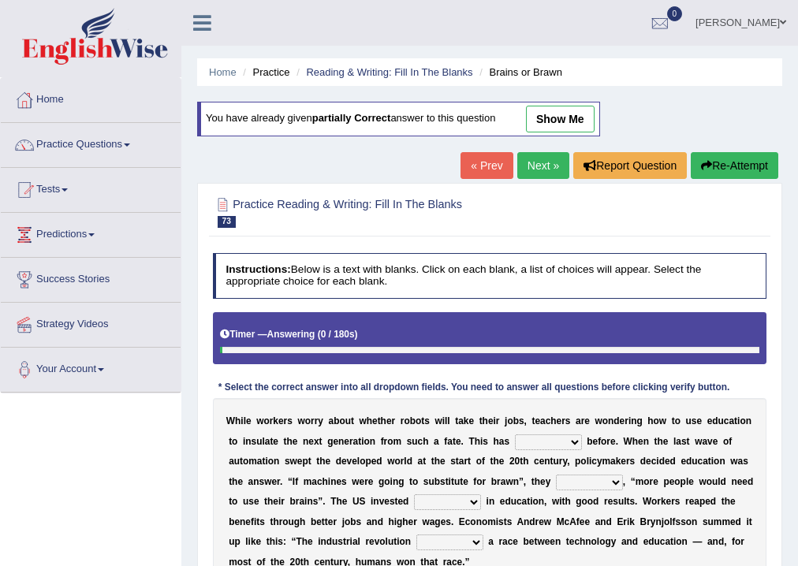
click at [542, 436] on select "ditched stopped started worked" at bounding box center [548, 442] width 67 height 16
select select "worked"
click at [515, 434] on select "ditched stopped started worked" at bounding box center [548, 442] width 67 height 16
click at [612, 479] on select "reasoned grinded winded stunned" at bounding box center [589, 483] width 67 height 16
select select "reasoned"
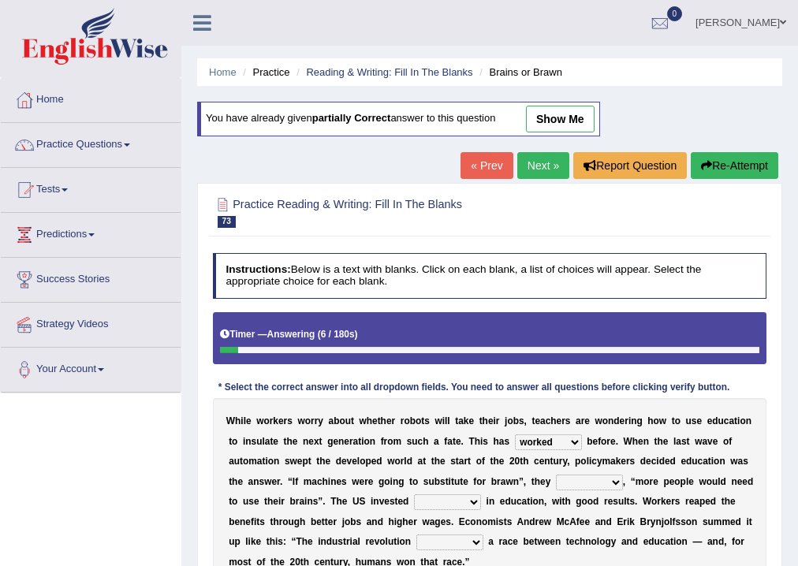
click at [556, 475] on select "reasoned grinded winded stunned" at bounding box center [589, 483] width 67 height 16
click at [460, 496] on select "mostly stollen heavily lightly" at bounding box center [447, 502] width 67 height 16
select select "heavily"
click at [414, 494] on select "mostly stollen heavily lightly" at bounding box center [447, 502] width 67 height 16
click at [464, 539] on select "grated started handled added" at bounding box center [449, 542] width 67 height 16
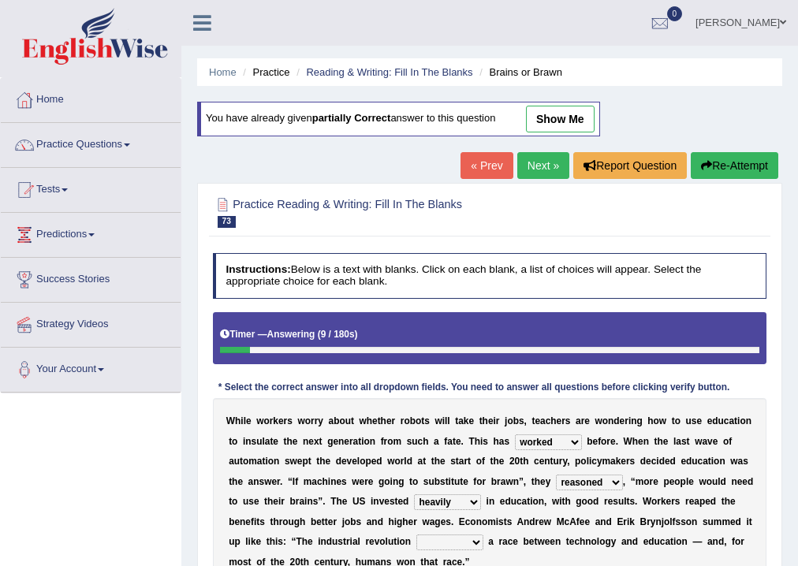
select select "started"
click at [416, 534] on select "grated started handled added" at bounding box center [449, 542] width 67 height 16
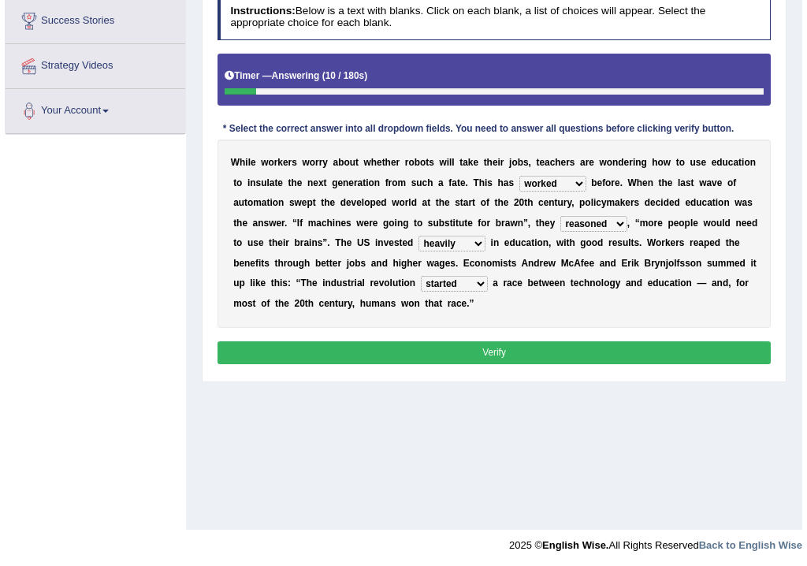
scroll to position [262, 0]
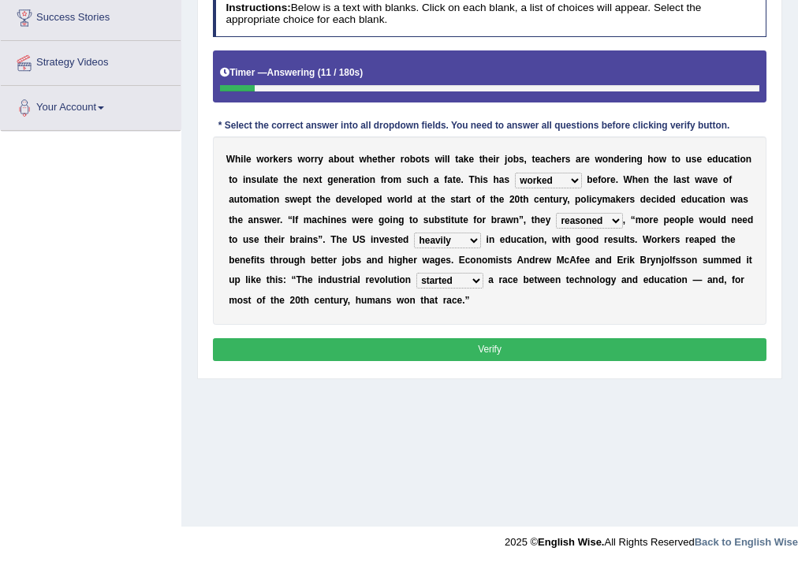
click at [519, 343] on button "Verify" at bounding box center [490, 349] width 554 height 23
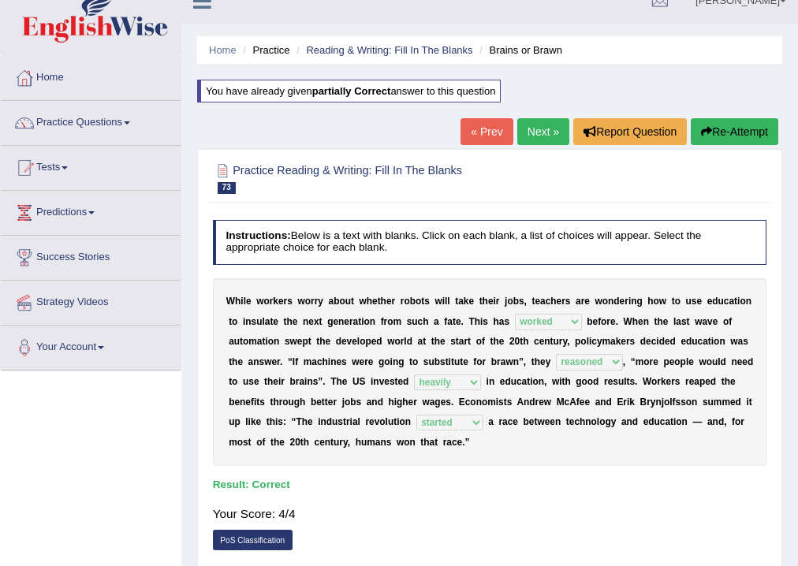
scroll to position [9, 0]
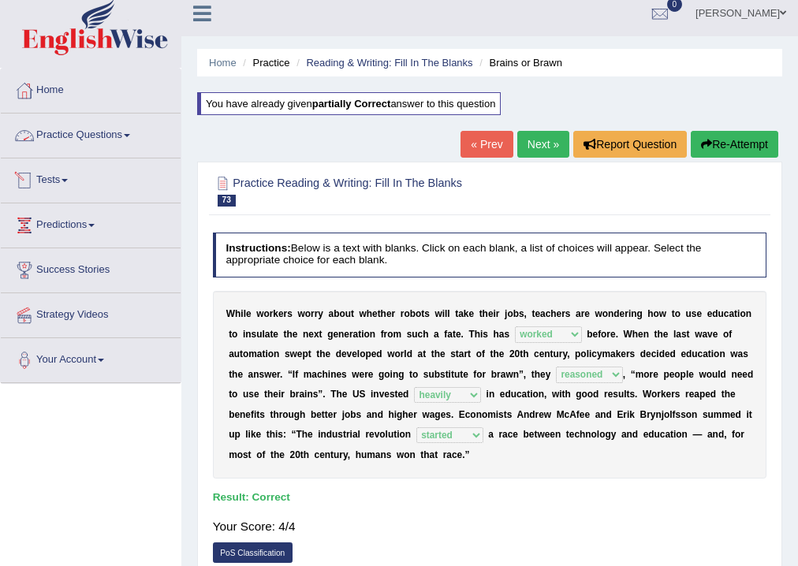
click at [99, 140] on link "Practice Questions" at bounding box center [91, 133] width 180 height 39
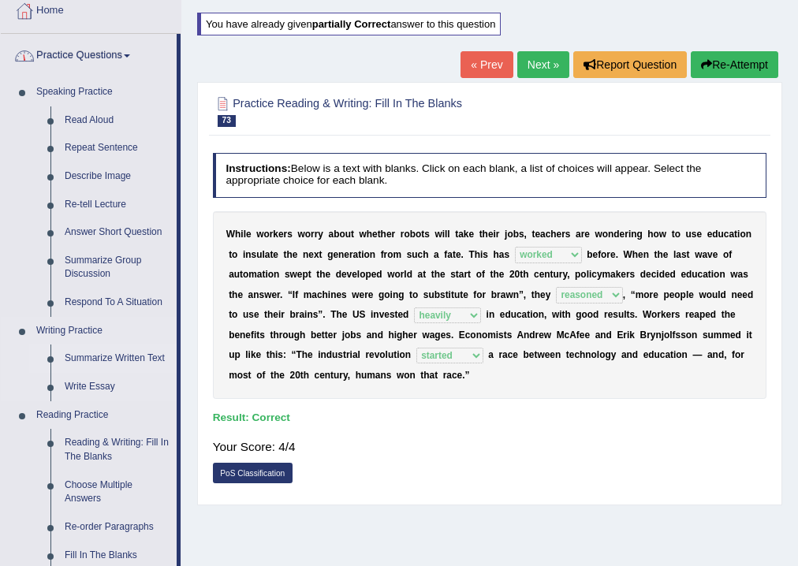
scroll to position [262, 0]
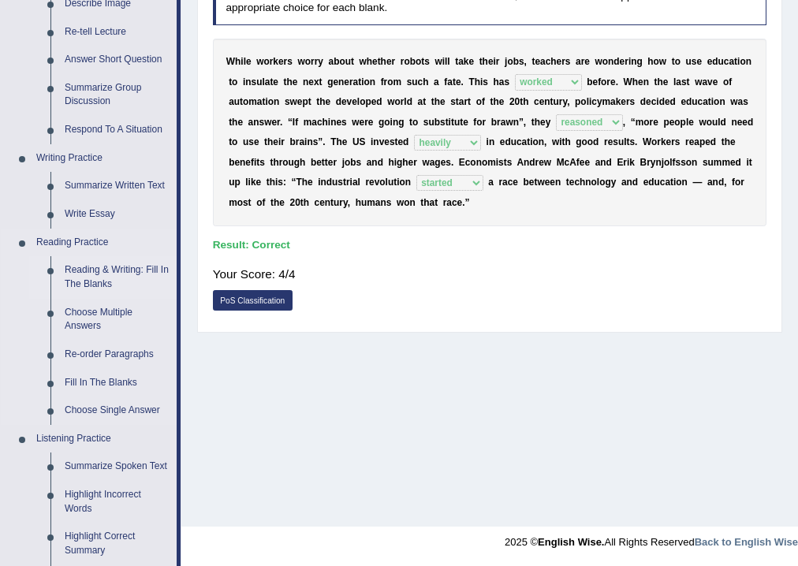
click at [120, 269] on link "Reading & Writing: Fill In The Blanks" at bounding box center [117, 277] width 119 height 42
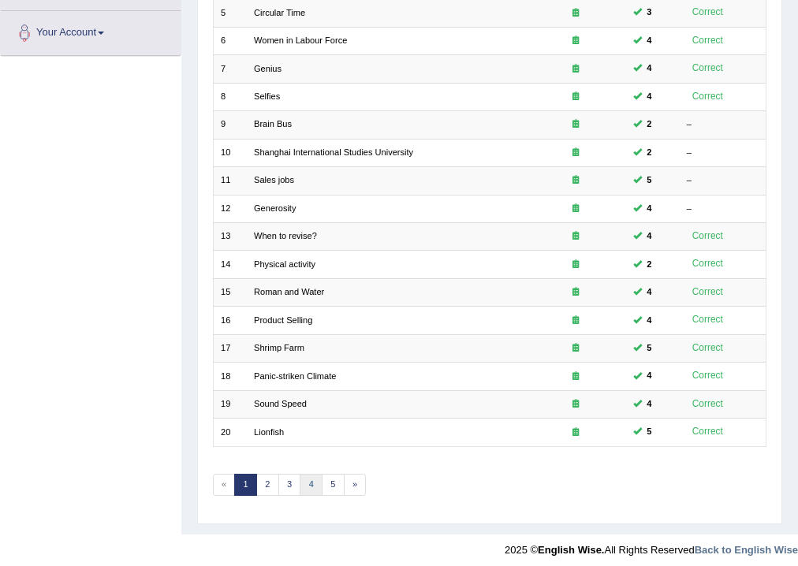
click at [311, 483] on link "4" at bounding box center [311, 485] width 23 height 22
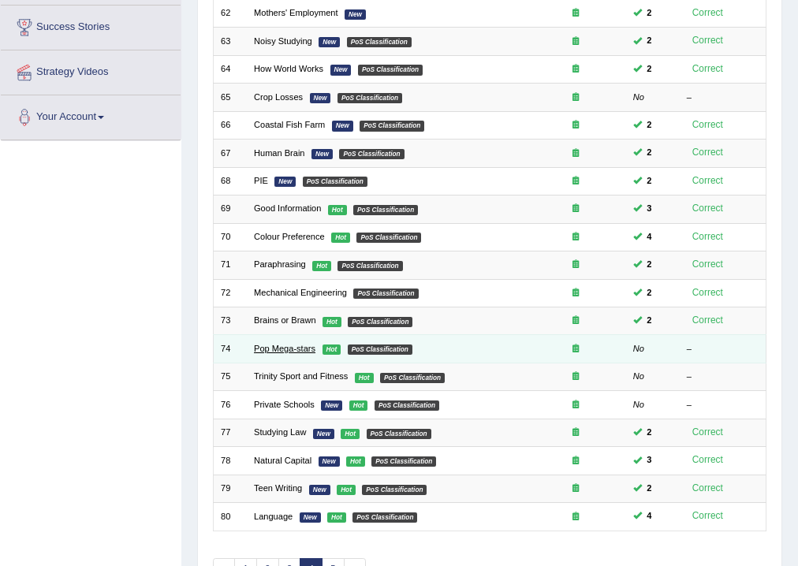
click at [293, 344] on link "Pop Mega-stars" at bounding box center [284, 348] width 61 height 9
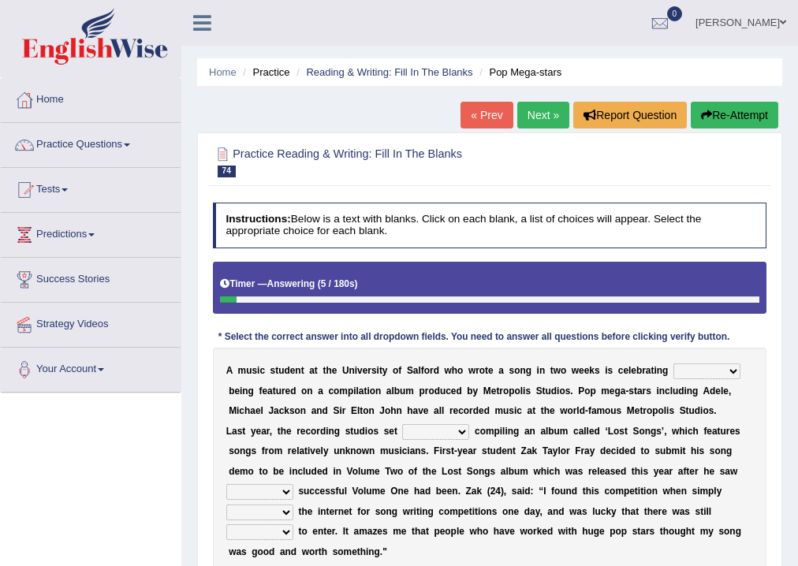
click at [717, 369] on select "wherever after rather further" at bounding box center [706, 371] width 67 height 16
select select "after"
click at [673, 363] on select "wherever after rather further" at bounding box center [706, 371] width 67 height 16
drag, startPoint x: 453, startPoint y: 432, endPoint x: 438, endPoint y: 436, distance: 15.5
click at [453, 432] on select "them about with them" at bounding box center [435, 432] width 67 height 16
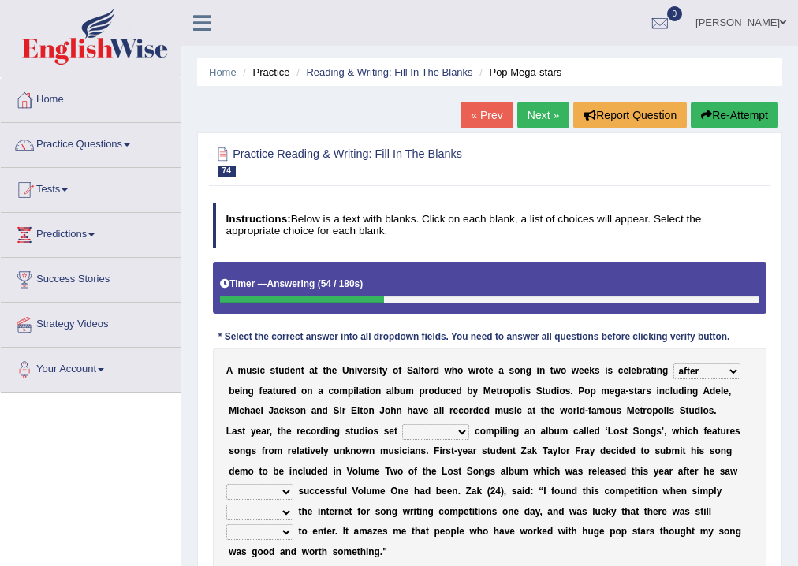
select select "with"
click at [402, 424] on select "them about with them" at bounding box center [435, 432] width 67 height 16
click at [460, 434] on select "them about with them" at bounding box center [435, 432] width 67 height 16
click at [241, 495] on select "when how then their" at bounding box center [259, 492] width 67 height 16
click at [624, 498] on div "A m u s i c s t u d e n t a t t h e U n i v e r s i t y o f S a l f o r d w h o…" at bounding box center [490, 462] width 554 height 228
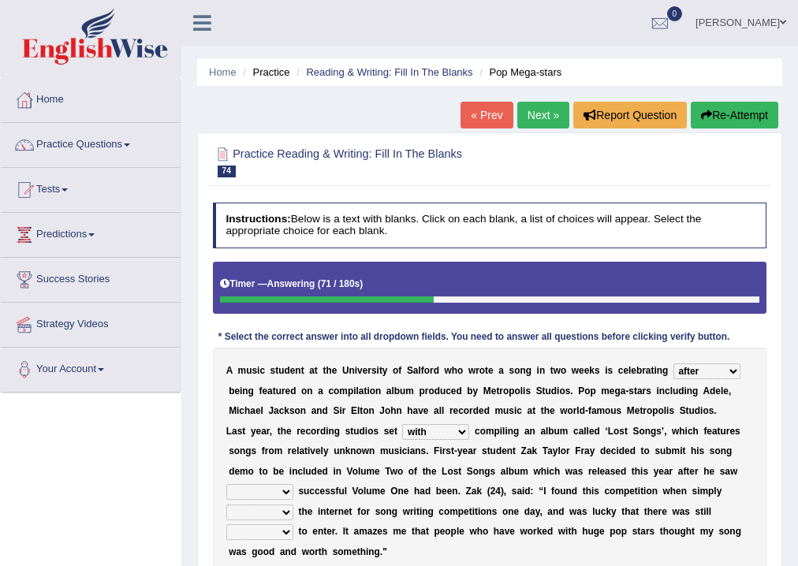
click at [269, 492] on select "when how then their" at bounding box center [259, 492] width 67 height 16
select select "how"
click at [226, 484] on select "when how then their" at bounding box center [259, 492] width 67 height 16
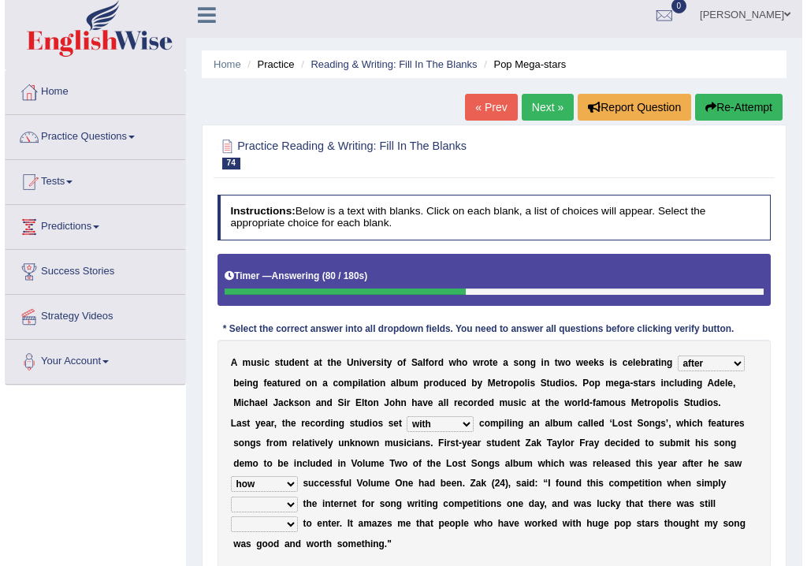
scroll to position [126, 0]
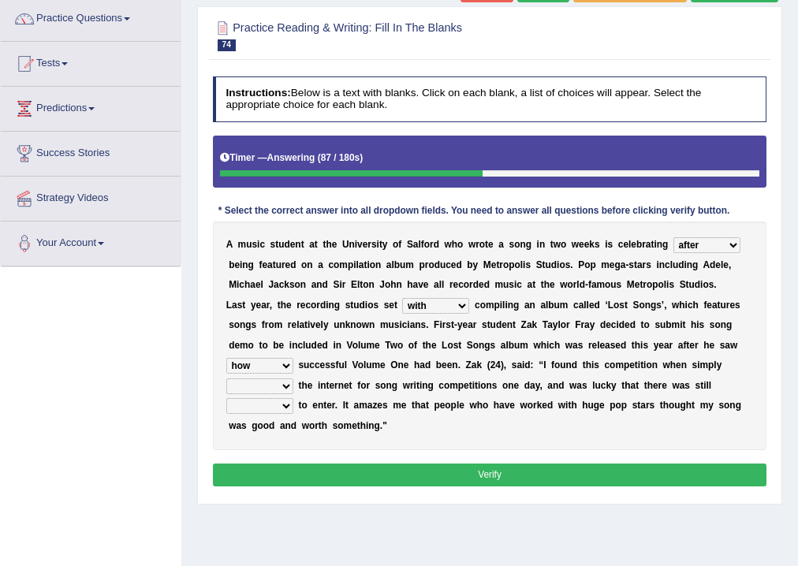
click at [287, 385] on select "searching thinking bringing taking" at bounding box center [259, 386] width 67 height 16
select select "searching"
click at [226, 378] on select "searching thinking bringing taking" at bounding box center [259, 386] width 67 height 16
click at [283, 404] on select "fine time grind dine" at bounding box center [259, 406] width 67 height 16
select select "time"
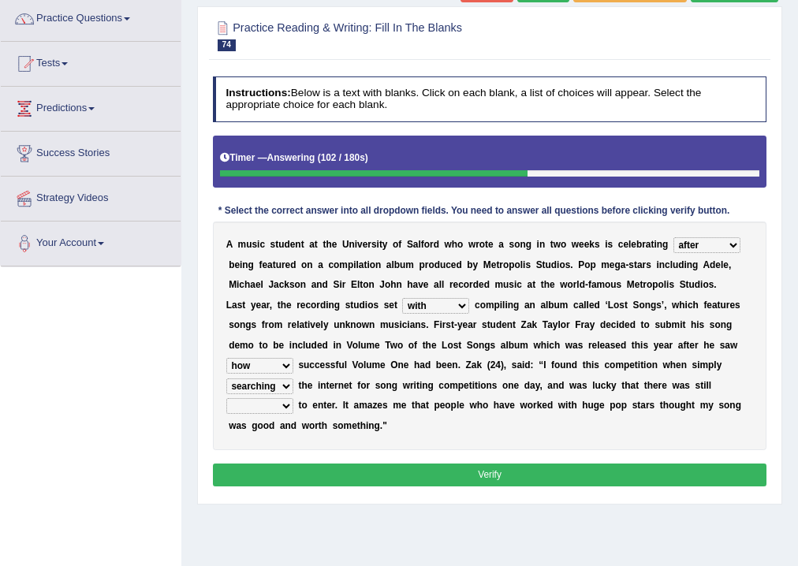
click at [226, 398] on select "fine time grind dine" at bounding box center [259, 406] width 67 height 16
click at [353, 475] on button "Verify" at bounding box center [490, 475] width 554 height 23
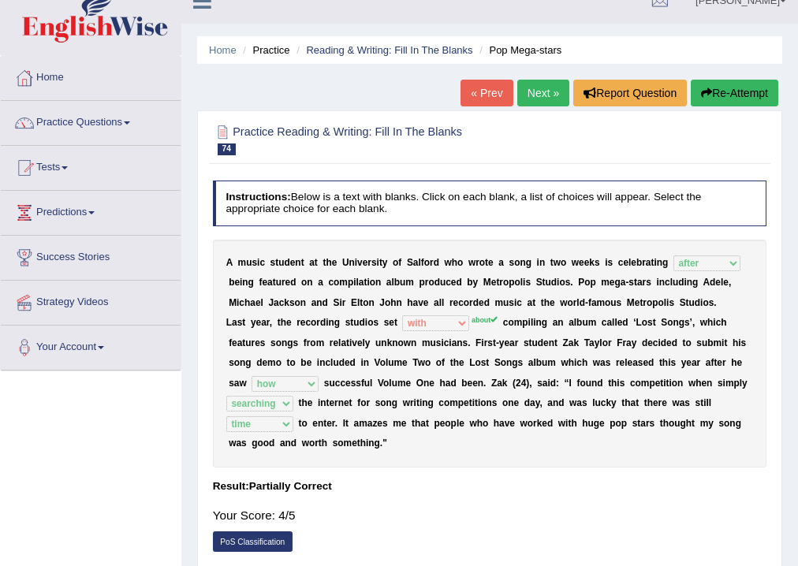
scroll to position [0, 0]
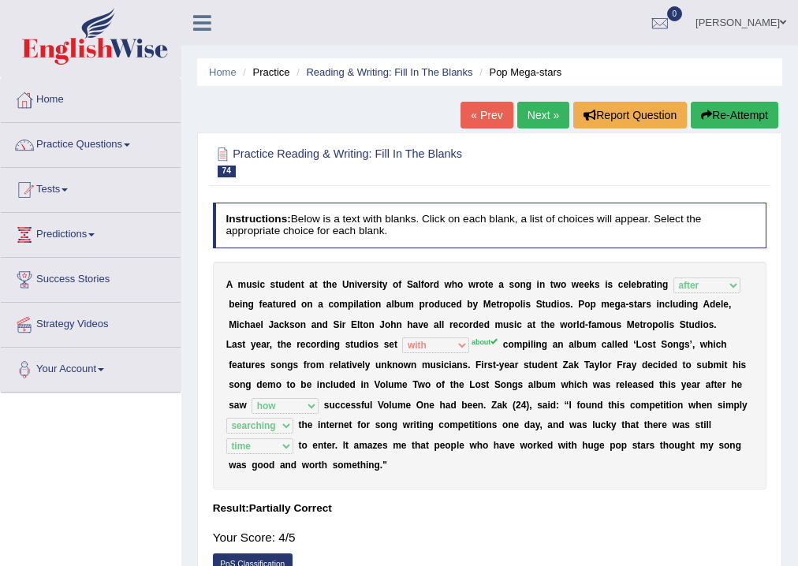
click at [728, 124] on button "Re-Attempt" at bounding box center [735, 115] width 88 height 27
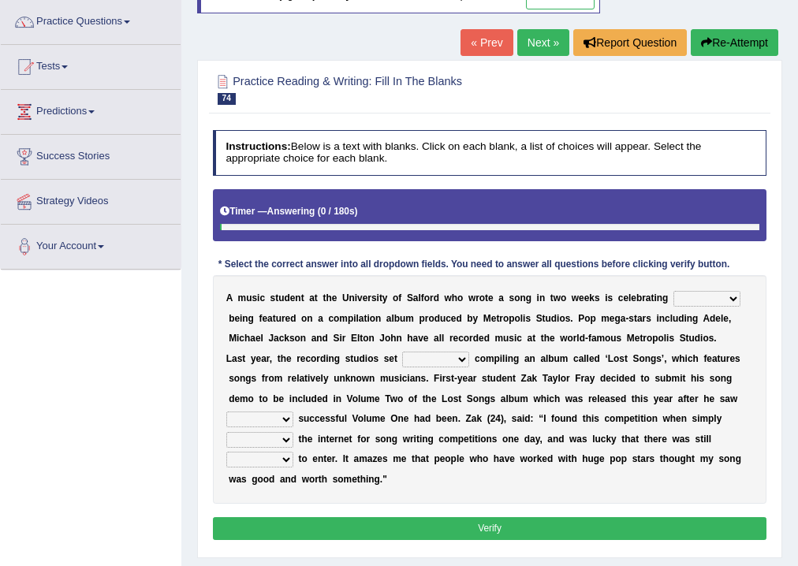
scroll to position [126, 0]
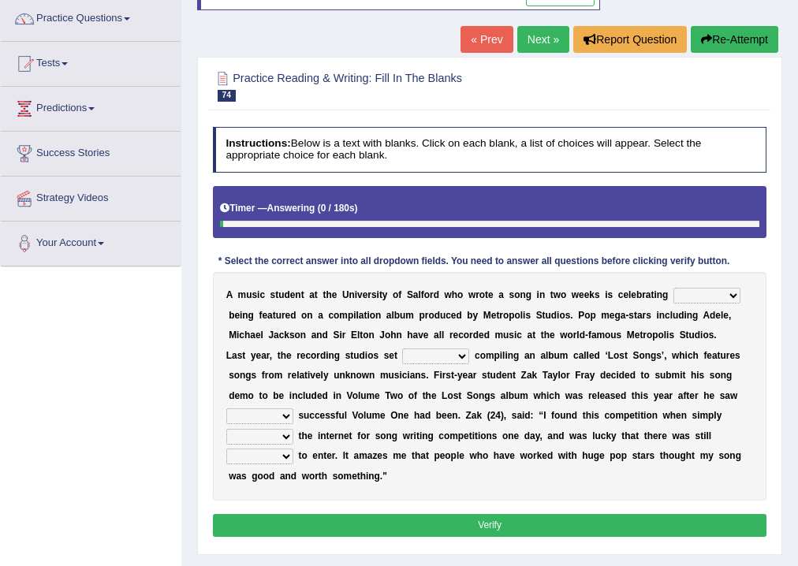
click at [703, 290] on select "wherever after rather further" at bounding box center [706, 296] width 67 height 16
select select "after"
click at [673, 288] on select "wherever after rather further" at bounding box center [706, 296] width 67 height 16
click at [453, 359] on select "them about with them" at bounding box center [435, 356] width 67 height 16
select select "about"
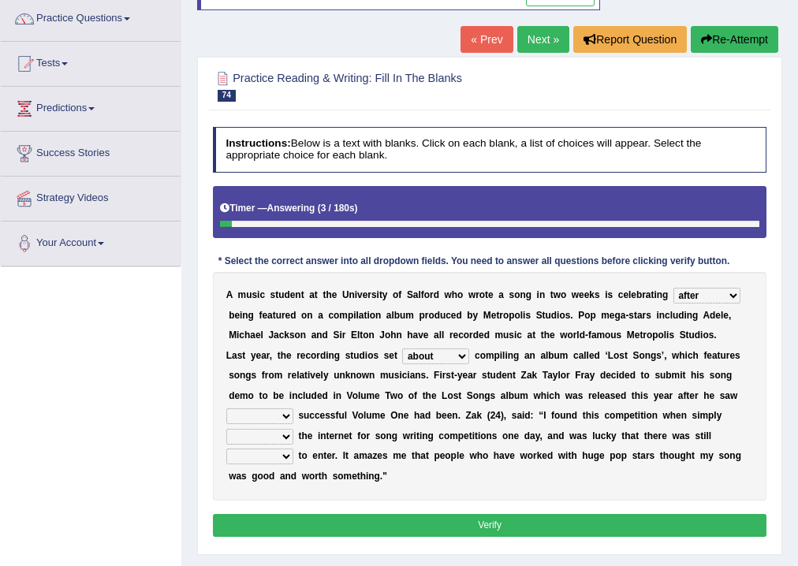
click at [402, 348] on select "them about with them" at bounding box center [435, 356] width 67 height 16
click at [283, 405] on div "A m u s i c s t u d e n t a t t h e U n i v e r s i t y o f S a l f o r d w h o…" at bounding box center [490, 386] width 554 height 228
click at [283, 408] on select "when how then their" at bounding box center [259, 416] width 67 height 16
select select "how"
click at [226, 408] on select "when how then their" at bounding box center [259, 416] width 67 height 16
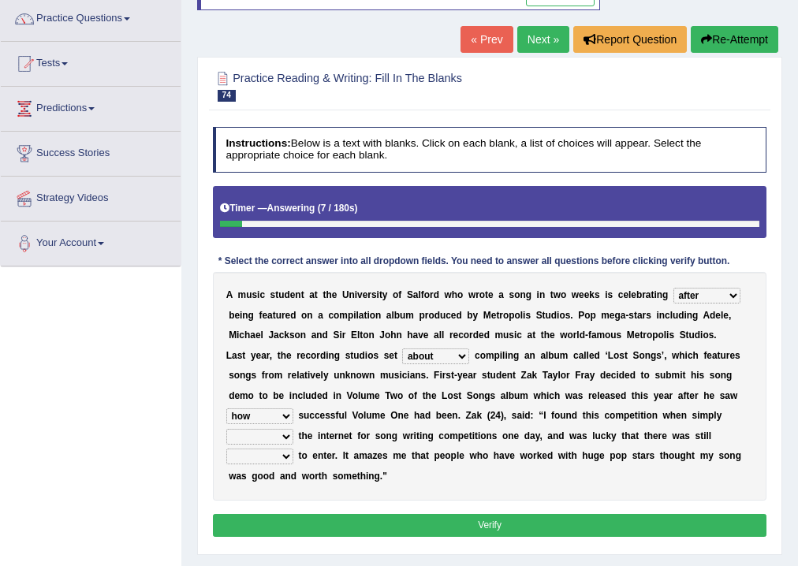
click at [281, 440] on select "searching thinking bringing taking" at bounding box center [259, 437] width 67 height 16
select select "searching"
click at [226, 429] on select "searching thinking bringing taking" at bounding box center [259, 437] width 67 height 16
click at [274, 456] on select "fine time grind dine" at bounding box center [259, 457] width 67 height 16
select select "time"
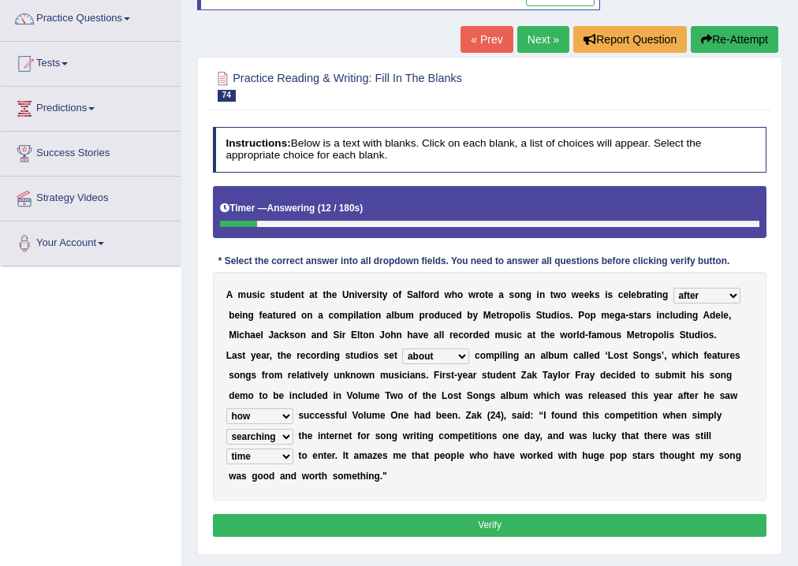
click at [226, 449] on select "fine time grind dine" at bounding box center [259, 457] width 67 height 16
click at [330, 517] on button "Verify" at bounding box center [490, 525] width 554 height 23
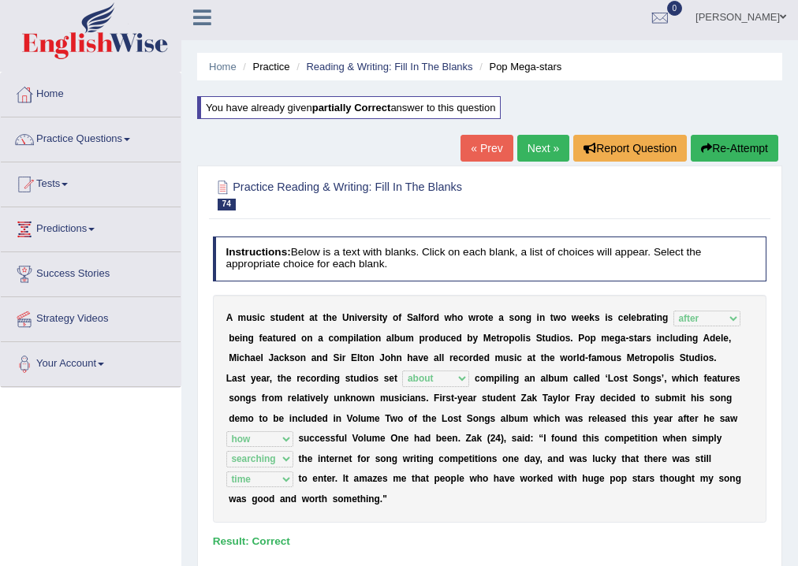
scroll to position [0, 0]
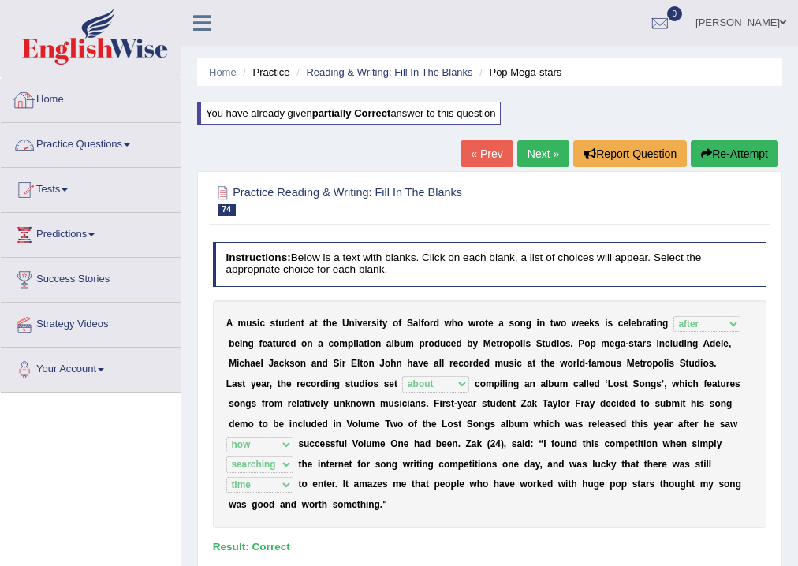
click at [97, 151] on link "Practice Questions" at bounding box center [91, 142] width 180 height 39
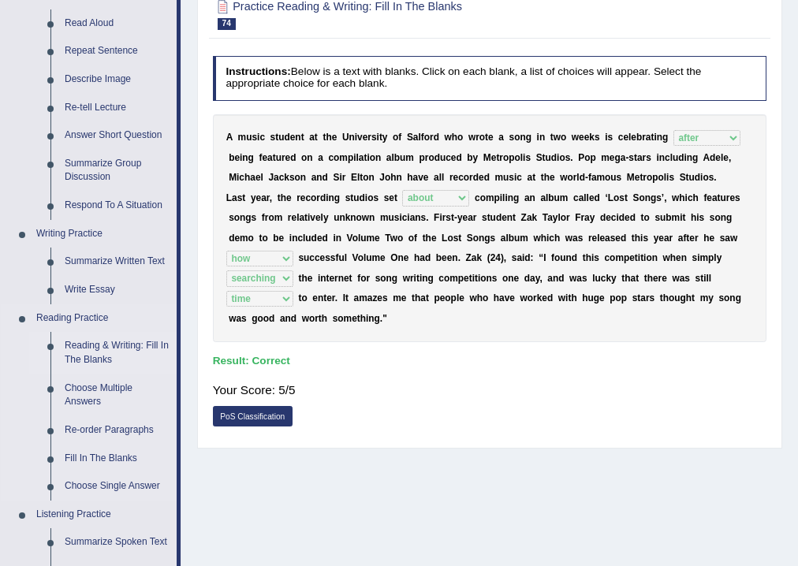
scroll to position [189, 0]
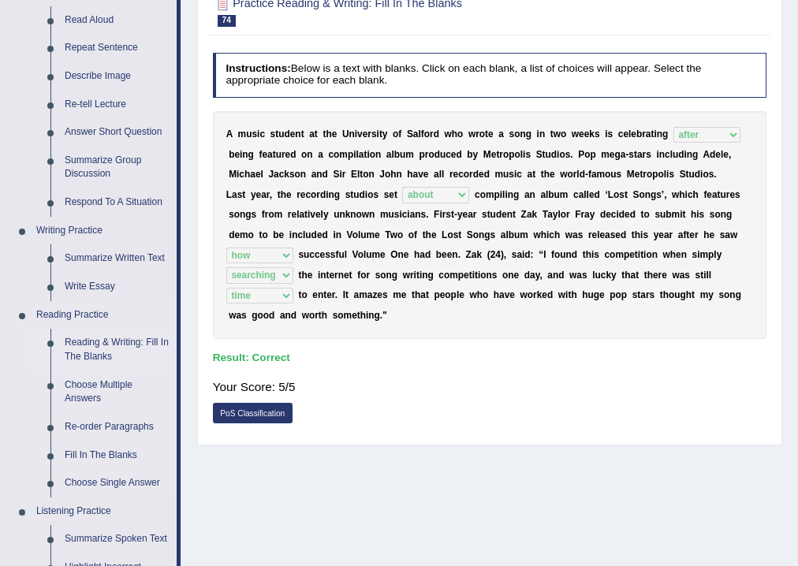
click at [87, 335] on link "Reading & Writing: Fill In The Blanks" at bounding box center [117, 350] width 119 height 42
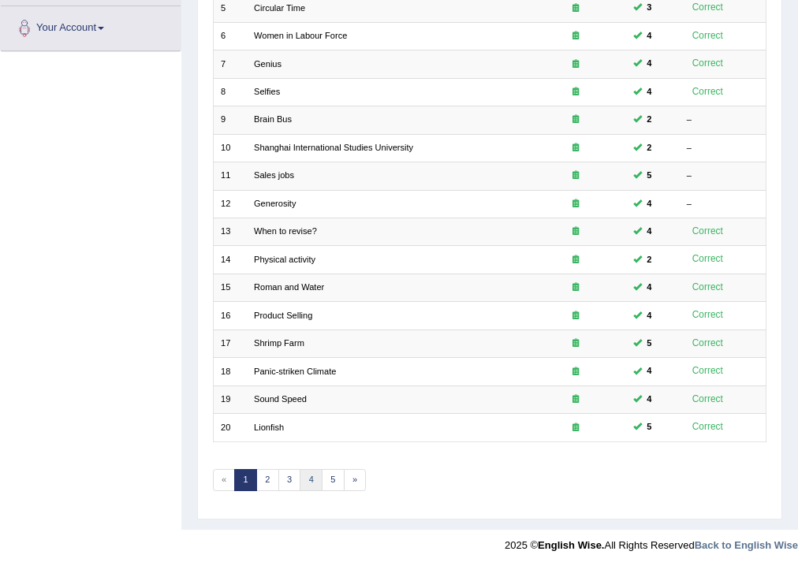
click at [315, 480] on link "4" at bounding box center [311, 480] width 23 height 22
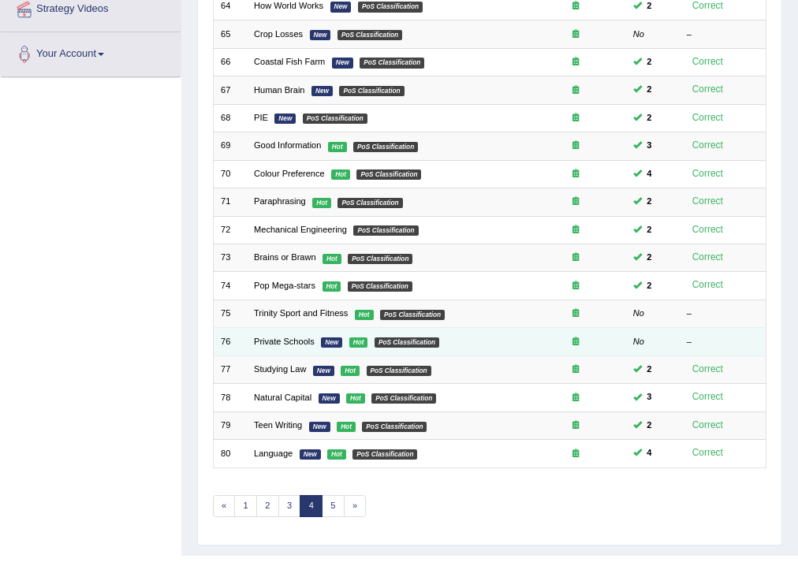
scroll to position [315, 0]
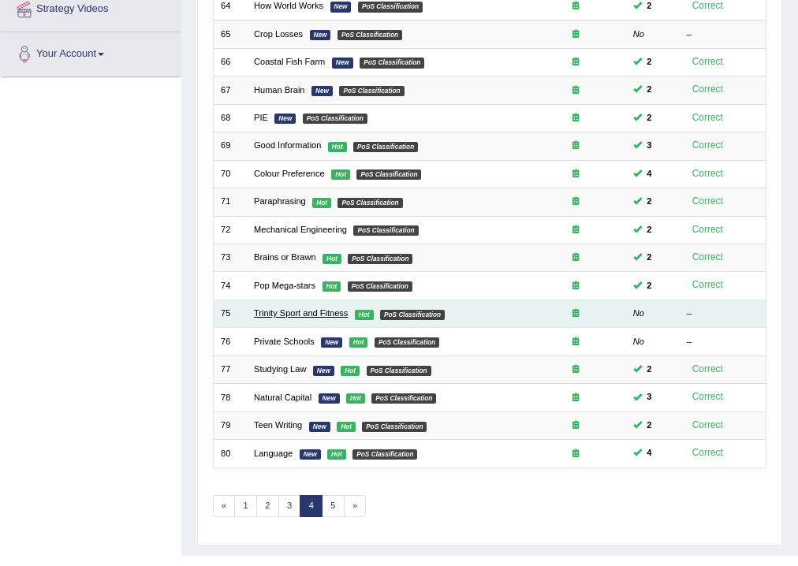
click at [277, 311] on link "Trinity Sport and Fitness" at bounding box center [301, 312] width 94 height 9
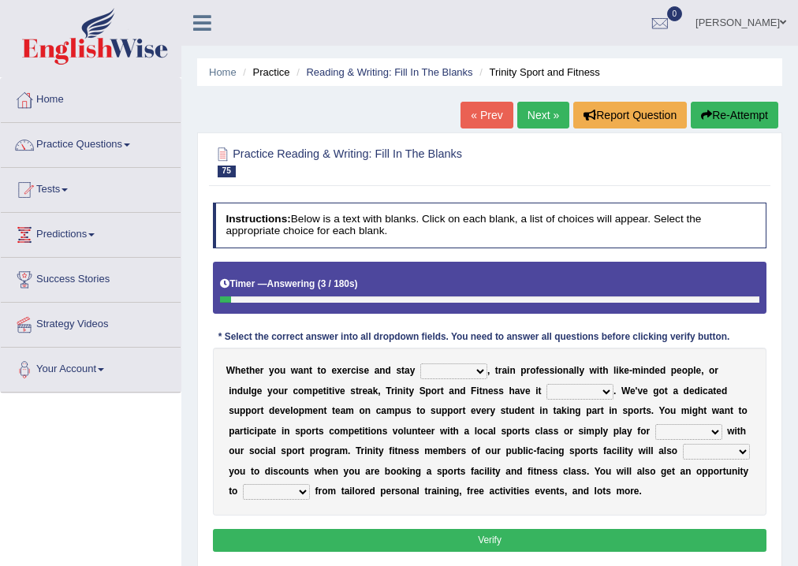
click at [459, 369] on select "wealthy trendy healthy steady" at bounding box center [453, 371] width 67 height 16
select select "healthy"
click at [420, 363] on select "wealthy trendy healthy steady" at bounding box center [453, 371] width 67 height 16
click at [581, 391] on select "covered sobered recovered hovered" at bounding box center [579, 392] width 67 height 16
select select "covered"
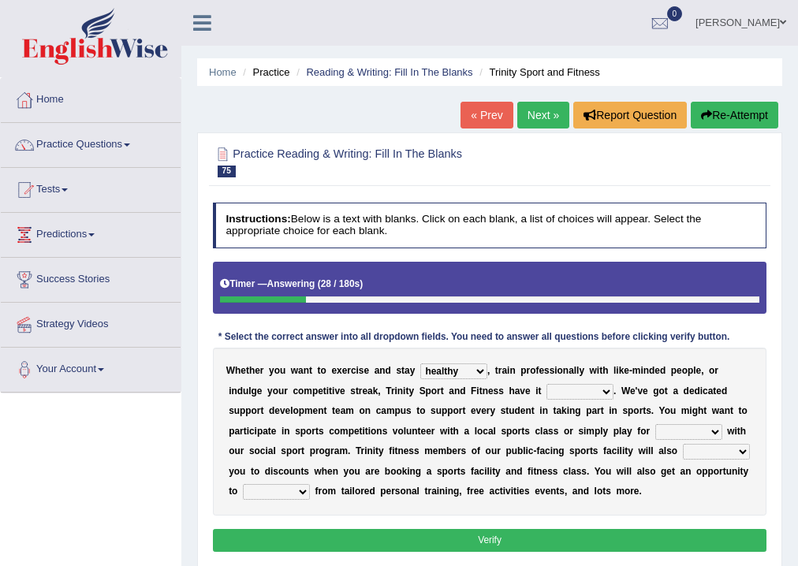
click at [546, 384] on select "covered sobered recovered hovered" at bounding box center [579, 392] width 67 height 16
click at [719, 435] on select "stun run fun gun" at bounding box center [688, 432] width 67 height 16
select select "fun"
click at [655, 424] on select "stun run fun gun" at bounding box center [688, 432] width 67 height 16
click at [738, 444] on select "engage restore entitle wish" at bounding box center [716, 452] width 67 height 16
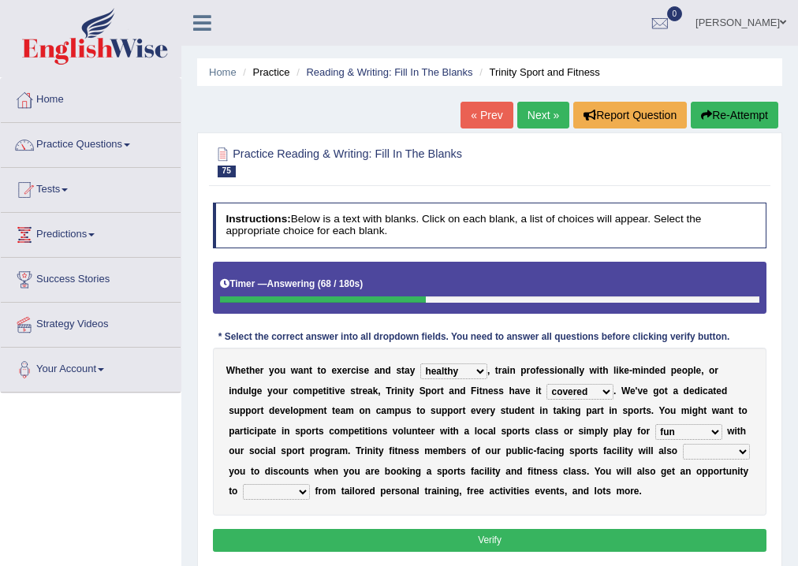
select select "entitle"
click at [683, 444] on select "engage restore entitle wish" at bounding box center [716, 452] width 67 height 16
click at [290, 495] on select "benefit vained claimed refrained" at bounding box center [276, 492] width 67 height 16
select select "benefit"
click at [243, 484] on select "benefit vained claimed refrained" at bounding box center [276, 492] width 67 height 16
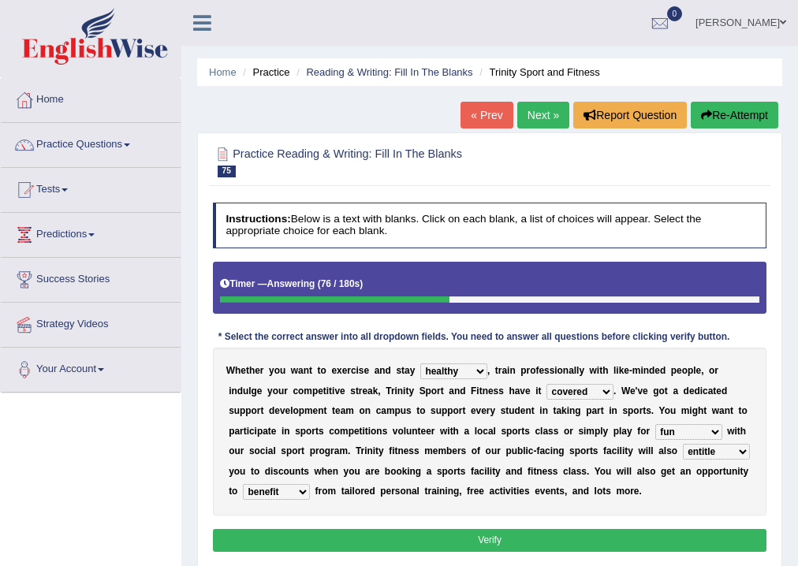
click at [396, 536] on button "Verify" at bounding box center [490, 540] width 554 height 23
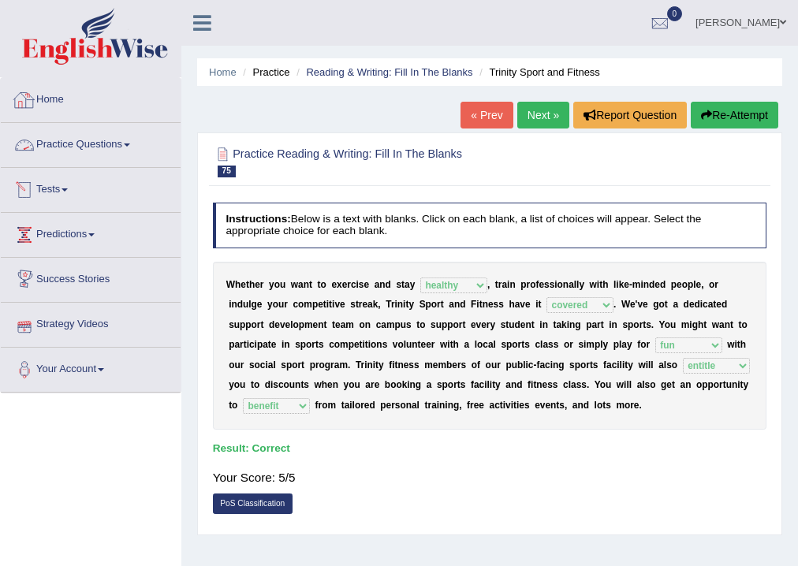
click at [110, 147] on link "Practice Questions" at bounding box center [91, 142] width 180 height 39
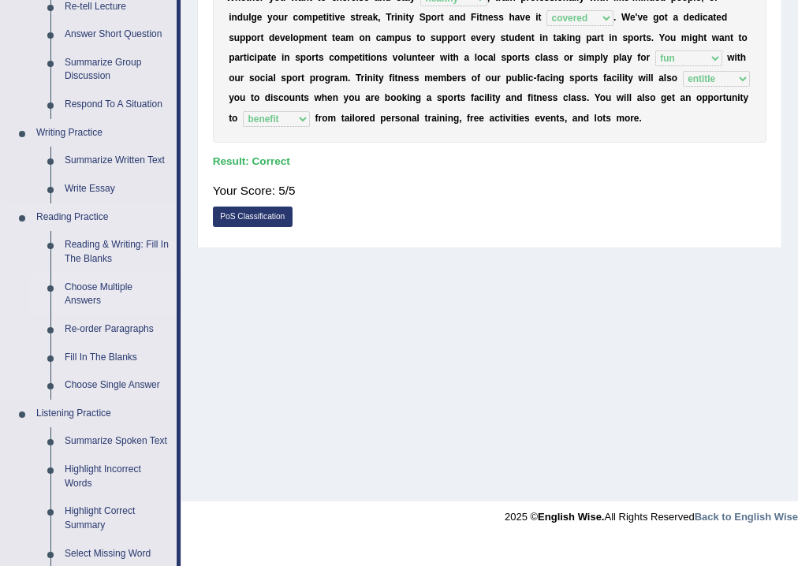
scroll to position [252, 0]
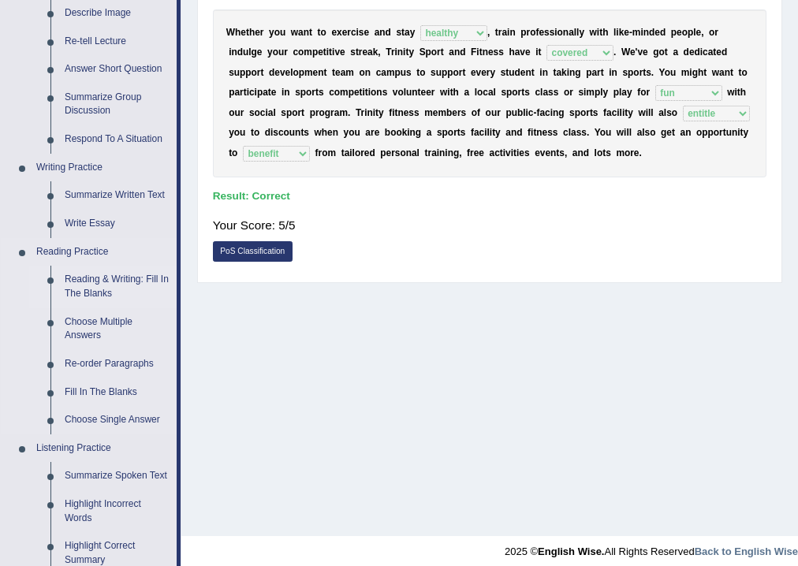
click at [122, 288] on link "Reading & Writing: Fill In The Blanks" at bounding box center [117, 287] width 119 height 42
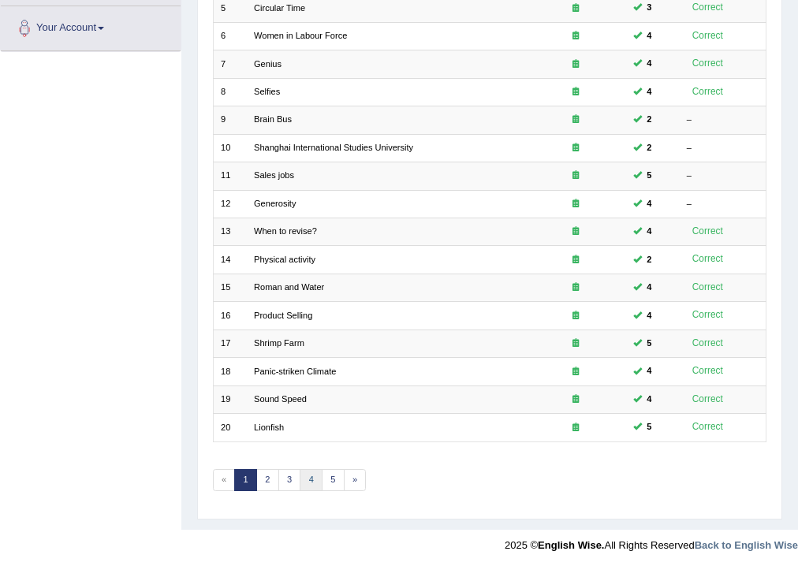
click at [307, 479] on link "4" at bounding box center [311, 480] width 23 height 22
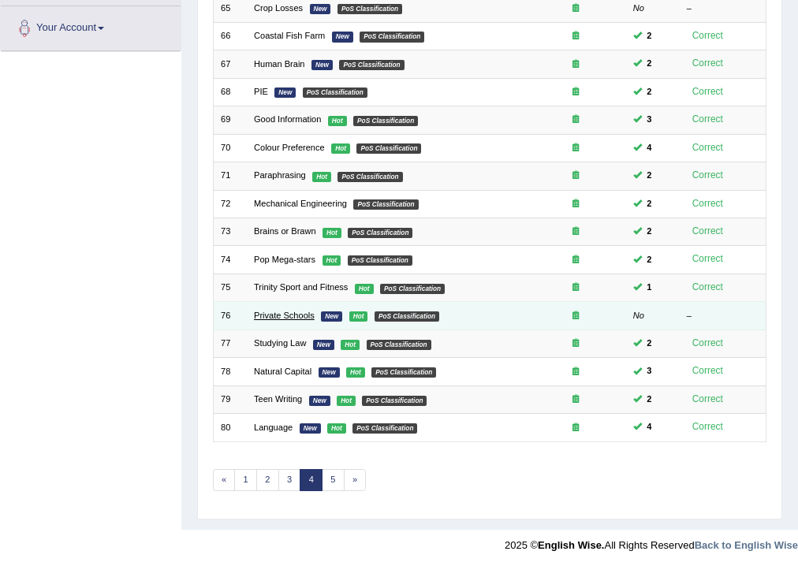
click at [262, 314] on link "Private Schools" at bounding box center [284, 315] width 61 height 9
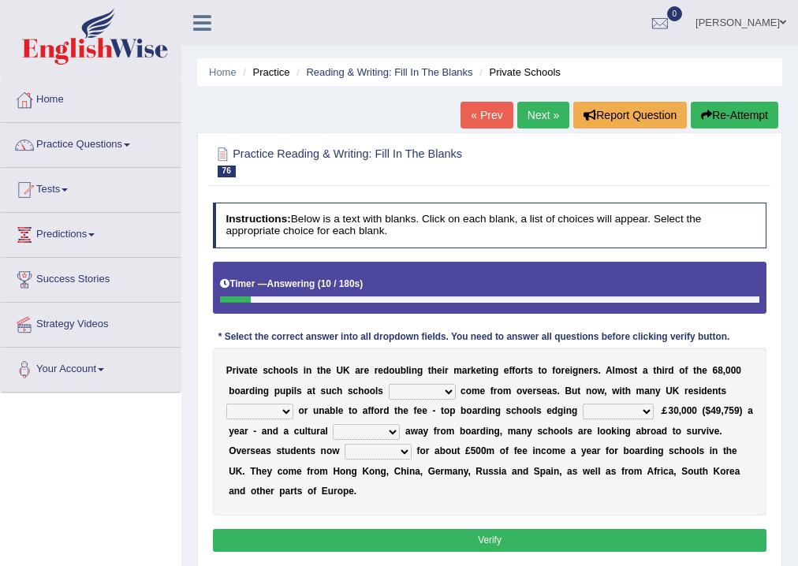
click at [432, 392] on select "all set already great news" at bounding box center [422, 392] width 67 height 16
select select "already"
click at [389, 384] on select "all set already great news" at bounding box center [422, 392] width 67 height 16
click at [290, 409] on select "answering unwilling realising storing" at bounding box center [259, 412] width 67 height 16
select select "unwilling"
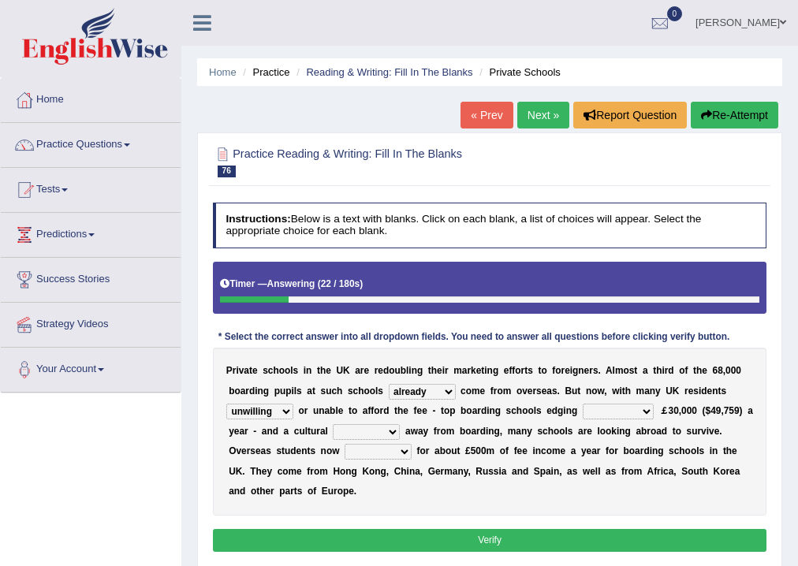
click at [226, 404] on select "answering unwilling realising storing" at bounding box center [259, 412] width 67 height 16
click at [650, 408] on select "rewards towards notification amounting" at bounding box center [618, 412] width 71 height 16
select select "rewards"
click at [583, 404] on select "rewards towards notification amounting" at bounding box center [618, 412] width 71 height 16
click at [385, 429] on select "go rattle shatter shift" at bounding box center [366, 432] width 67 height 16
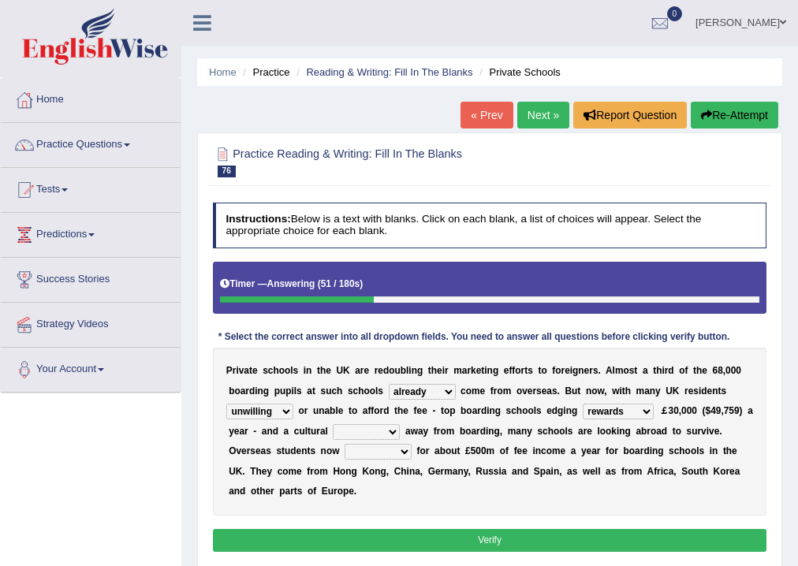
select select "shift"
click at [333, 424] on select "go rattle shatter shift" at bounding box center [366, 432] width 67 height 16
click at [402, 451] on select "hold think account say" at bounding box center [378, 452] width 67 height 16
select select "account"
click at [345, 444] on select "hold think account say" at bounding box center [378, 452] width 67 height 16
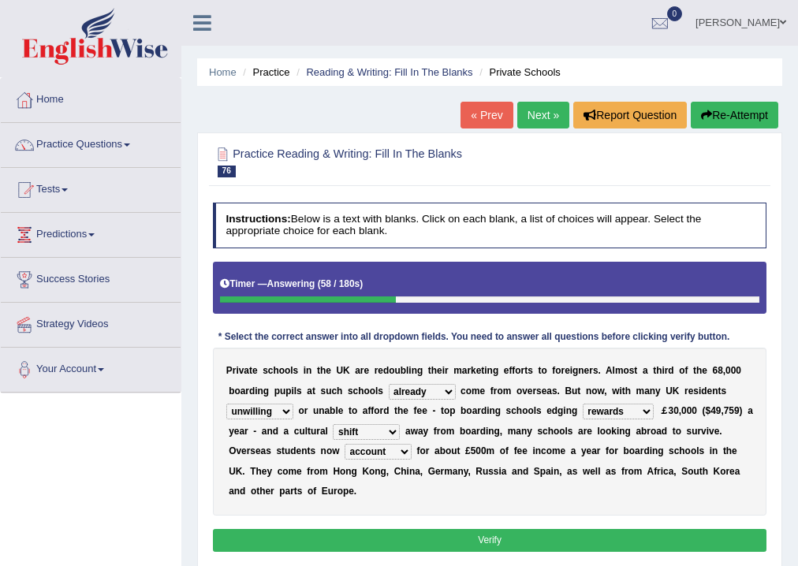
click at [417, 536] on button "Verify" at bounding box center [490, 540] width 554 height 23
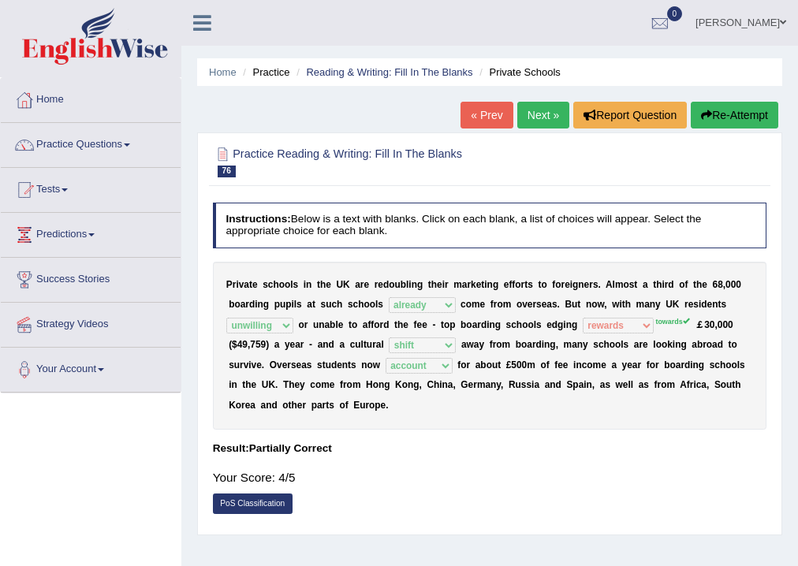
click at [733, 123] on button "Re-Attempt" at bounding box center [735, 115] width 88 height 27
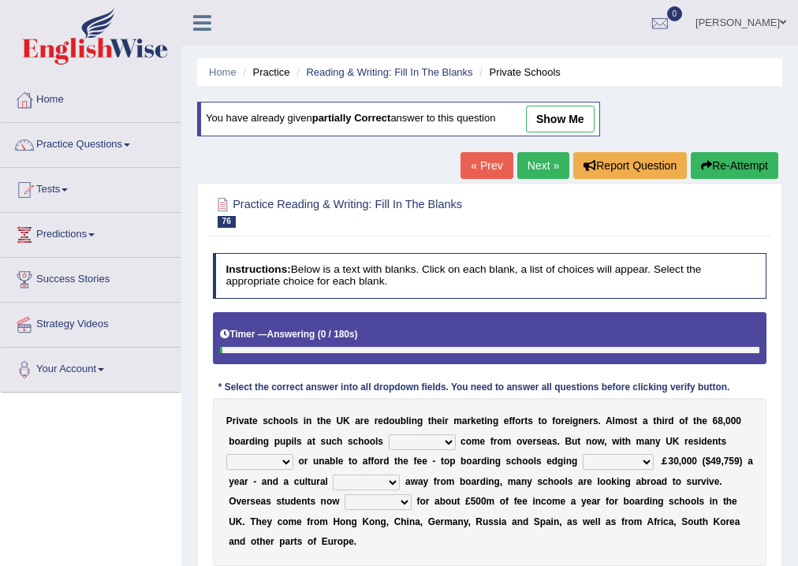
click at [443, 441] on select "all set already great news" at bounding box center [422, 442] width 67 height 16
select select "already"
click at [389, 434] on select "all set already great news" at bounding box center [422, 442] width 67 height 16
click at [640, 457] on select "rewards towards notification amounting" at bounding box center [618, 462] width 71 height 16
select select "towards"
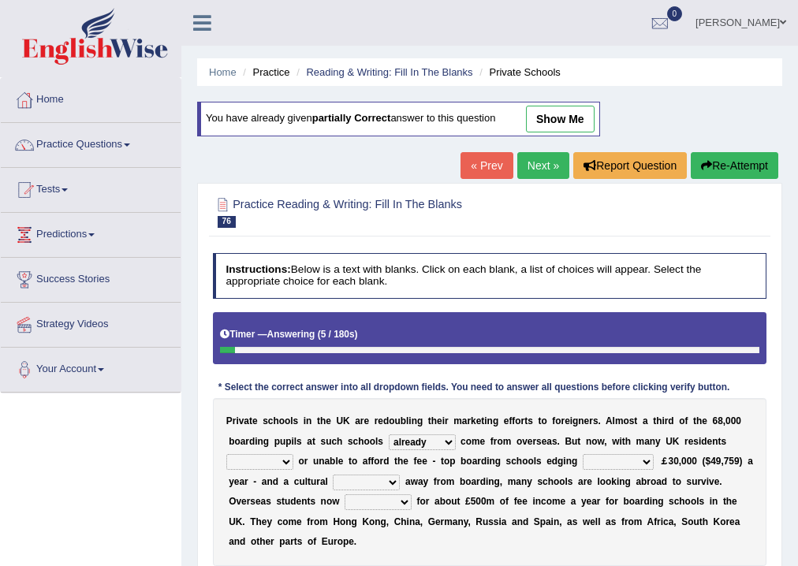
click at [583, 454] on select "rewards towards notification amounting" at bounding box center [618, 462] width 71 height 16
click at [287, 464] on select "answering unwilling realising storing" at bounding box center [259, 462] width 67 height 16
select select "unwilling"
click at [226, 454] on select "answering unwilling realising storing" at bounding box center [259, 462] width 67 height 16
click at [396, 479] on select "go rattle shatter shift" at bounding box center [366, 483] width 67 height 16
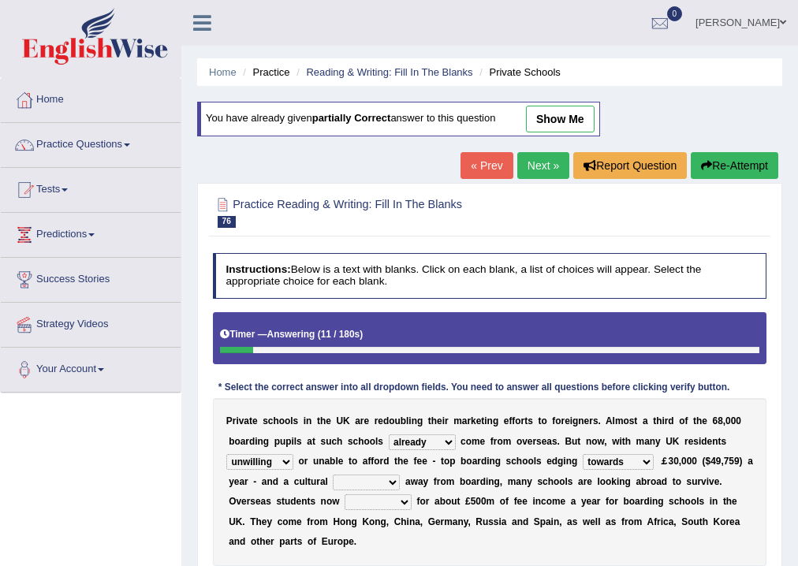
select select "shift"
click at [333, 475] on select "go rattle shatter shift" at bounding box center [366, 483] width 67 height 16
click at [392, 503] on select "hold think account say" at bounding box center [378, 502] width 67 height 16
select select "account"
click at [345, 494] on select "hold think account say" at bounding box center [378, 502] width 67 height 16
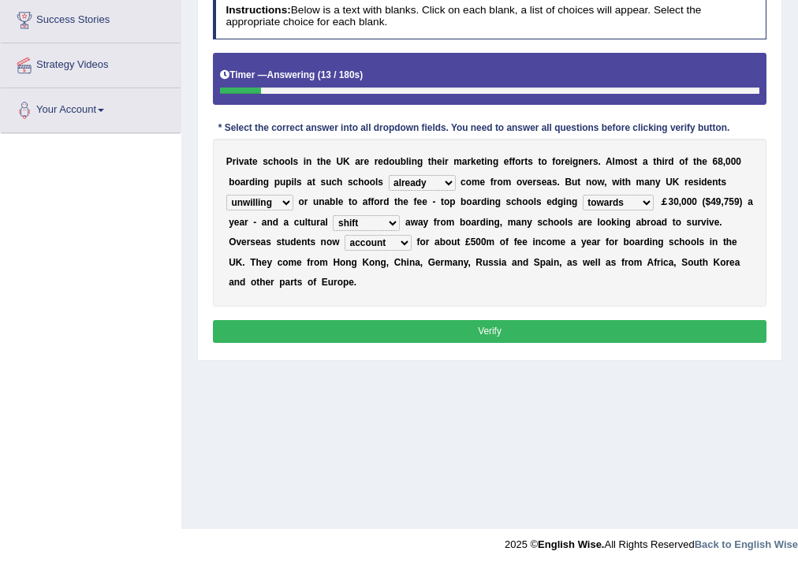
scroll to position [262, 0]
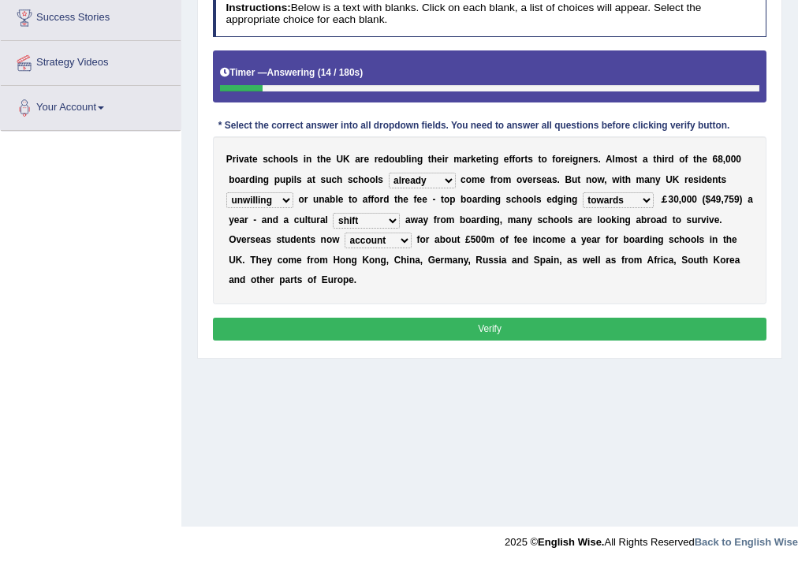
click at [360, 327] on button "Verify" at bounding box center [490, 329] width 554 height 23
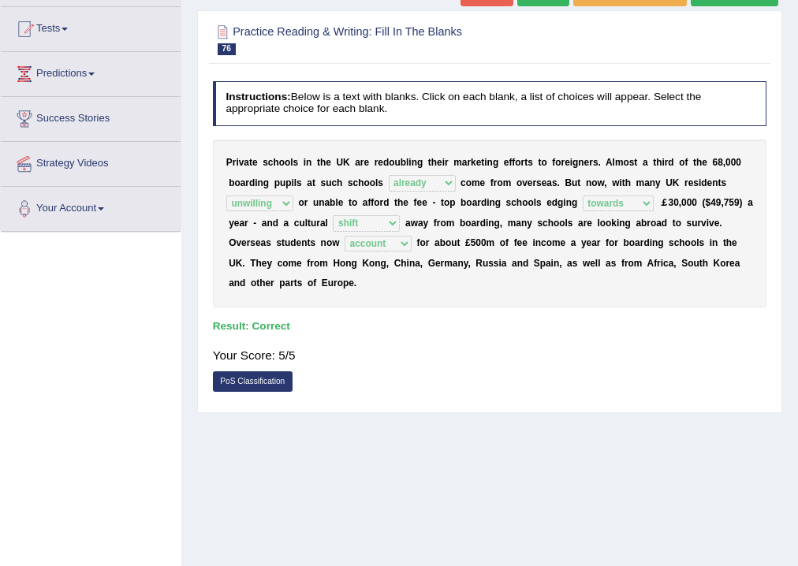
scroll to position [0, 0]
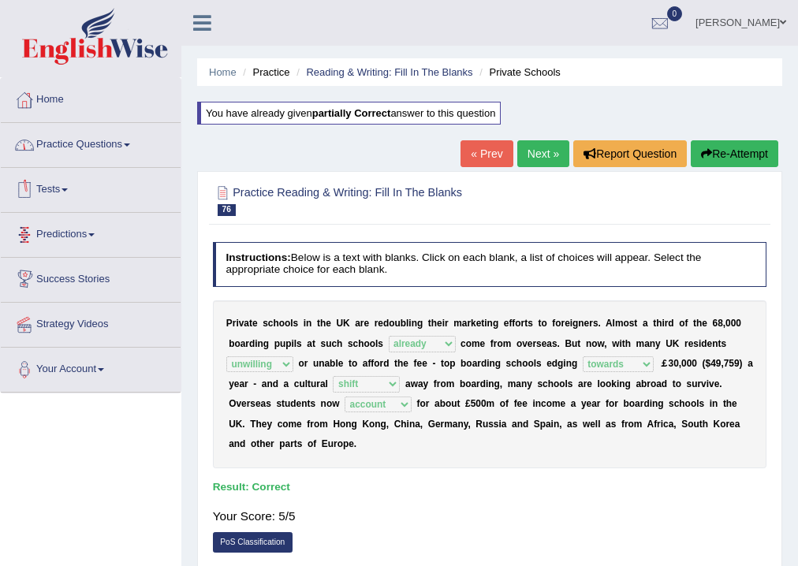
click at [115, 148] on link "Practice Questions" at bounding box center [91, 142] width 180 height 39
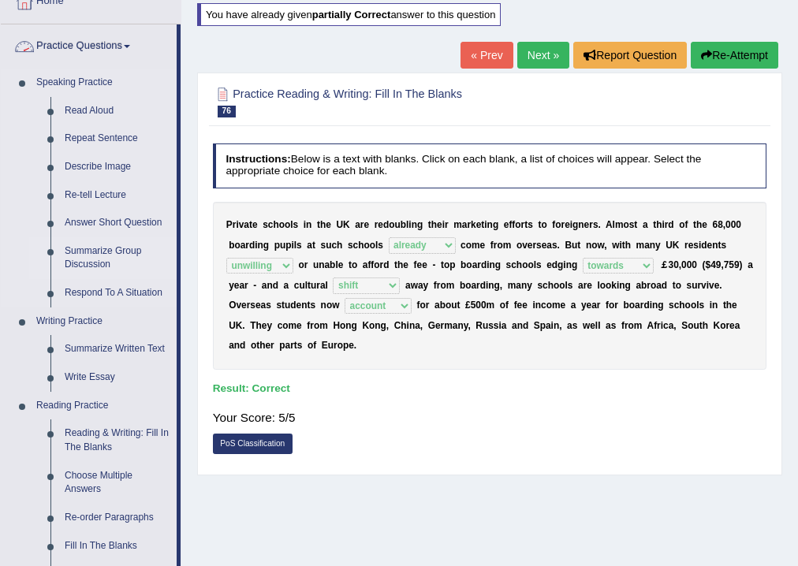
scroll to position [252, 0]
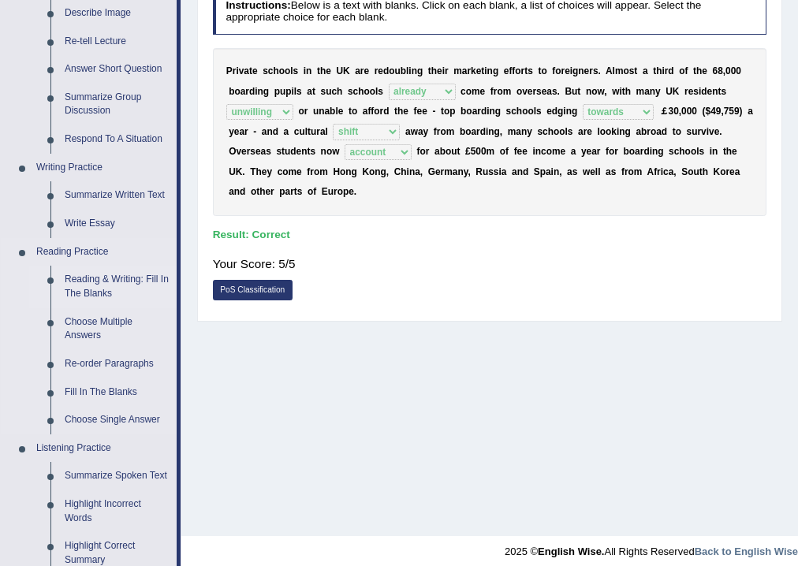
click at [104, 287] on link "Reading & Writing: Fill In The Blanks" at bounding box center [117, 287] width 119 height 42
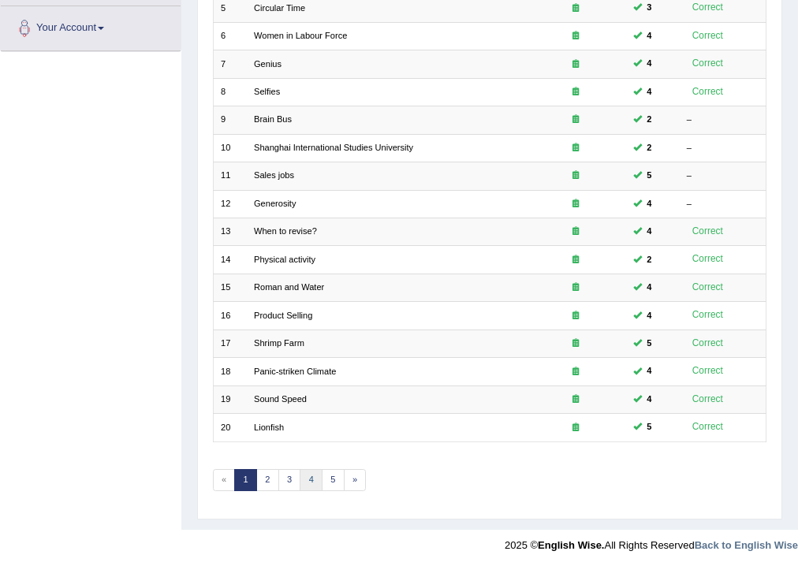
click at [307, 479] on link "4" at bounding box center [311, 480] width 23 height 22
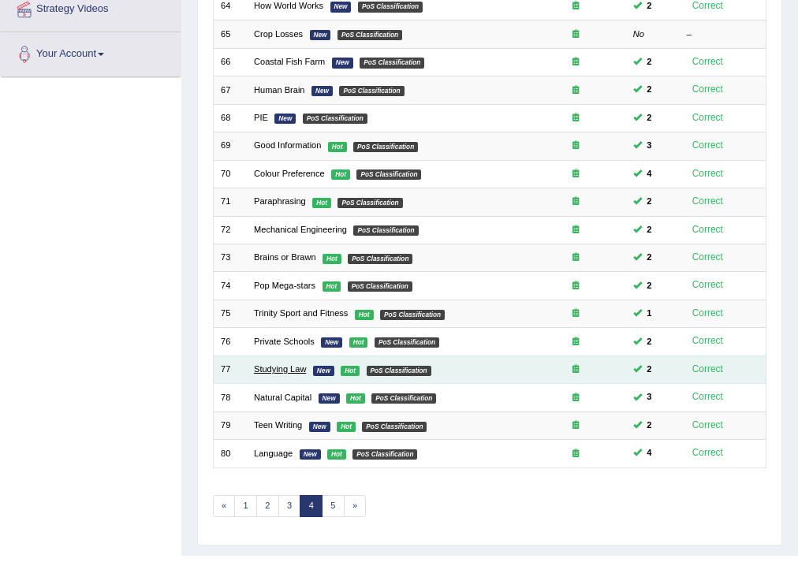
click at [292, 370] on link "Studying Law" at bounding box center [280, 368] width 52 height 9
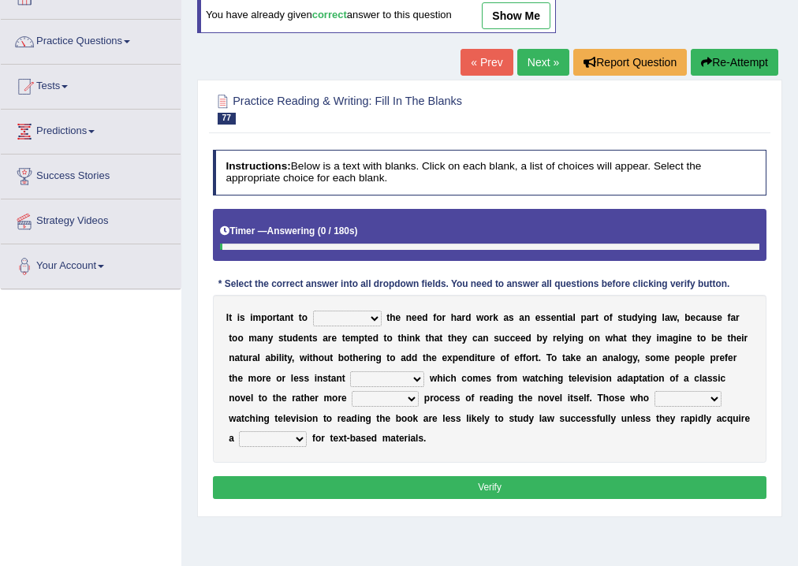
scroll to position [126, 0]
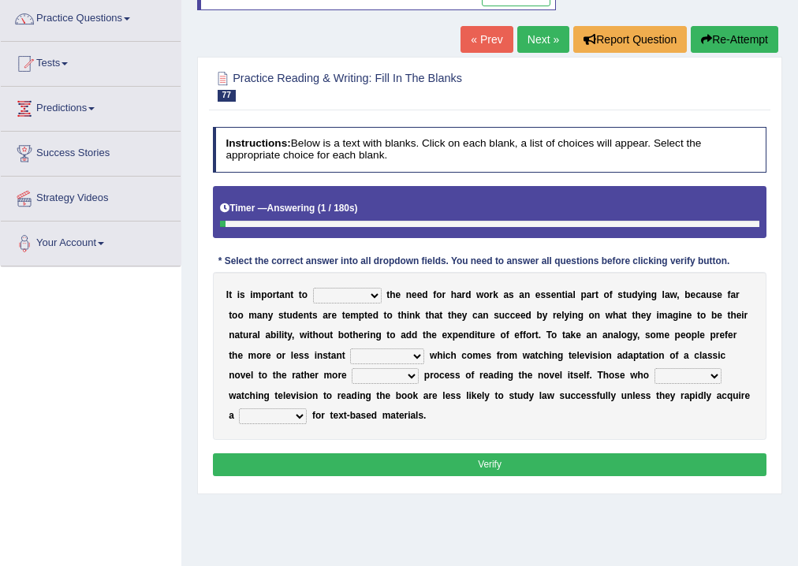
click at [365, 290] on select "emphasise criticise adjust replicate" at bounding box center [347, 296] width 69 height 16
select select "emphasise"
click at [313, 288] on select "emphasise criticise adjust replicate" at bounding box center [347, 296] width 69 height 16
click at [415, 356] on select "satisfaction reaction gratification adjusted" at bounding box center [387, 356] width 74 height 16
select select "satisfaction"
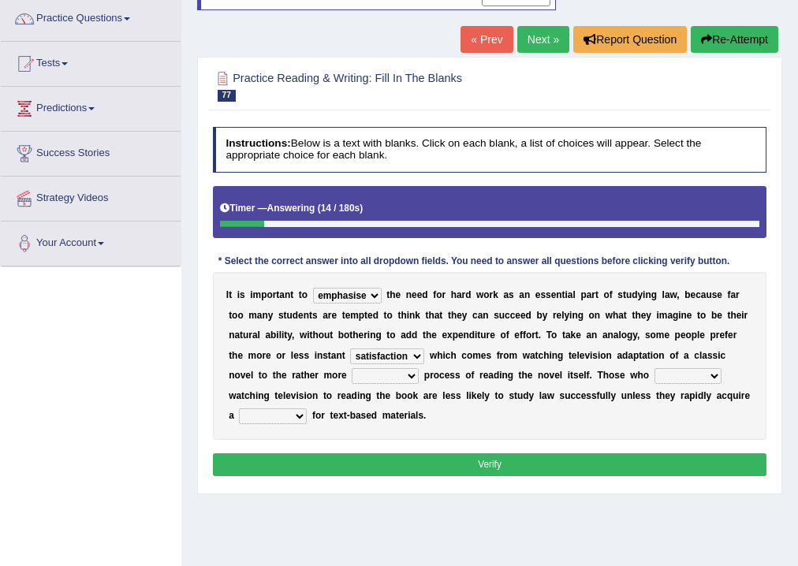
click at [350, 348] on select "satisfaction reaction gratification adjusted" at bounding box center [387, 356] width 74 height 16
click at [375, 374] on select "fulfilling laborious acquire broken" at bounding box center [385, 376] width 67 height 16
select select "laborious"
click at [352, 368] on select "fulfilling laborious acquire broken" at bounding box center [385, 376] width 67 height 16
click at [702, 375] on select "refer prefer stuff knot" at bounding box center [687, 376] width 67 height 16
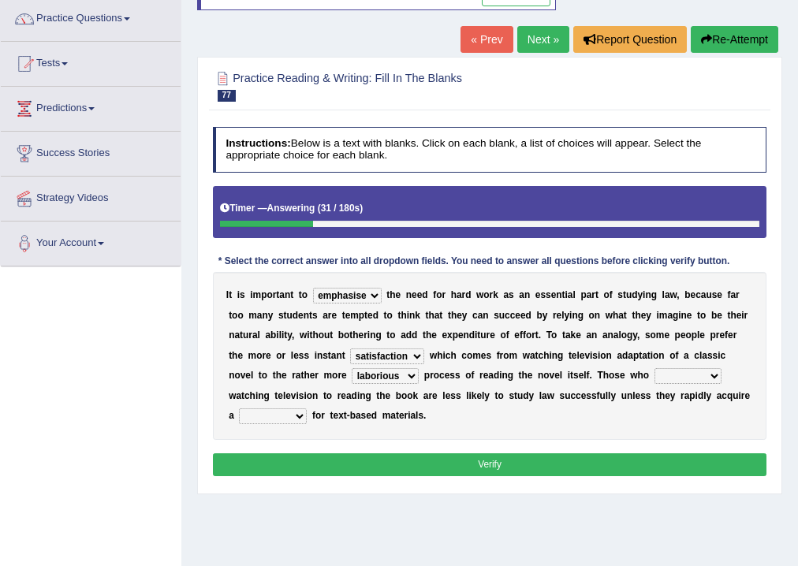
select select "prefer"
click at [654, 368] on select "refer prefer stuff knot" at bounding box center [687, 376] width 67 height 16
click at [293, 412] on select "judgement waste taste set" at bounding box center [273, 416] width 68 height 16
select select "taste"
click at [239, 408] on select "judgement waste taste set" at bounding box center [273, 416] width 68 height 16
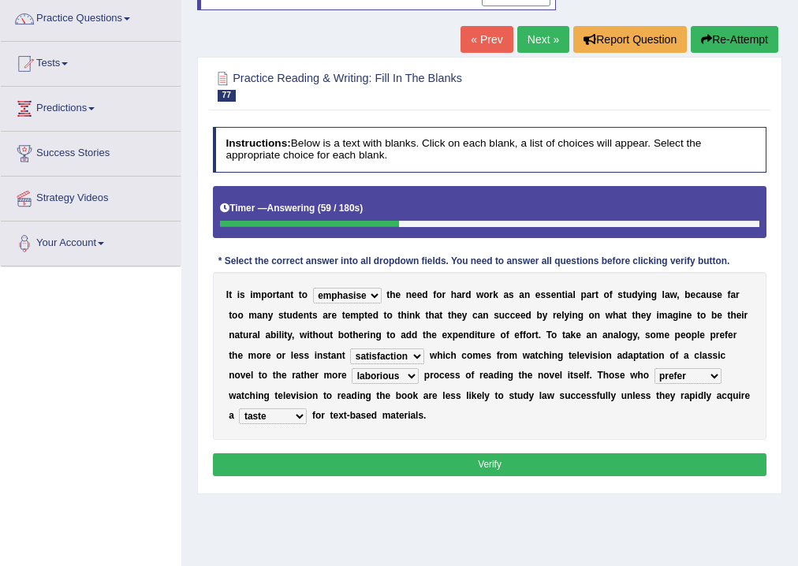
click at [453, 467] on button "Verify" at bounding box center [490, 464] width 554 height 23
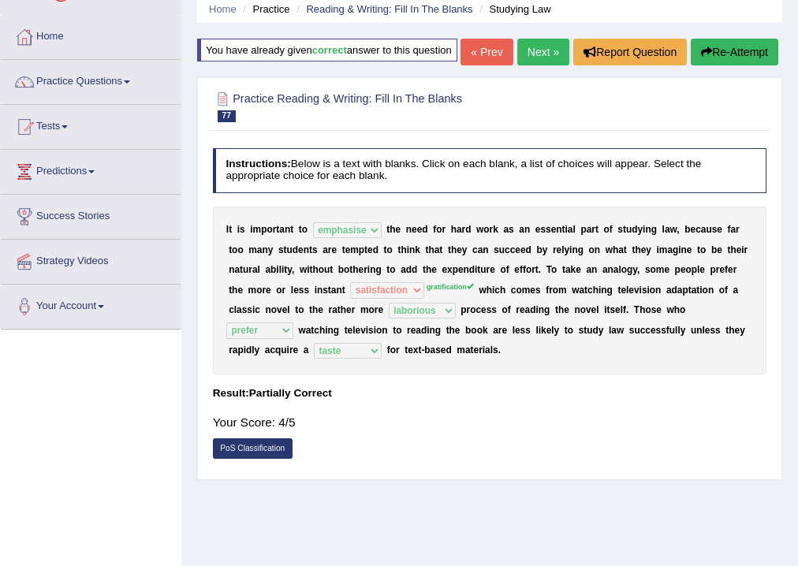
scroll to position [0, 0]
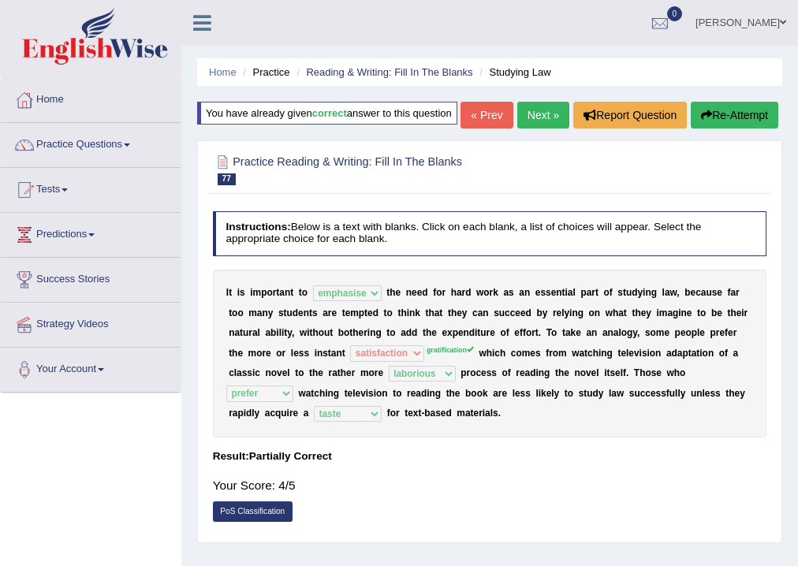
click at [762, 129] on button "Re-Attempt" at bounding box center [735, 115] width 88 height 27
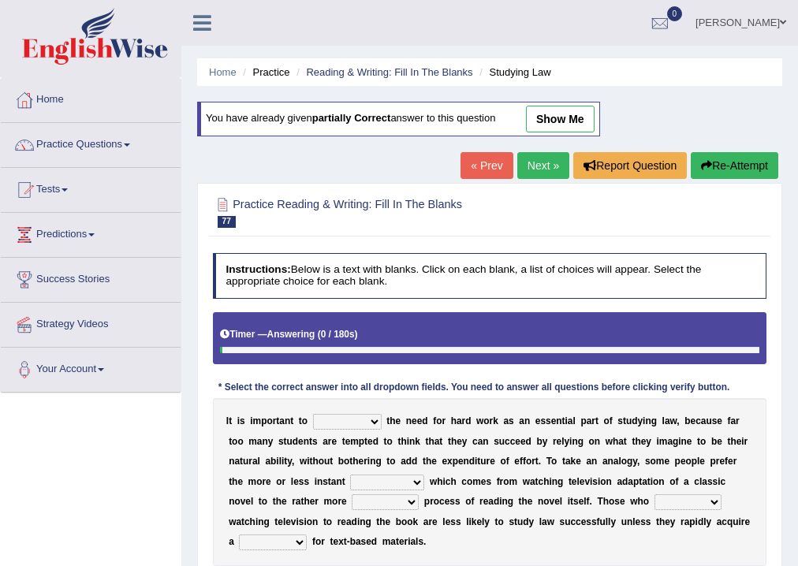
click at [363, 419] on select "emphasise criticise adjust replicate" at bounding box center [347, 422] width 69 height 16
select select "emphasise"
click at [313, 414] on select "emphasise criticise adjust replicate" at bounding box center [347, 422] width 69 height 16
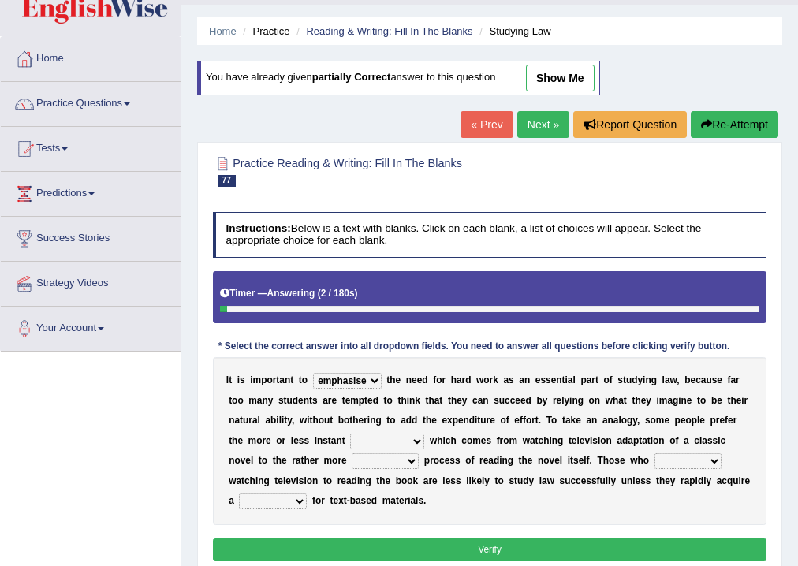
scroll to position [63, 0]
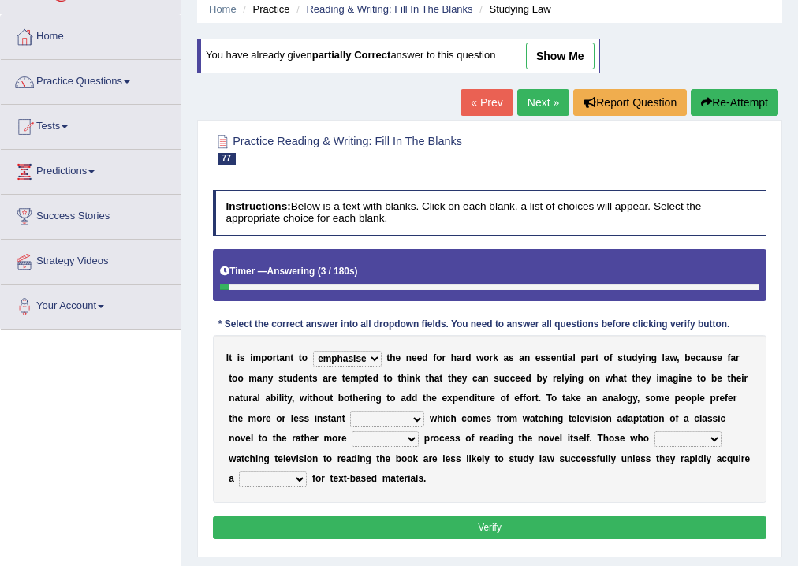
click at [411, 414] on select "satisfaction reaction gratification adjusted" at bounding box center [387, 420] width 74 height 16
select select "gratification"
click at [350, 412] on select "satisfaction reaction gratification adjusted" at bounding box center [387, 420] width 74 height 16
click at [404, 446] on div "I t i s i m p o r t a n t t o emphasise criticise adjust replicate t h e n e e …" at bounding box center [490, 419] width 554 height 168
click at [407, 440] on select "fulfilling laborious acquire broken" at bounding box center [385, 439] width 67 height 16
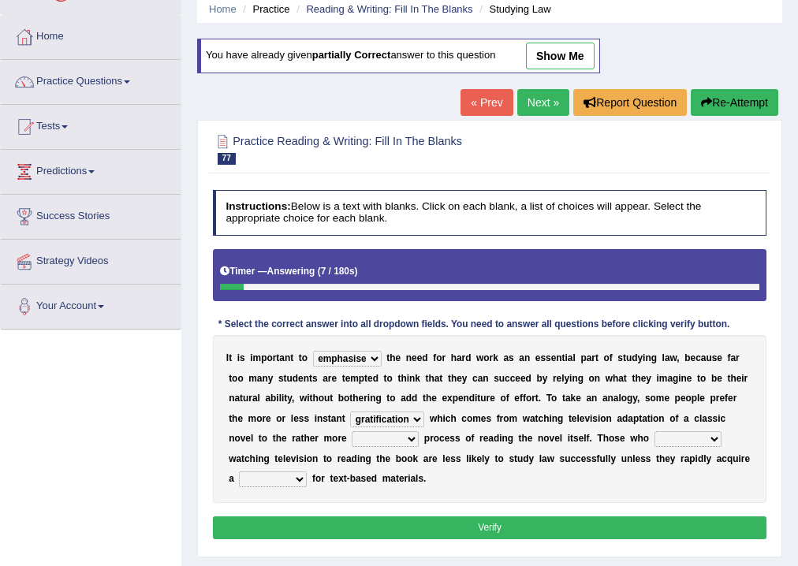
select select "laborious"
click at [352, 431] on select "fulfilling laborious acquire broken" at bounding box center [385, 439] width 67 height 16
click at [714, 441] on select "refer prefer stuff knot" at bounding box center [687, 439] width 67 height 16
select select "prefer"
click at [654, 431] on select "refer prefer stuff knot" at bounding box center [687, 439] width 67 height 16
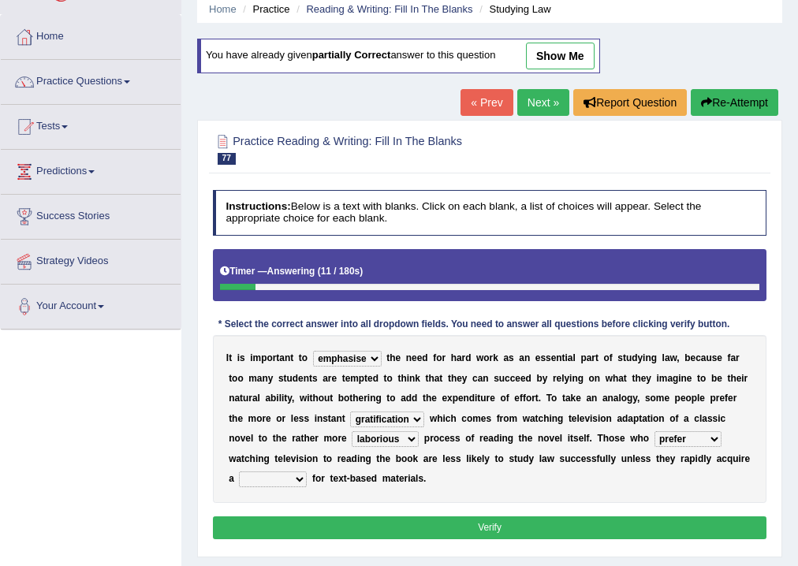
click at [297, 482] on select "judgement waste taste set" at bounding box center [273, 479] width 68 height 16
select select "taste"
click at [239, 471] on select "judgement waste taste set" at bounding box center [273, 479] width 68 height 16
click at [338, 533] on button "Verify" at bounding box center [490, 527] width 554 height 23
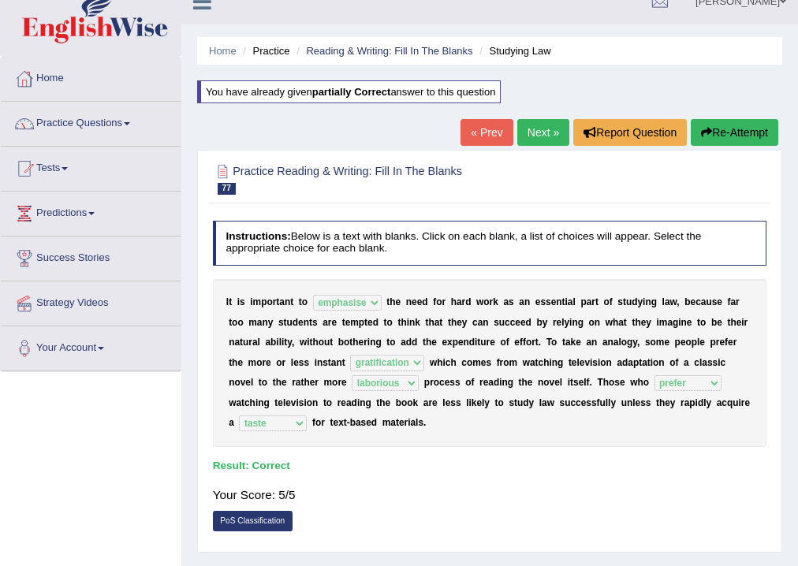
scroll to position [0, 0]
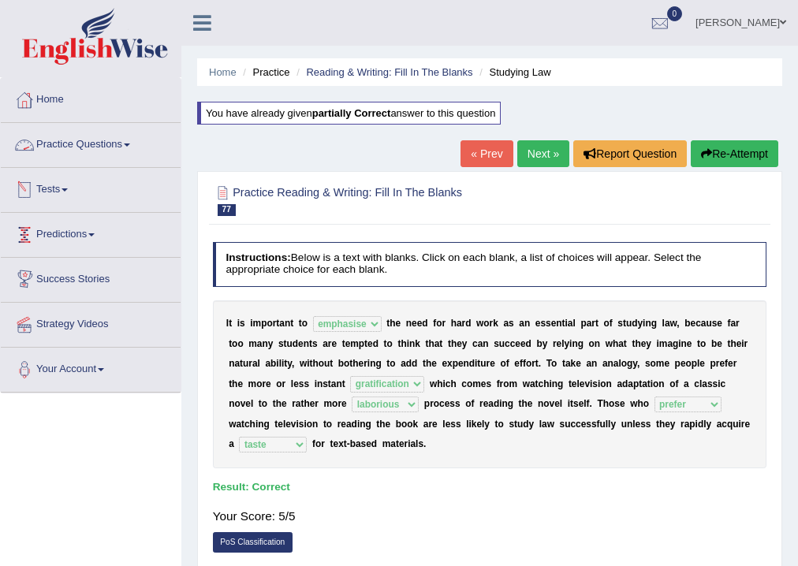
click at [88, 146] on link "Practice Questions" at bounding box center [91, 142] width 180 height 39
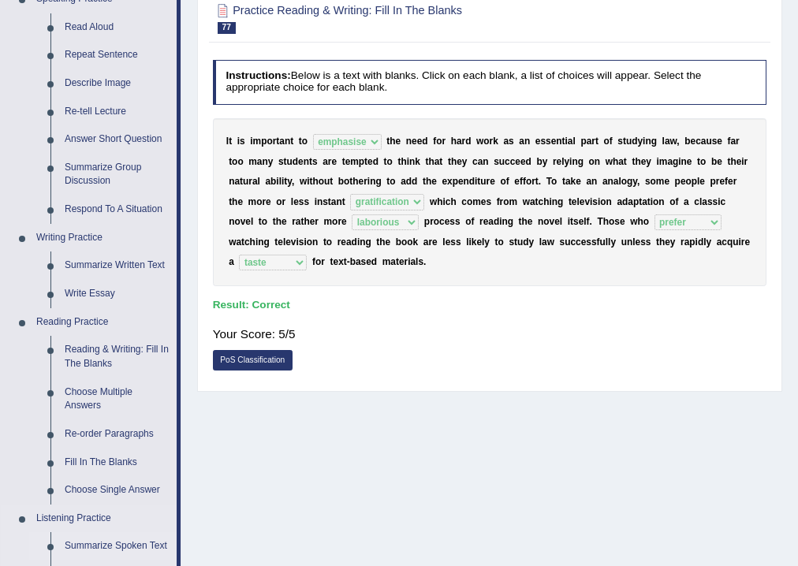
scroll to position [378, 0]
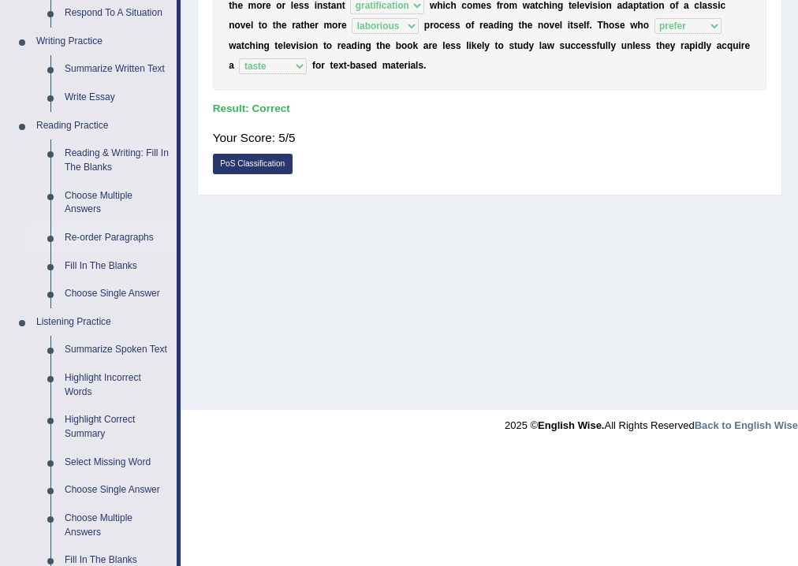
click at [104, 237] on link "Re-order Paragraphs" at bounding box center [117, 238] width 119 height 28
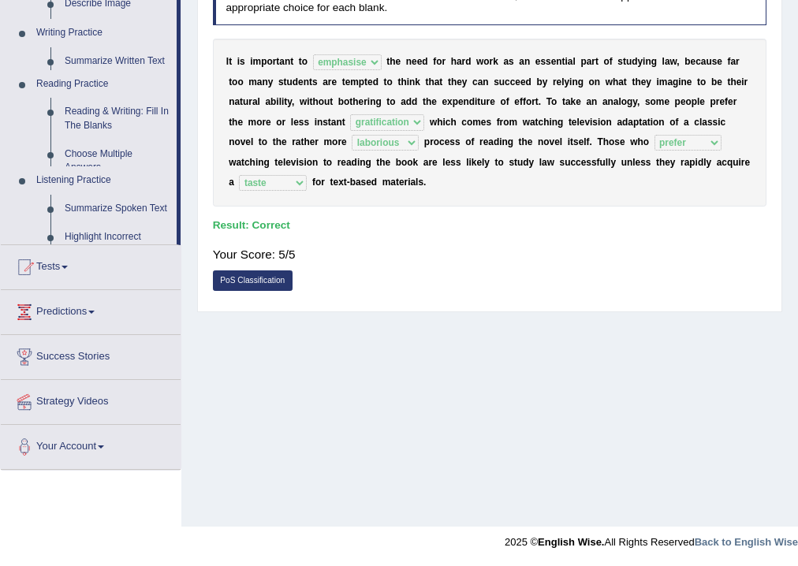
scroll to position [262, 0]
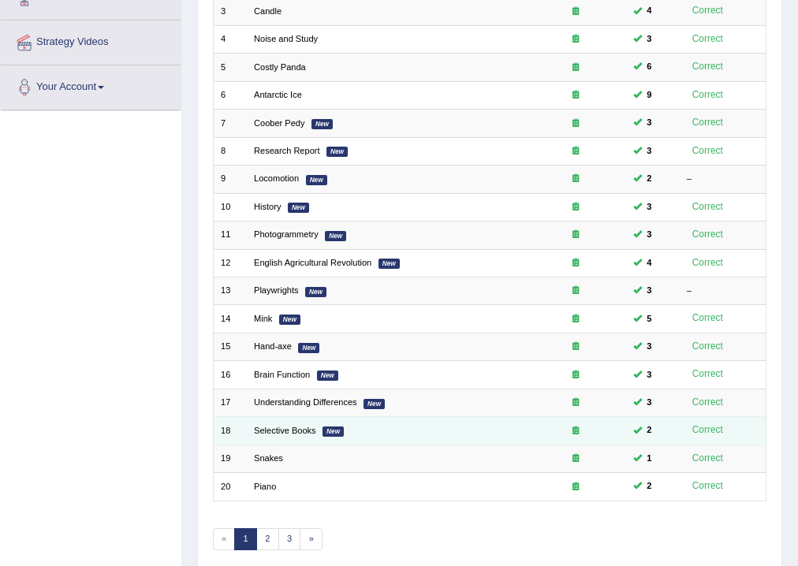
scroll to position [341, 0]
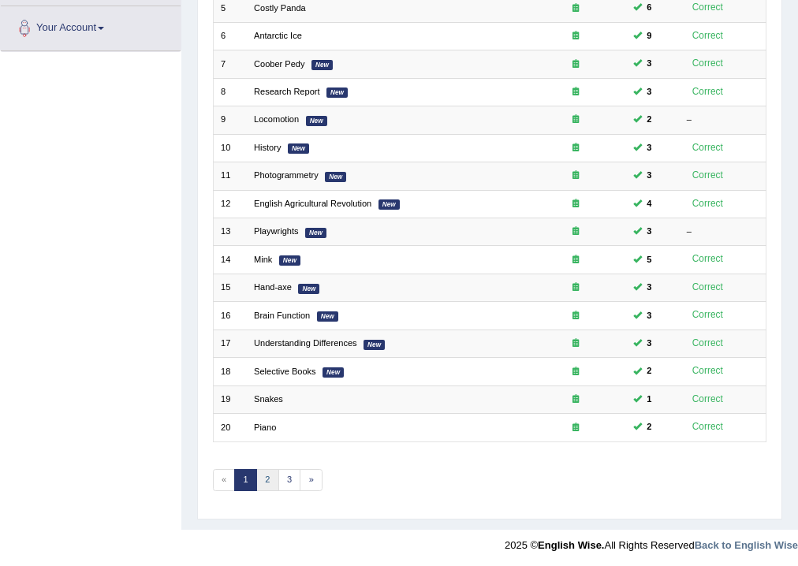
click at [274, 474] on link "2" at bounding box center [267, 480] width 23 height 22
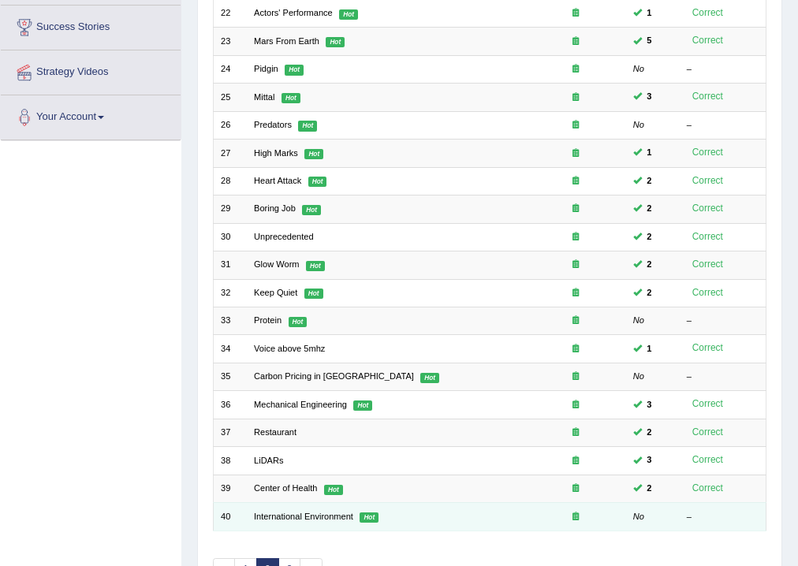
scroll to position [341, 0]
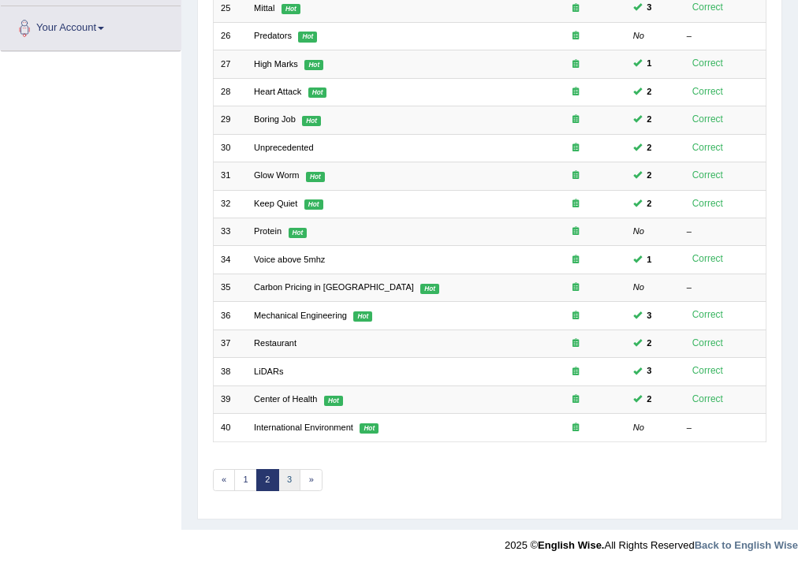
click at [292, 479] on link "3" at bounding box center [289, 480] width 23 height 22
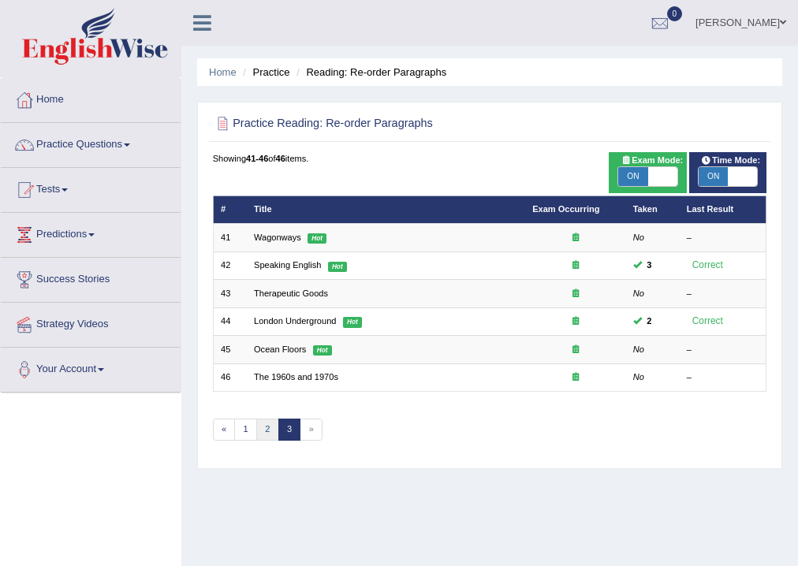
click at [266, 426] on link "2" at bounding box center [267, 430] width 23 height 22
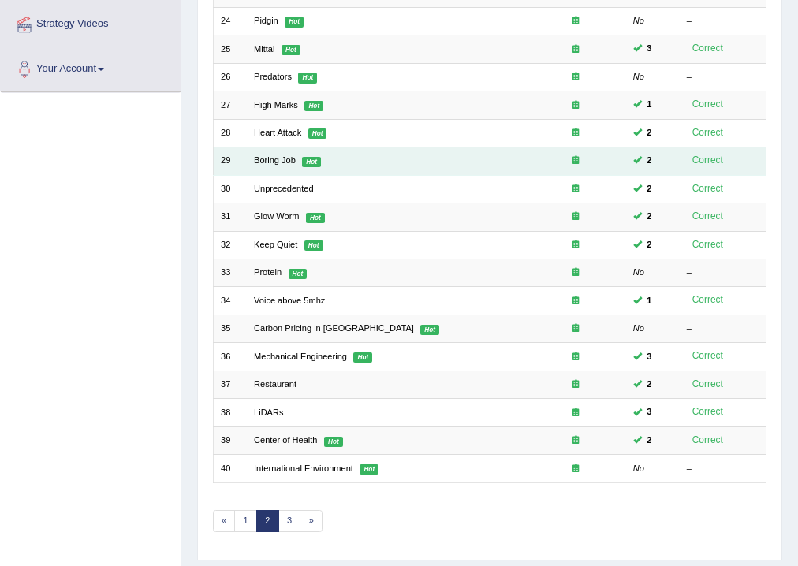
scroll to position [315, 0]
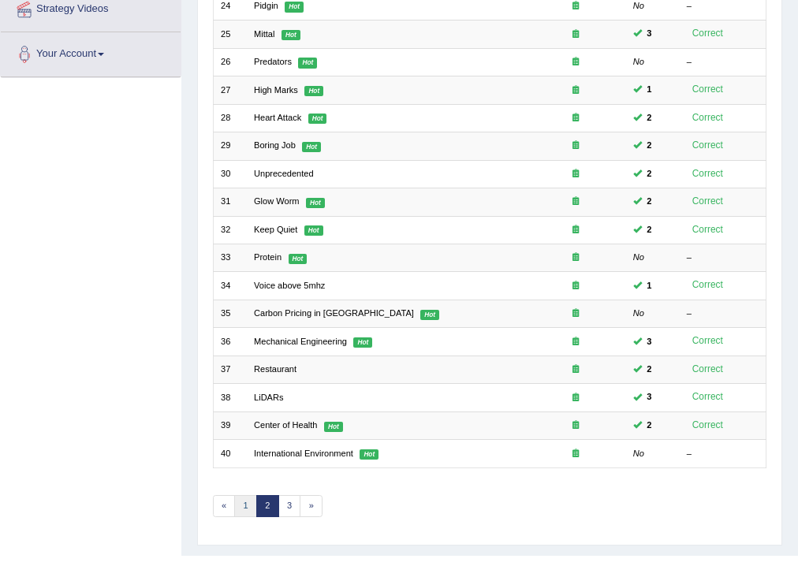
click at [249, 501] on link "1" at bounding box center [245, 506] width 23 height 22
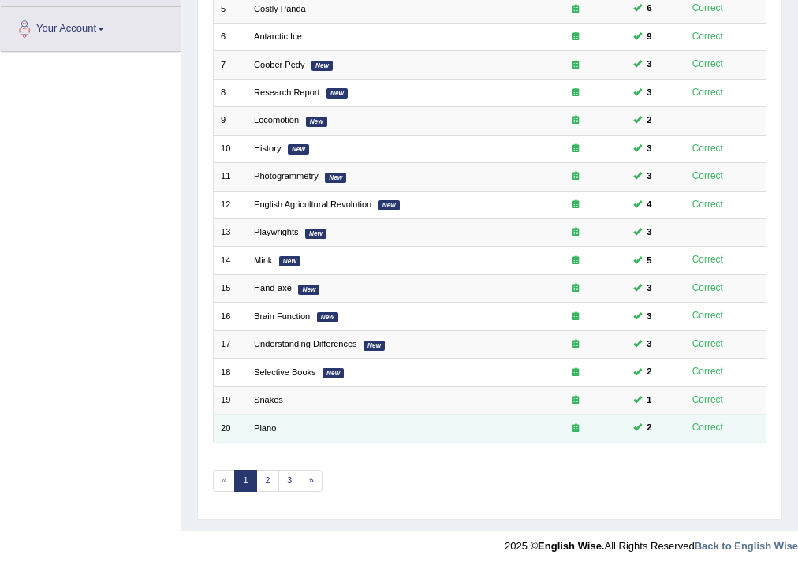
scroll to position [341, 0]
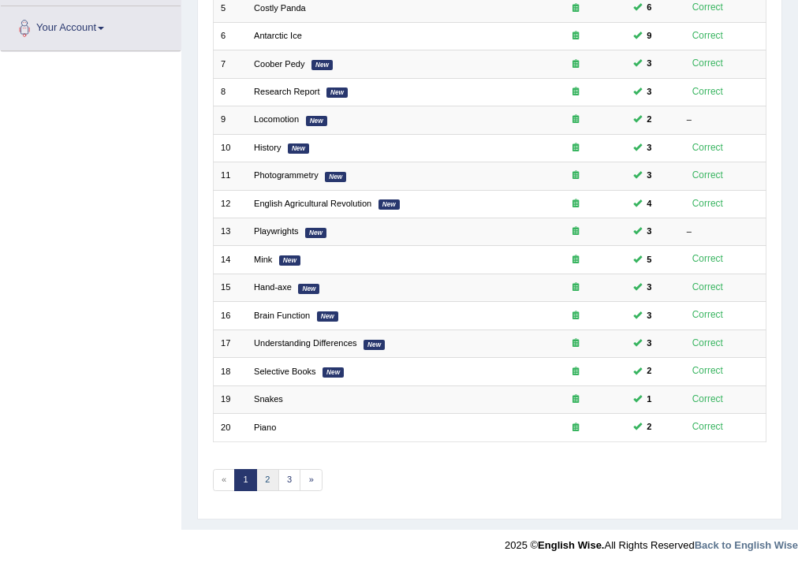
click at [265, 471] on link "2" at bounding box center [267, 480] width 23 height 22
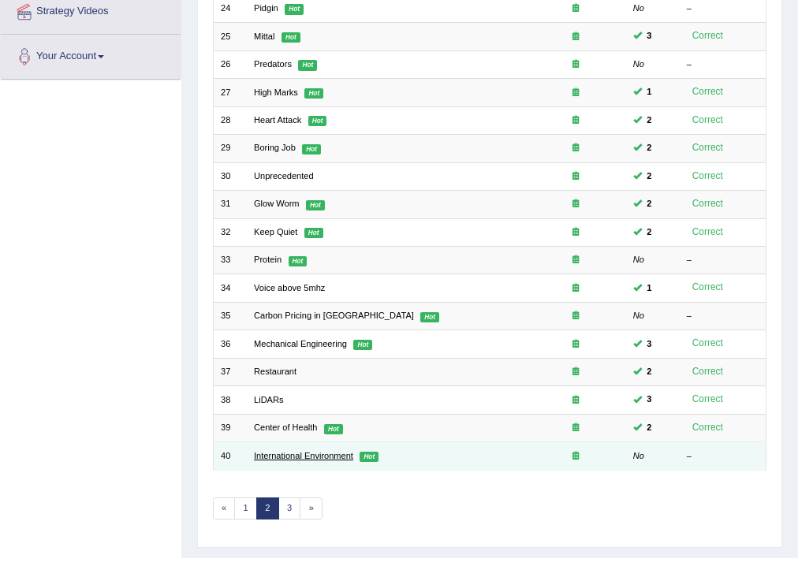
scroll to position [341, 0]
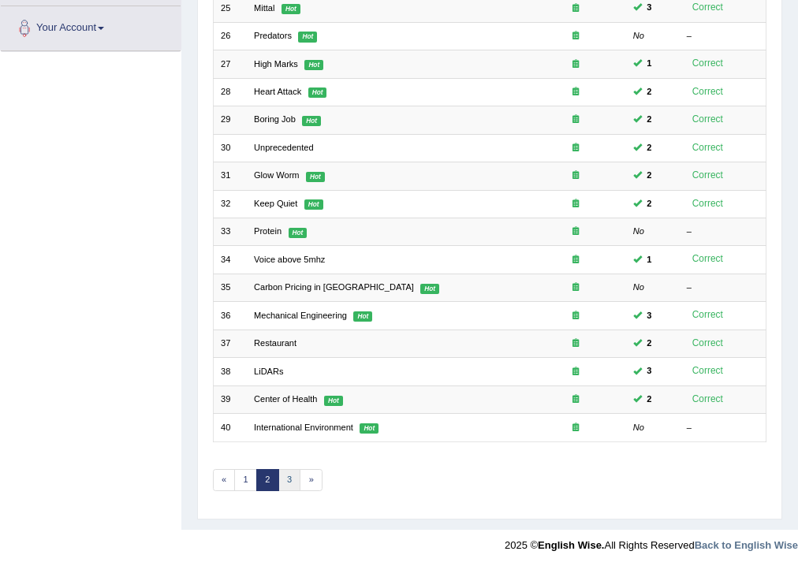
click at [293, 471] on link "3" at bounding box center [289, 480] width 23 height 22
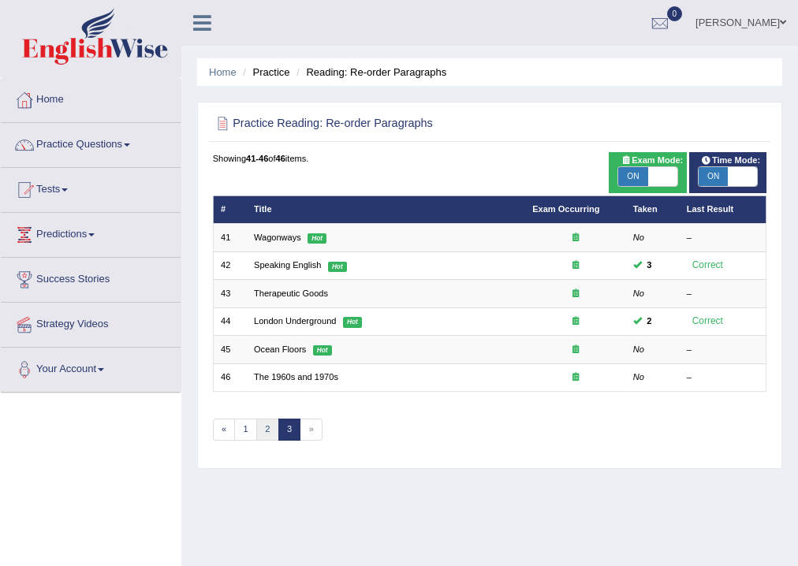
click at [267, 429] on link "2" at bounding box center [267, 430] width 23 height 22
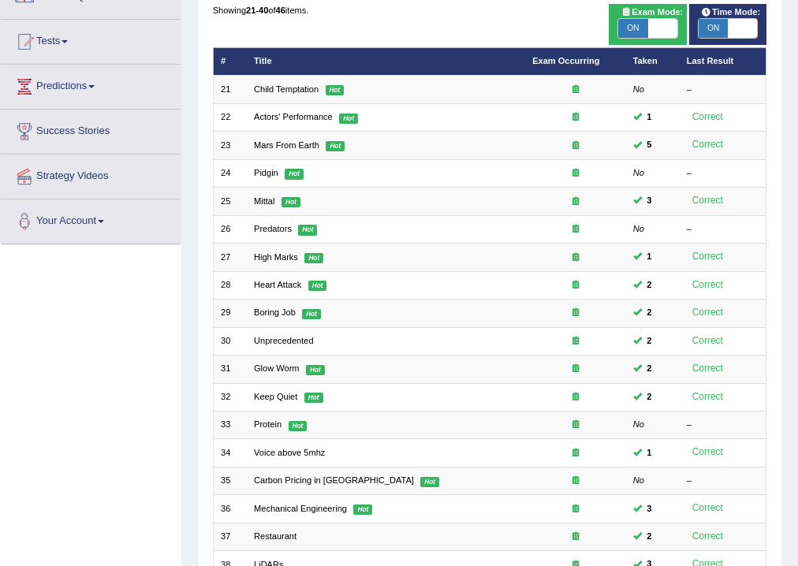
scroll to position [126, 0]
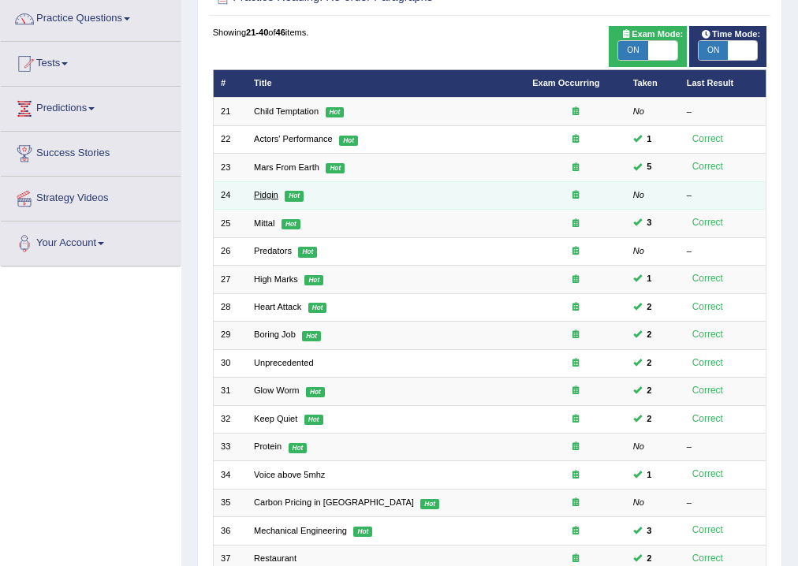
click at [267, 198] on link "Pidgin" at bounding box center [266, 194] width 24 height 9
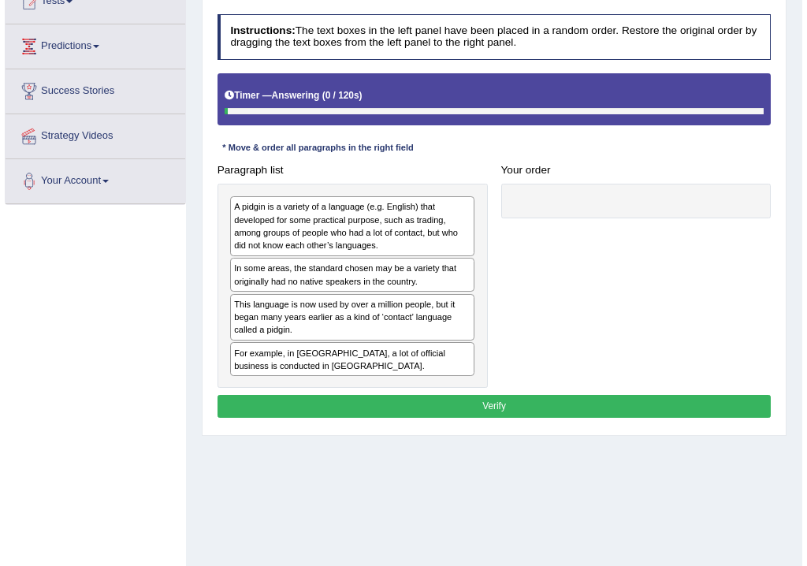
scroll to position [189, 0]
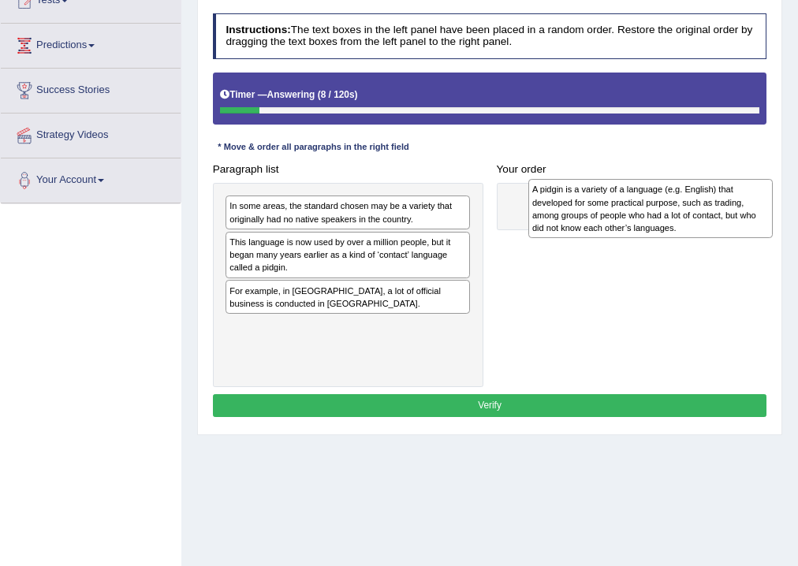
drag, startPoint x: 324, startPoint y: 208, endPoint x: 672, endPoint y: 196, distance: 348.7
click at [672, 196] on div "A pidgin is a variety of a language (e.g. English) that developed for some prac…" at bounding box center [650, 208] width 245 height 59
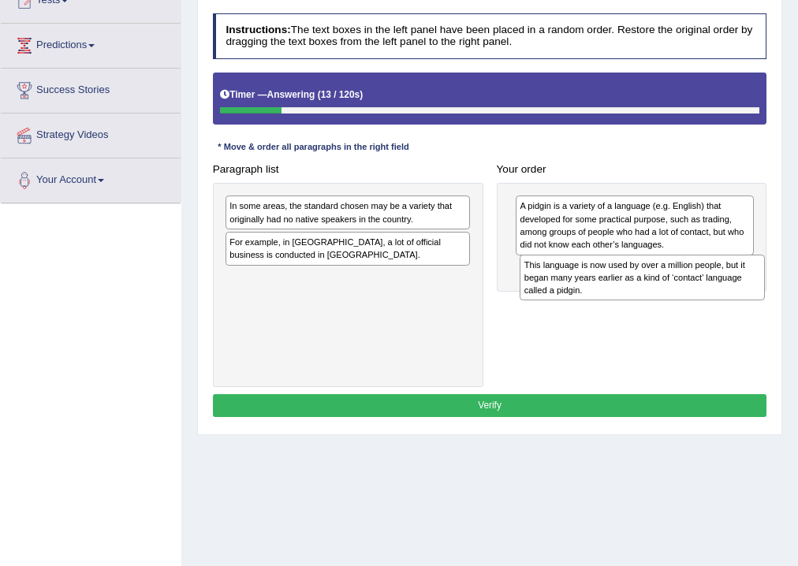
drag, startPoint x: 265, startPoint y: 254, endPoint x: 614, endPoint y: 292, distance: 351.4
click at [614, 292] on div "This language is now used by over a million people, but it began many years ear…" at bounding box center [642, 278] width 245 height 47
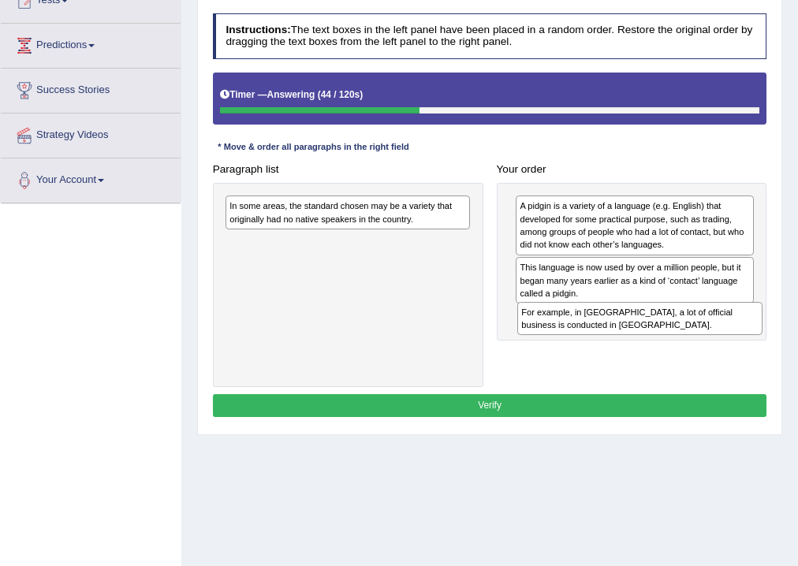
drag, startPoint x: 308, startPoint y: 248, endPoint x: 655, endPoint y: 344, distance: 360.0
click at [655, 344] on div "Paragraph list In some areas, the standard chosen may be a variety that origina…" at bounding box center [490, 272] width 568 height 229
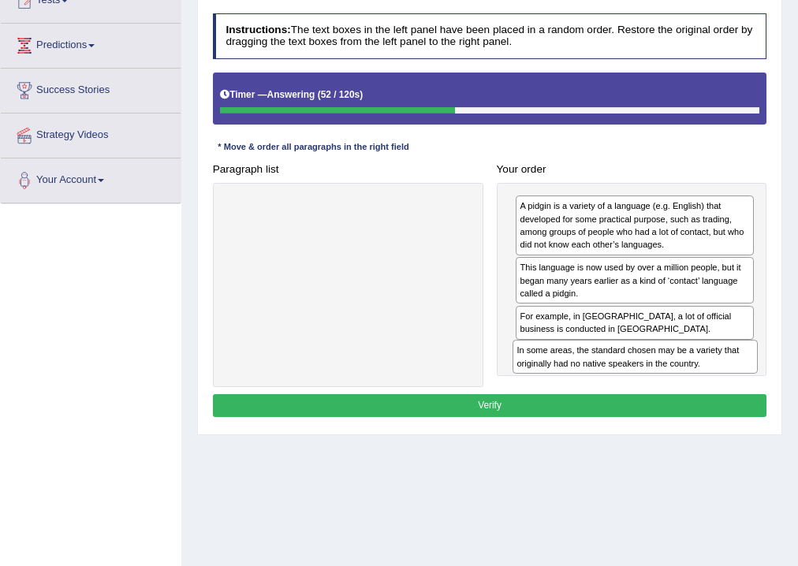
drag, startPoint x: 366, startPoint y: 217, endPoint x: 707, endPoint y: 393, distance: 384.3
click at [707, 393] on div "Instructions: The text boxes in the left panel have been placed in a random ord…" at bounding box center [489, 217] width 561 height 421
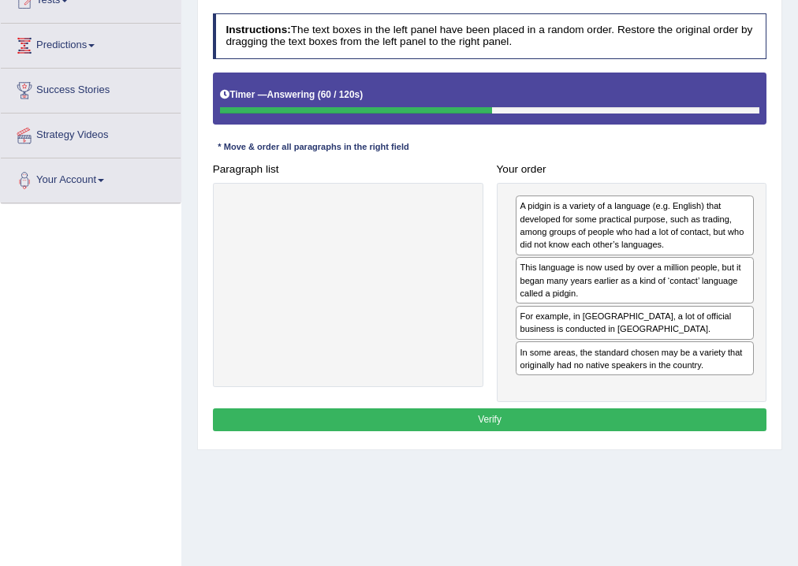
click at [535, 423] on button "Verify" at bounding box center [490, 419] width 554 height 23
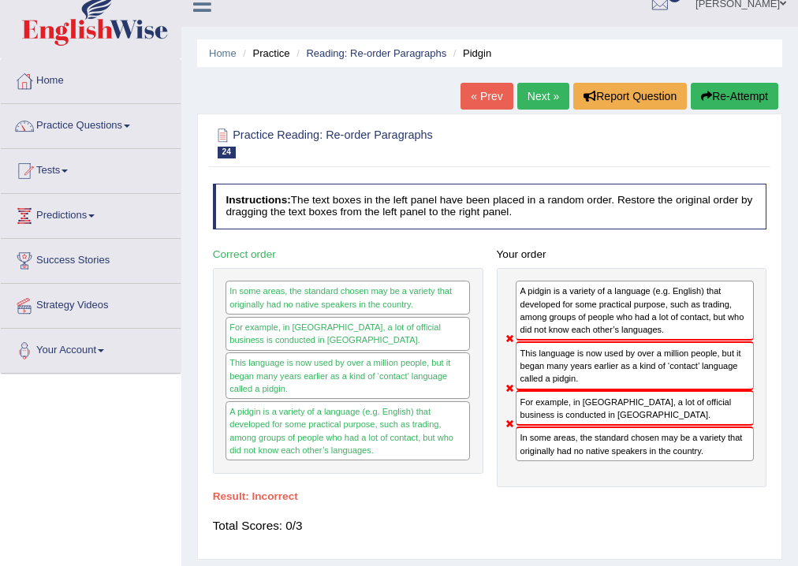
scroll to position [9, 0]
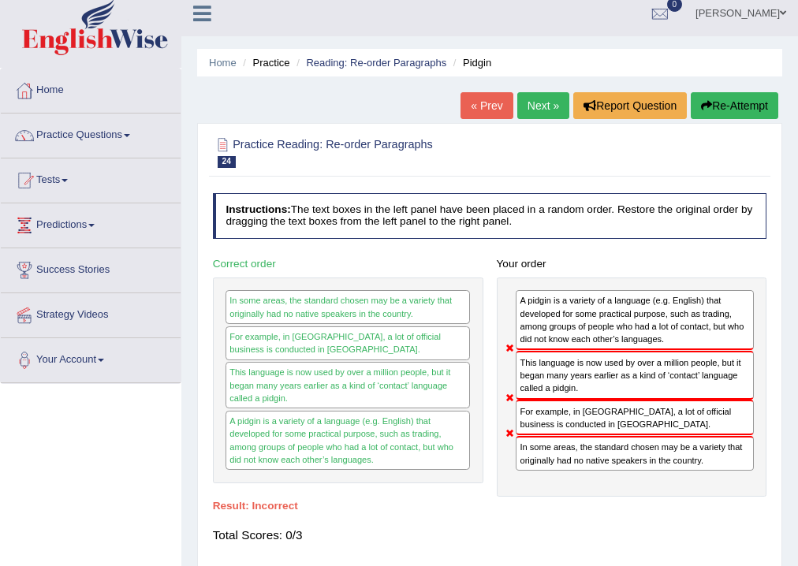
click at [747, 101] on button "Re-Attempt" at bounding box center [735, 105] width 88 height 27
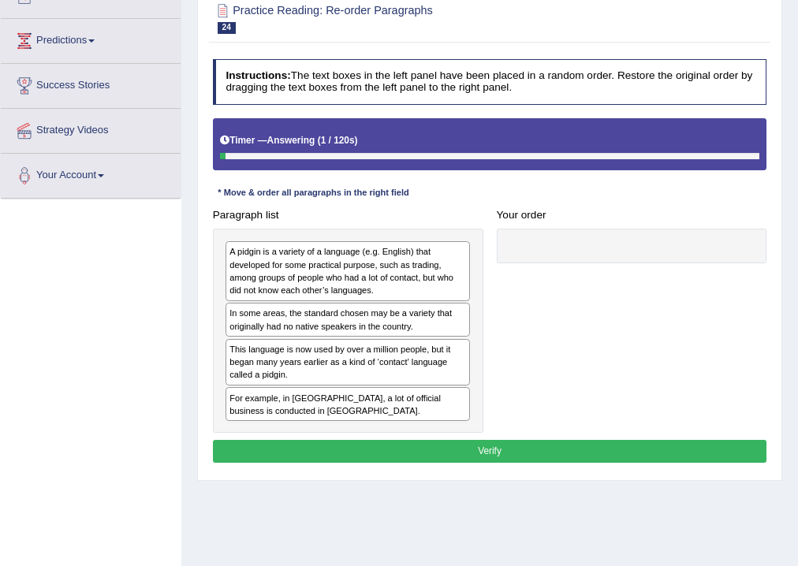
scroll to position [199, 0]
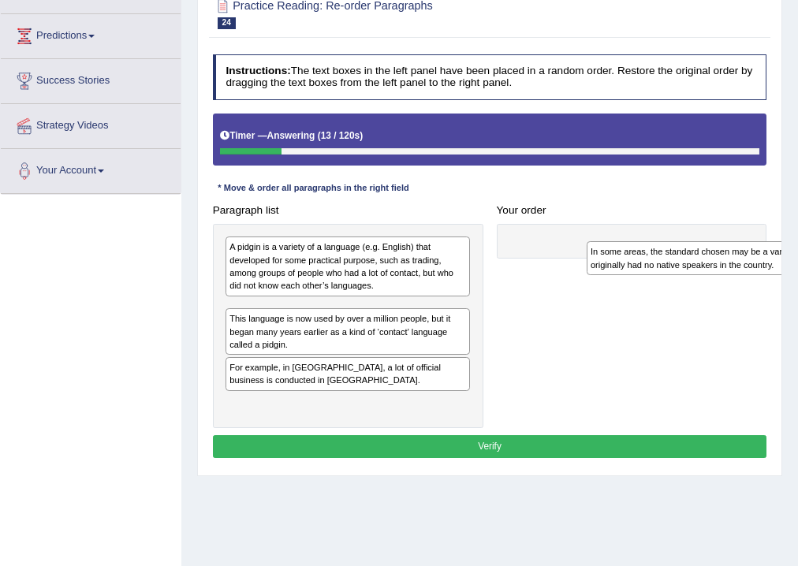
drag, startPoint x: 318, startPoint y: 316, endPoint x: 710, endPoint y: 252, distance: 396.2
click at [710, 252] on div "In some areas, the standard chosen may be a variety that originally had no nati…" at bounding box center [709, 258] width 245 height 34
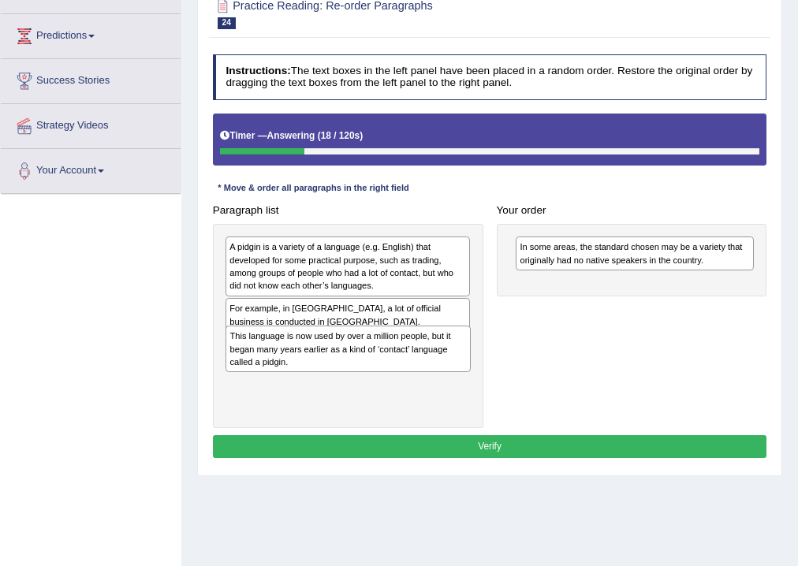
drag, startPoint x: 318, startPoint y: 330, endPoint x: 322, endPoint y: 383, distance: 53.0
click at [322, 383] on div "A pidgin is a variety of a language (e.g. English) that developed for some prac…" at bounding box center [348, 326] width 270 height 204
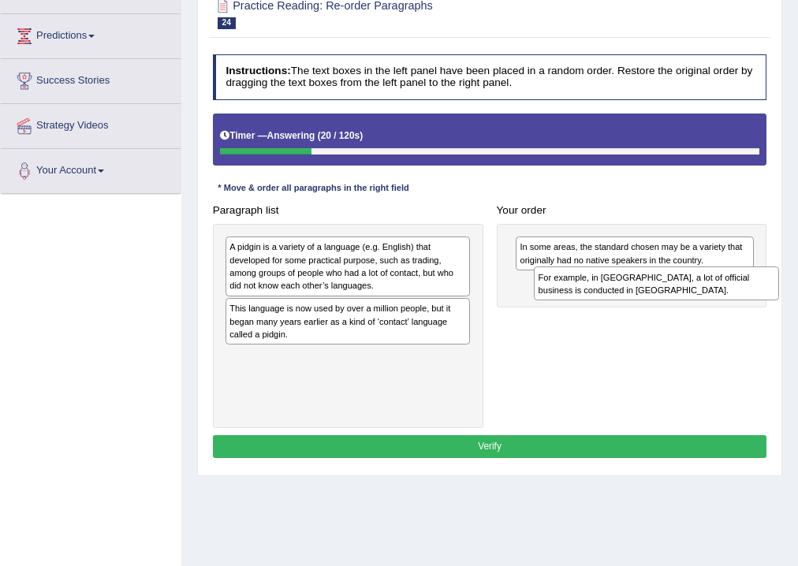
drag, startPoint x: 321, startPoint y: 322, endPoint x: 676, endPoint y: 303, distance: 356.0
click at [676, 303] on div "Paragraph list A pidgin is a variety of a language (e.g. English) that develope…" at bounding box center [490, 313] width 568 height 229
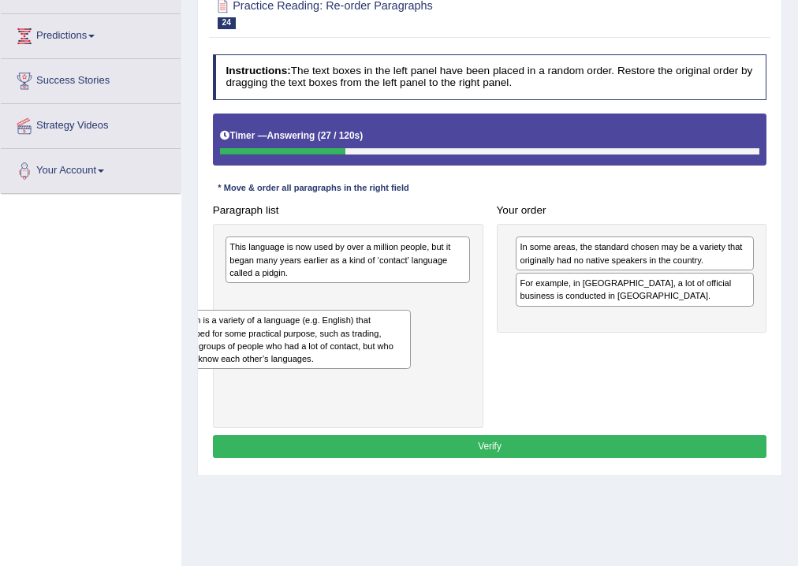
drag, startPoint x: 333, startPoint y: 263, endPoint x: 252, endPoint y: 336, distance: 108.8
click at [252, 336] on div "A pidgin is a variety of a language (e.g. English) that developed for some prac…" at bounding box center [288, 339] width 245 height 59
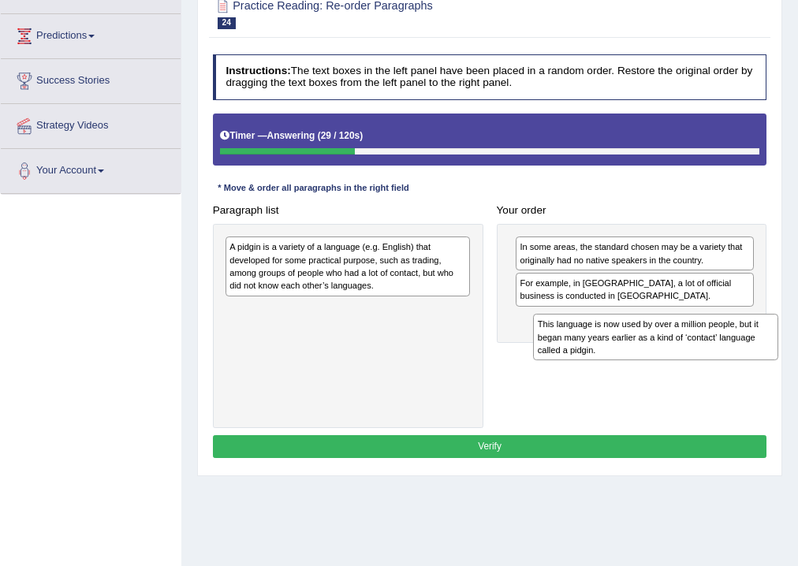
drag, startPoint x: 328, startPoint y: 281, endPoint x: 648, endPoint y: 353, distance: 328.2
click at [648, 353] on div "Paragraph list This language is now used by over a million people, but it began…" at bounding box center [490, 313] width 568 height 229
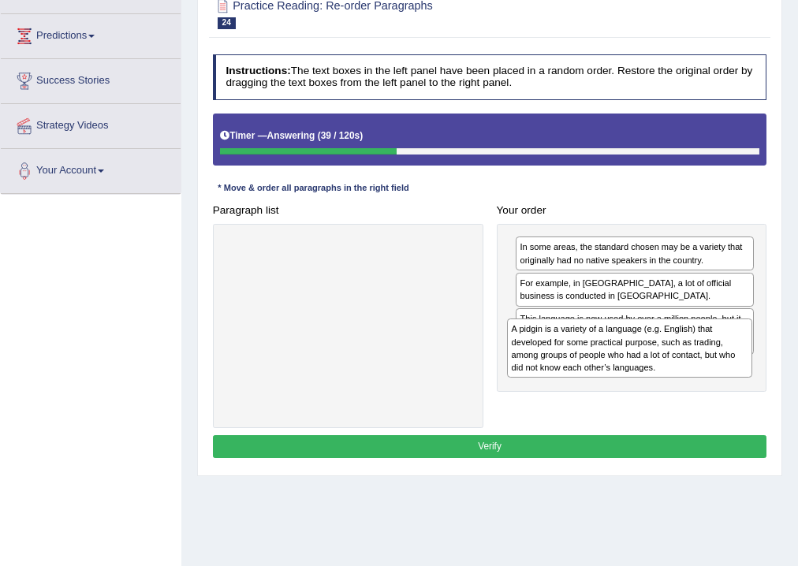
drag, startPoint x: 345, startPoint y: 263, endPoint x: 680, endPoint y: 366, distance: 350.6
click at [680, 366] on div "A pidgin is a variety of a language (e.g. English) that developed for some prac…" at bounding box center [629, 347] width 245 height 59
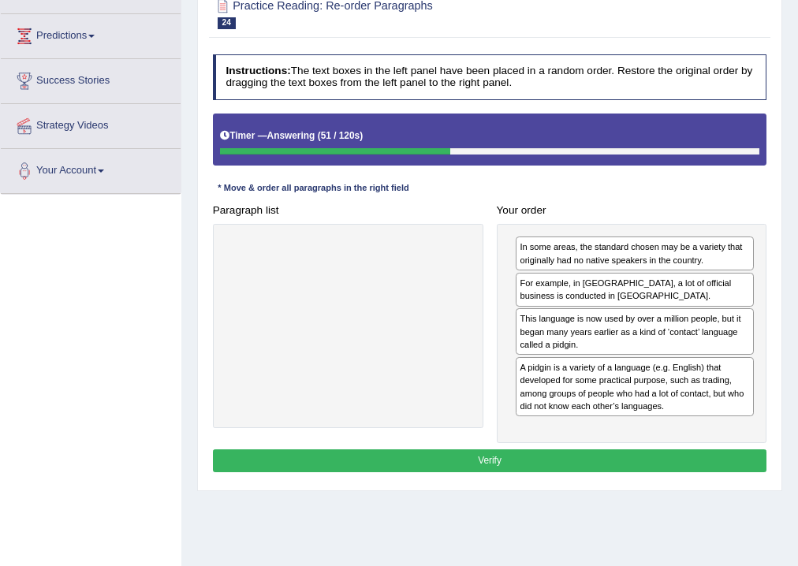
click at [498, 458] on button "Verify" at bounding box center [490, 460] width 554 height 23
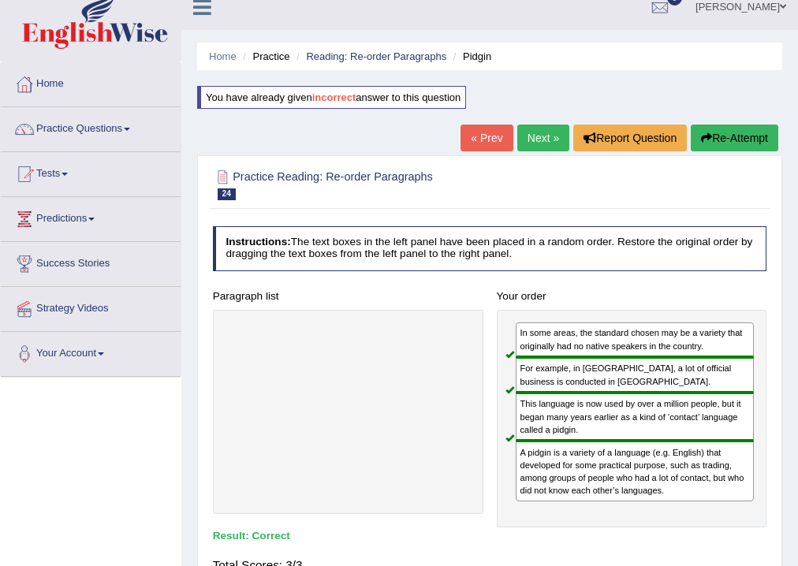
scroll to position [0, 0]
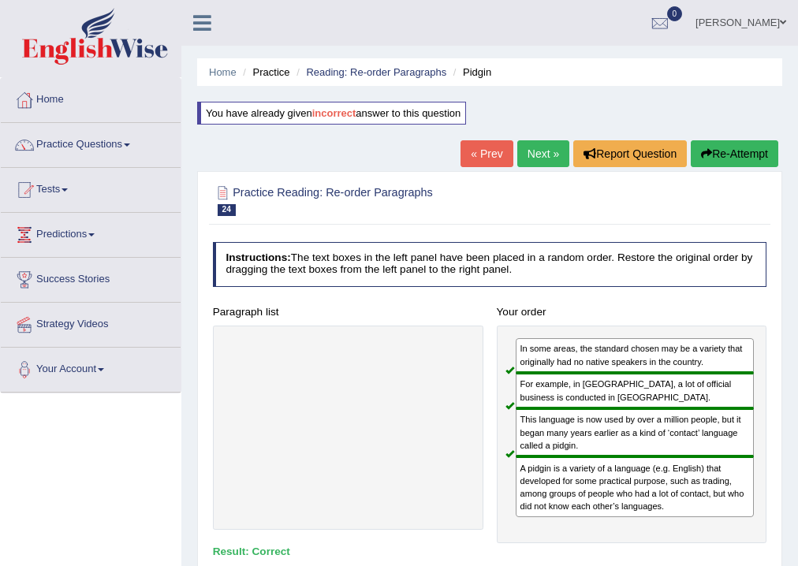
click at [738, 145] on button "Re-Attempt" at bounding box center [735, 153] width 88 height 27
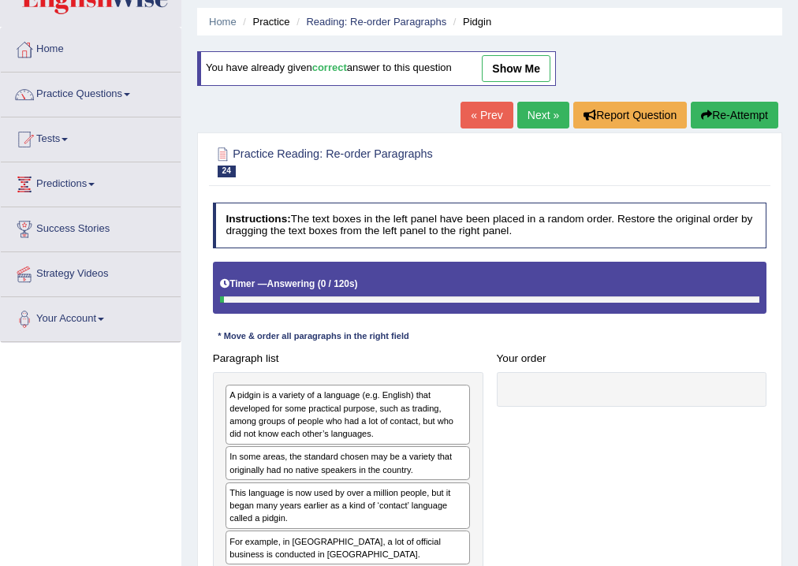
scroll to position [126, 0]
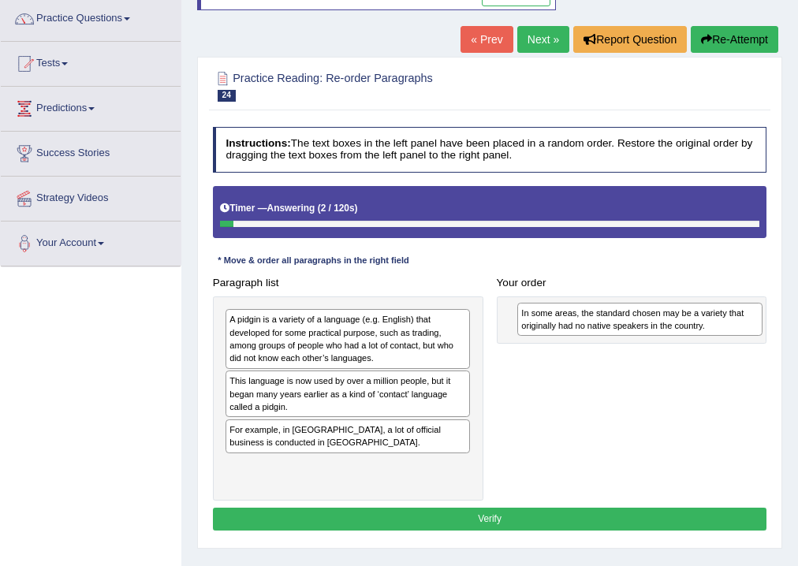
drag, startPoint x: 274, startPoint y: 386, endPoint x: 621, endPoint y: 324, distance: 352.4
click at [621, 324] on div "In some areas, the standard chosen may be a variety that originally had no nati…" at bounding box center [639, 320] width 245 height 34
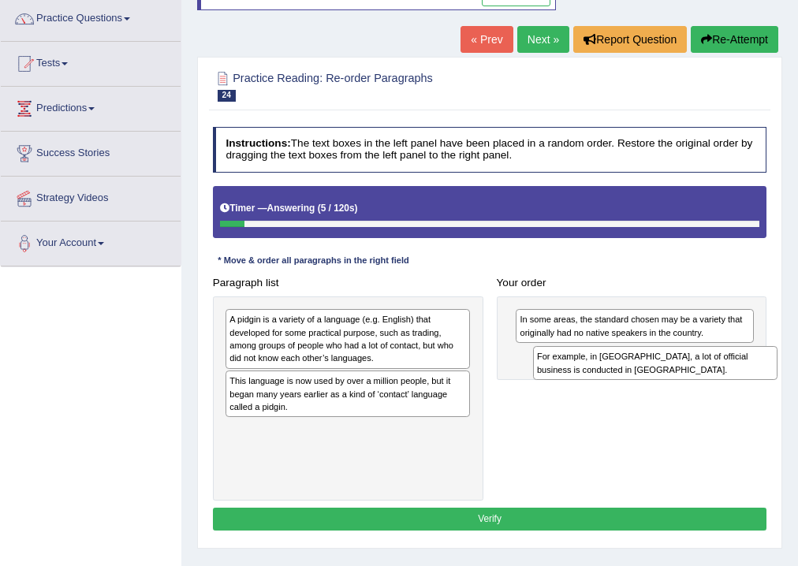
drag, startPoint x: 255, startPoint y: 435, endPoint x: 620, endPoint y: 376, distance: 369.8
click at [620, 376] on div "For example, in [GEOGRAPHIC_DATA], a lot of official business is conducted in […" at bounding box center [655, 363] width 245 height 34
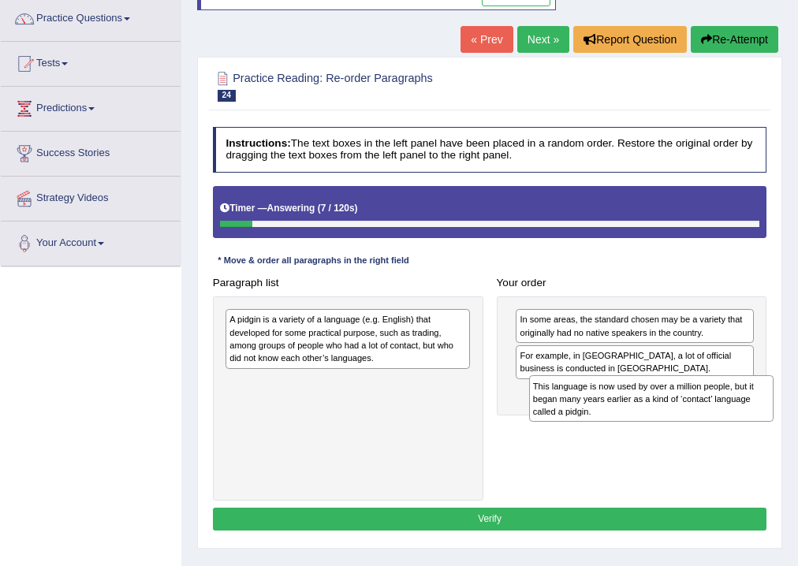
drag, startPoint x: 280, startPoint y: 393, endPoint x: 640, endPoint y: 417, distance: 361.1
click at [640, 417] on div "This language is now used by over a million people, but it began many years ear…" at bounding box center [651, 398] width 245 height 47
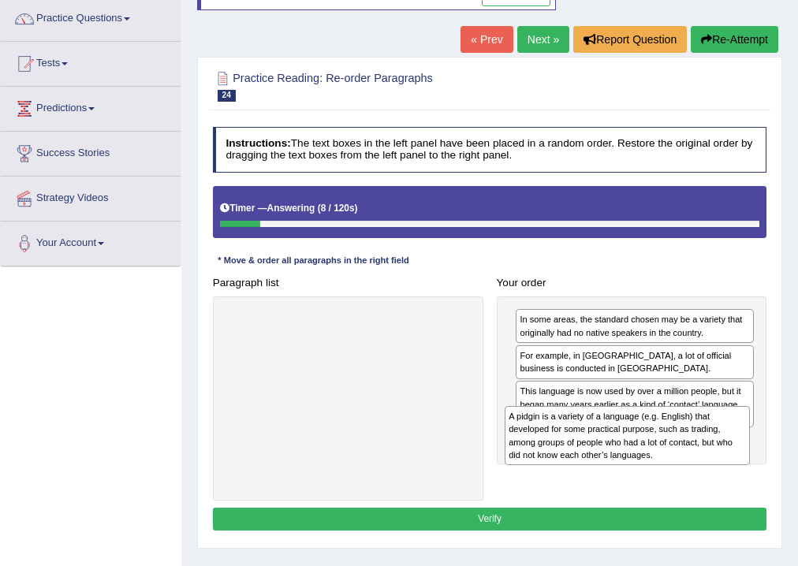
drag, startPoint x: 435, startPoint y: 425, endPoint x: 631, endPoint y: 459, distance: 198.4
click at [631, 459] on div "A pidgin is a variety of a language (e.g. English) that developed for some prac…" at bounding box center [627, 435] width 245 height 59
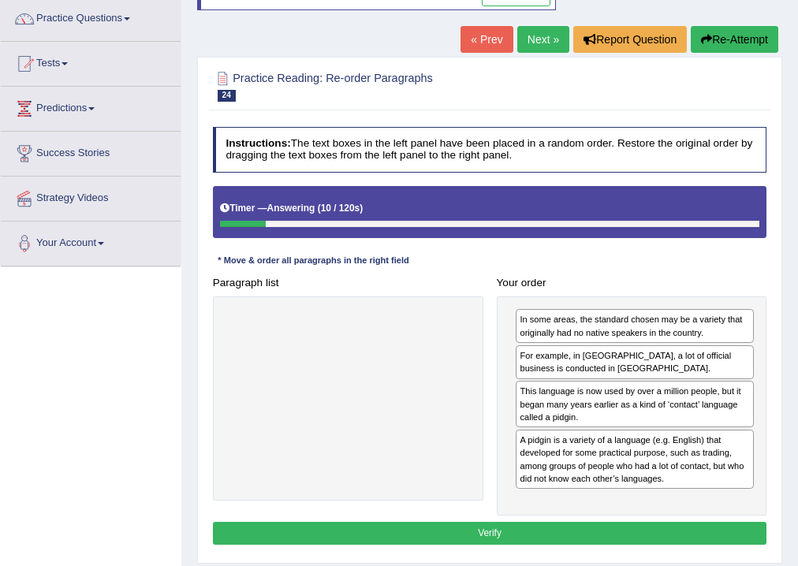
click at [494, 527] on button "Verify" at bounding box center [490, 533] width 554 height 23
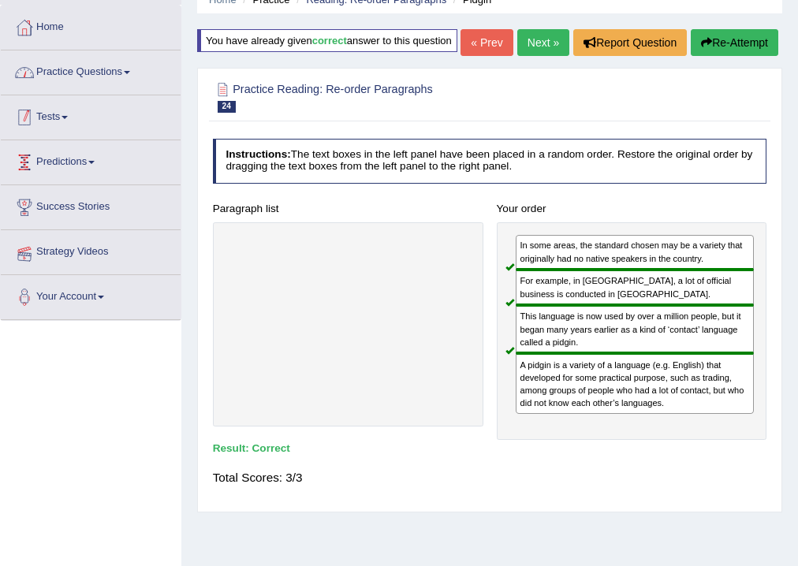
scroll to position [0, 0]
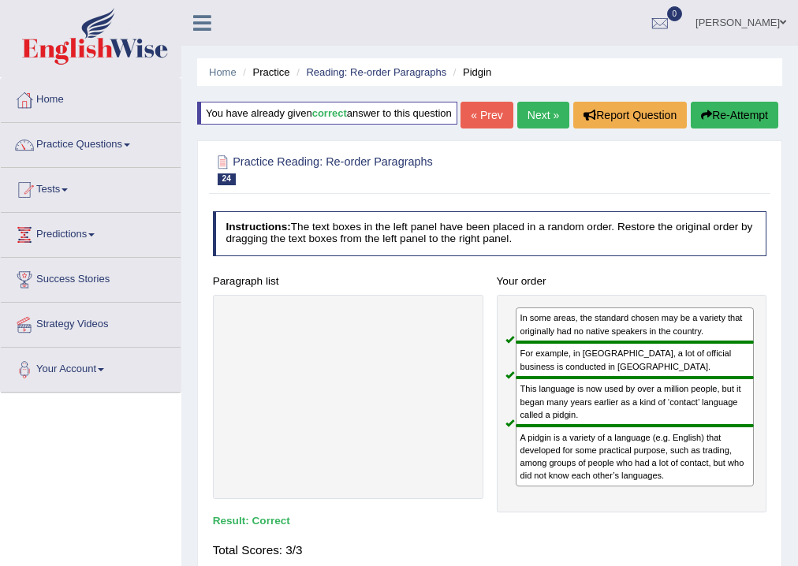
click at [105, 146] on link "Practice Questions" at bounding box center [91, 142] width 180 height 39
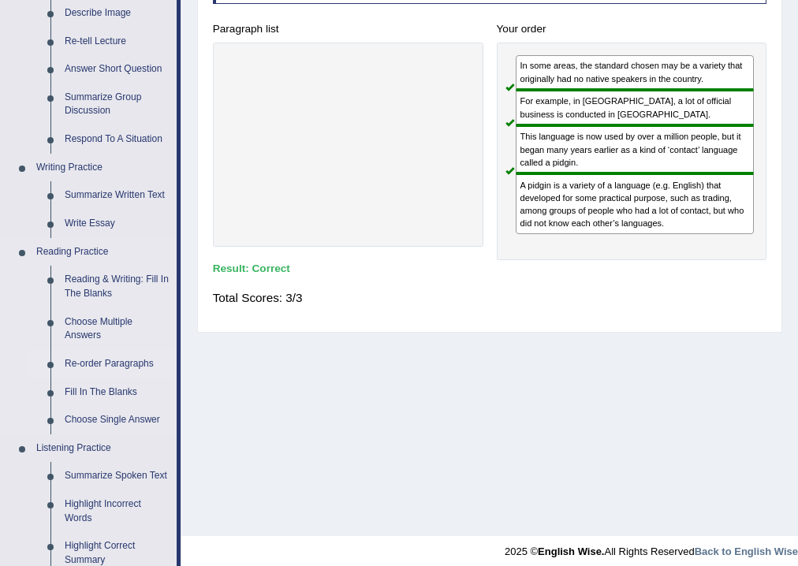
scroll to position [315, 0]
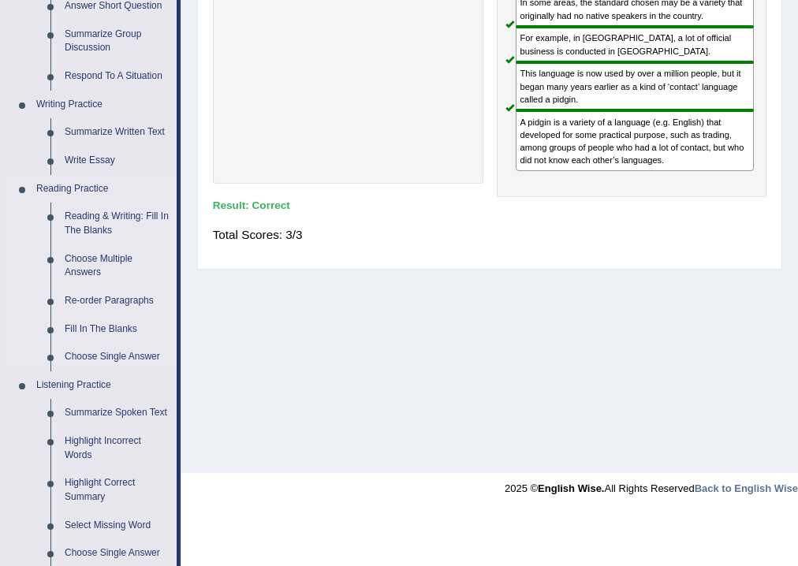
click at [117, 304] on link "Re-order Paragraphs" at bounding box center [117, 301] width 119 height 28
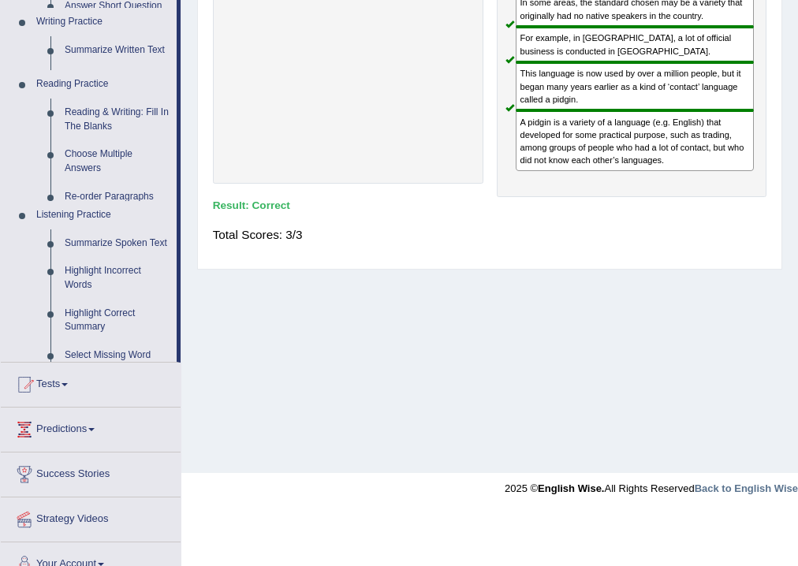
scroll to position [262, 0]
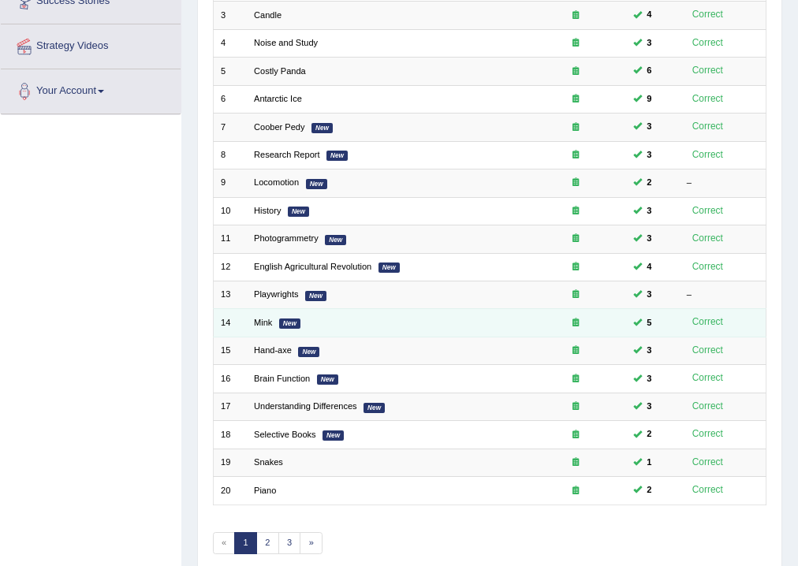
scroll to position [341, 0]
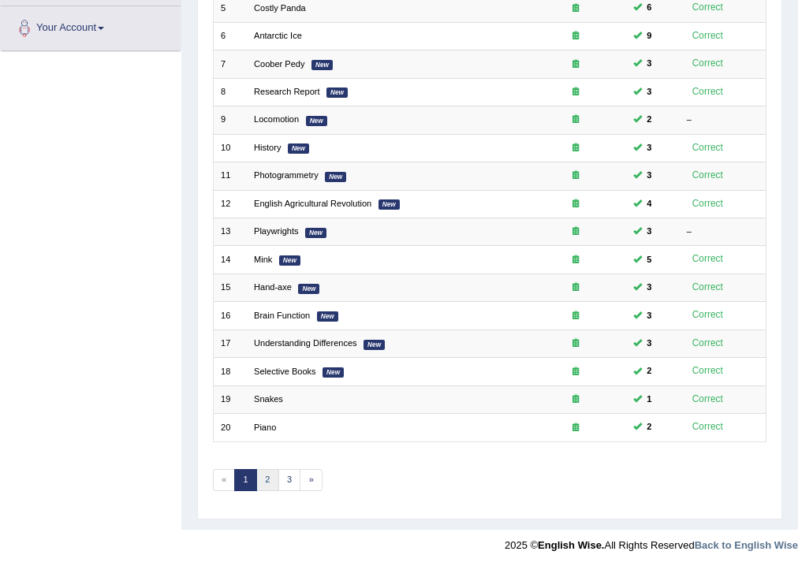
click at [268, 477] on link "2" at bounding box center [267, 480] width 23 height 22
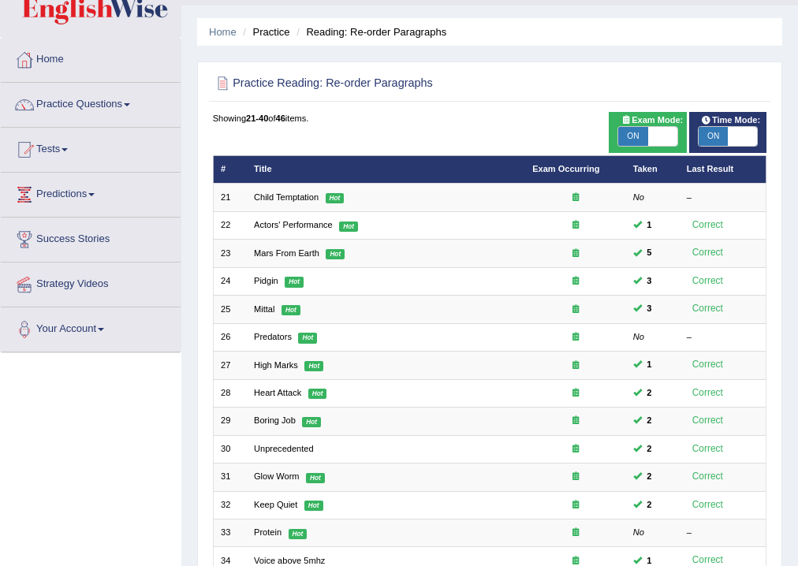
scroll to position [63, 0]
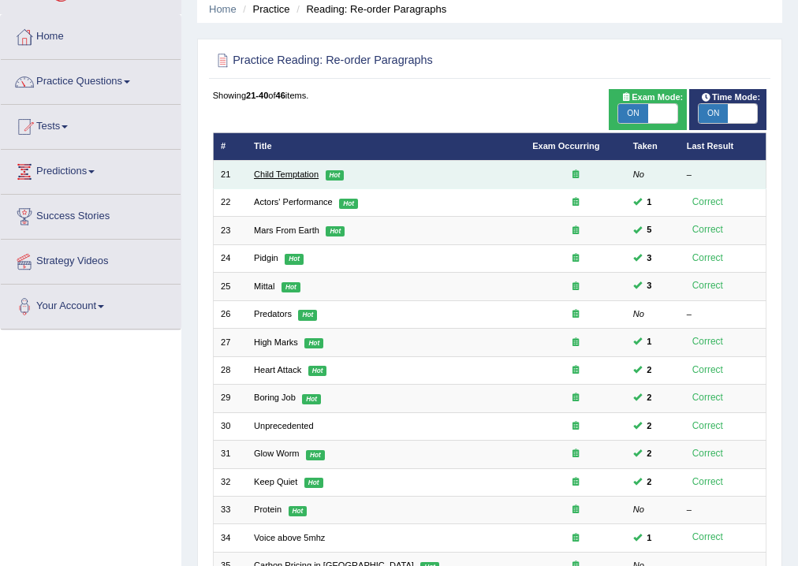
click at [296, 177] on link "Child Temptation" at bounding box center [286, 173] width 65 height 9
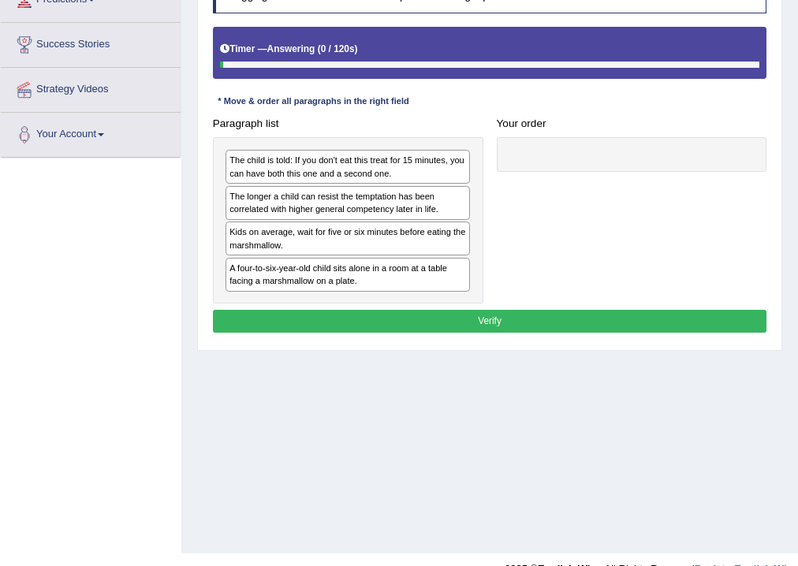
scroll to position [252, 0]
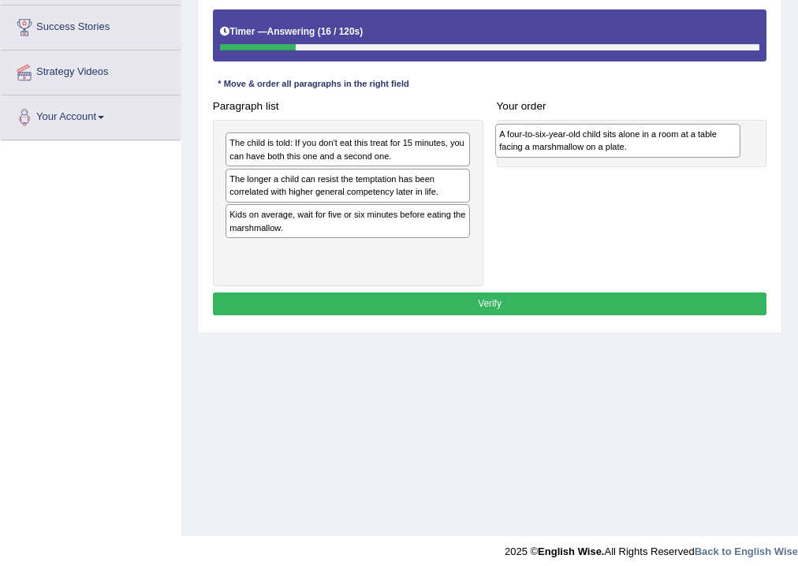
drag, startPoint x: 292, startPoint y: 265, endPoint x: 613, endPoint y: 155, distance: 339.3
click at [613, 155] on div "A four-to-six-year-old child sits alone in a room at a table facing a marshmall…" at bounding box center [617, 141] width 245 height 34
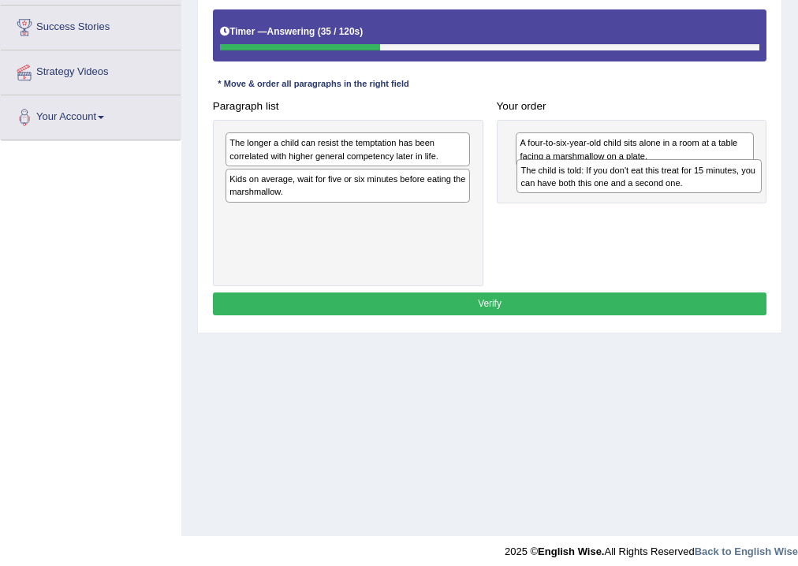
drag, startPoint x: 346, startPoint y: 148, endPoint x: 692, endPoint y: 187, distance: 348.2
click at [692, 187] on div "The child is told: If you don't eat this treat for 15 minutes, you can have bot…" at bounding box center [638, 176] width 245 height 34
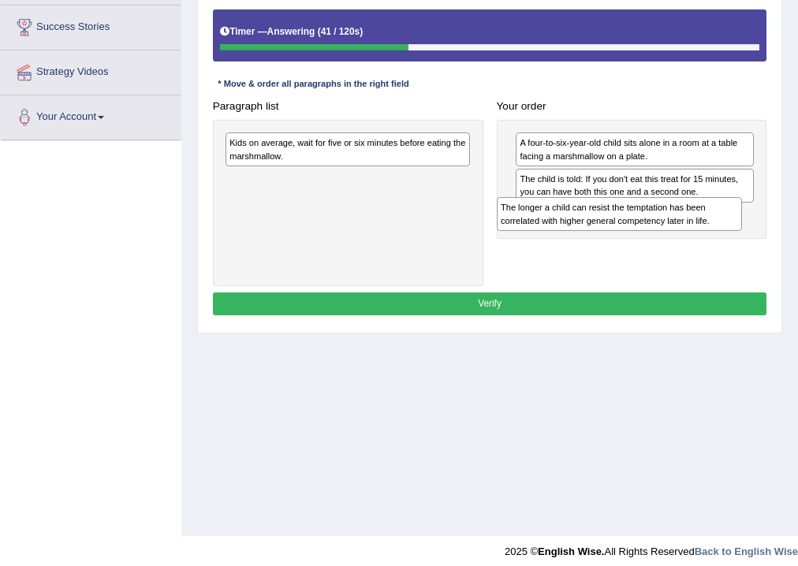
drag, startPoint x: 382, startPoint y: 145, endPoint x: 704, endPoint y: 228, distance: 332.9
click at [704, 228] on div "The longer a child can resist the temptation has been correlated with higher ge…" at bounding box center [619, 214] width 245 height 34
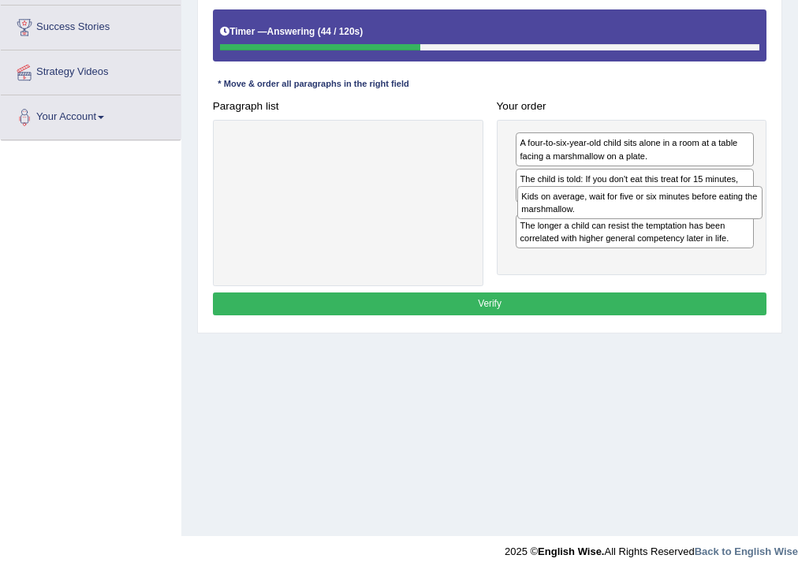
drag, startPoint x: 400, startPoint y: 147, endPoint x: 747, endPoint y: 217, distance: 353.7
click at [747, 217] on div "Kids on average, wait for five or six minutes before eating the marshmallow." at bounding box center [639, 203] width 245 height 34
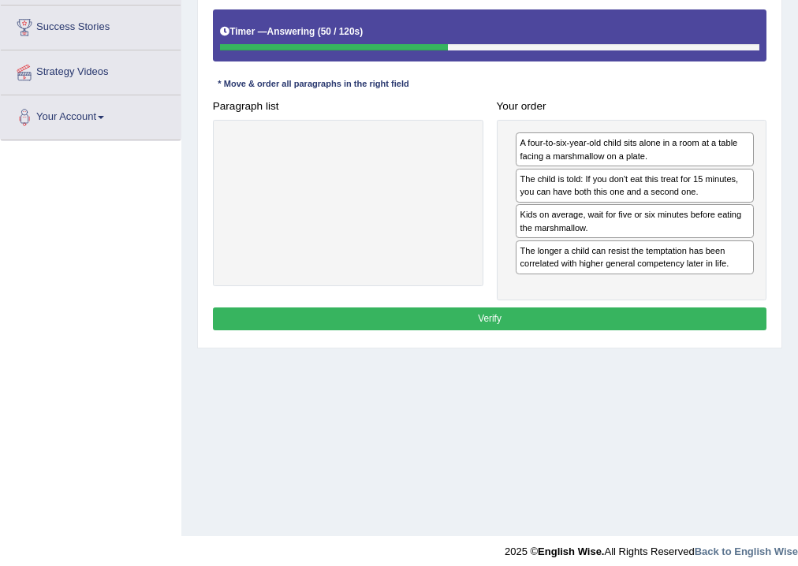
click at [546, 326] on button "Verify" at bounding box center [490, 318] width 554 height 23
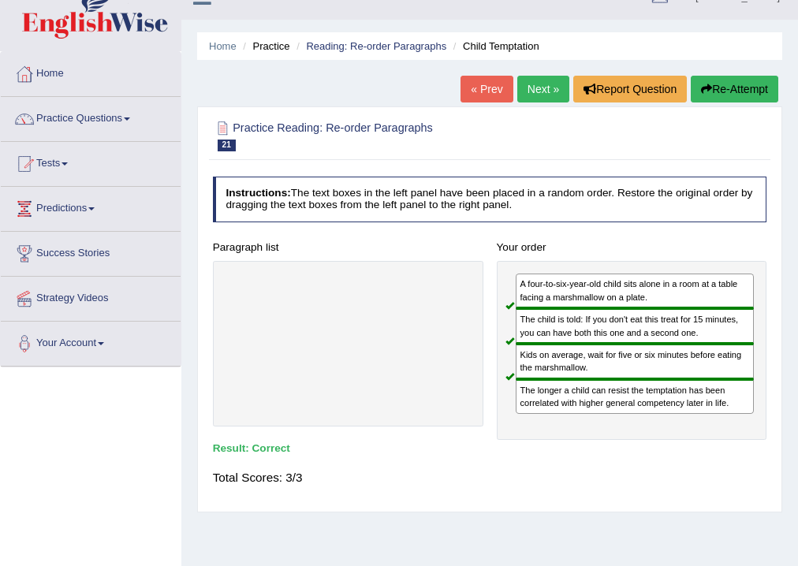
scroll to position [0, 0]
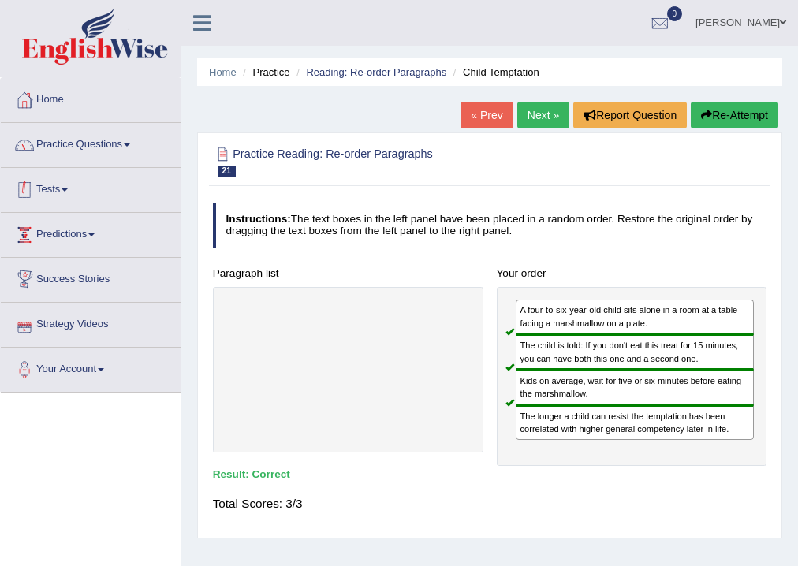
click at [88, 142] on link "Practice Questions" at bounding box center [91, 142] width 180 height 39
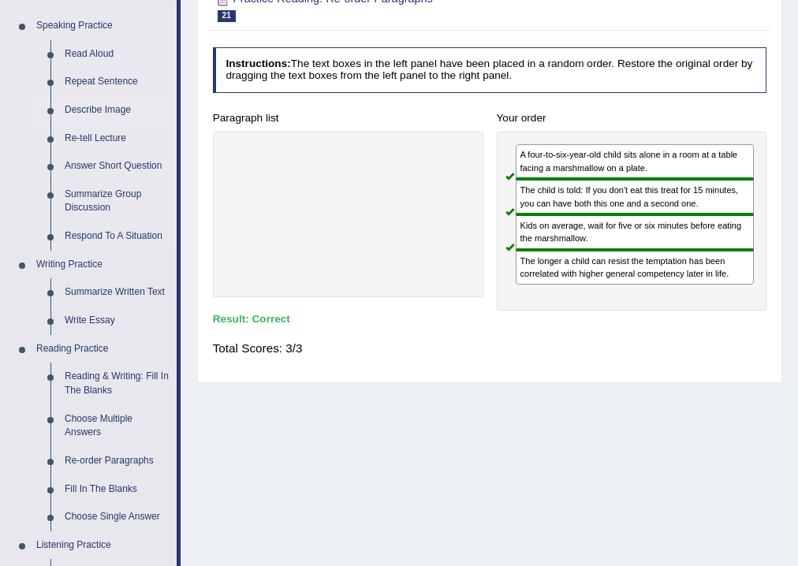
scroll to position [189, 0]
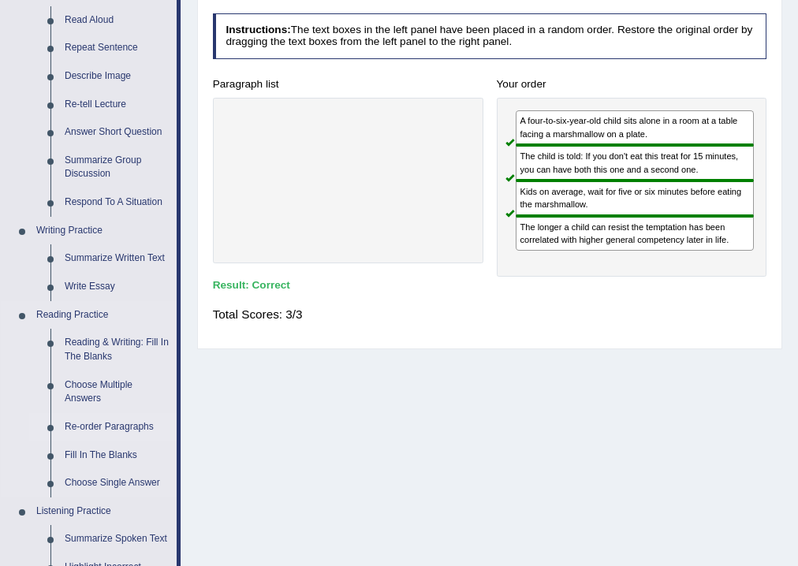
click at [96, 430] on link "Re-order Paragraphs" at bounding box center [117, 427] width 119 height 28
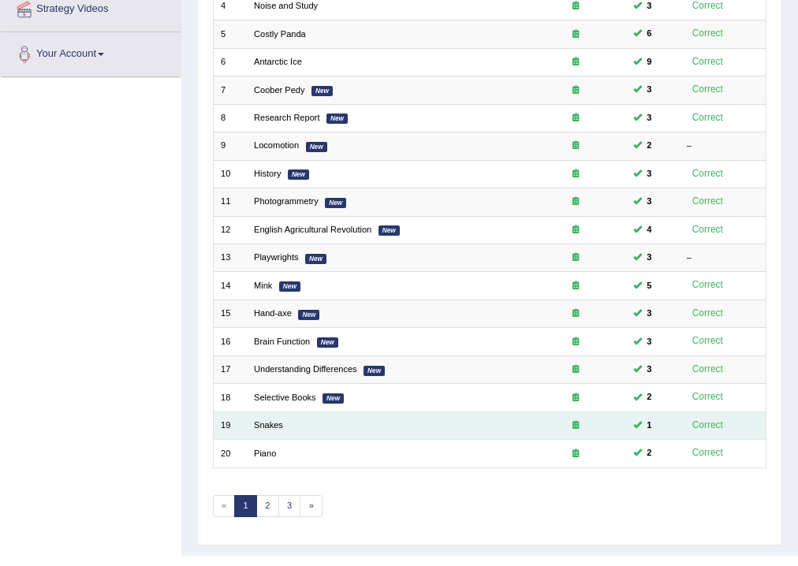
scroll to position [341, 0]
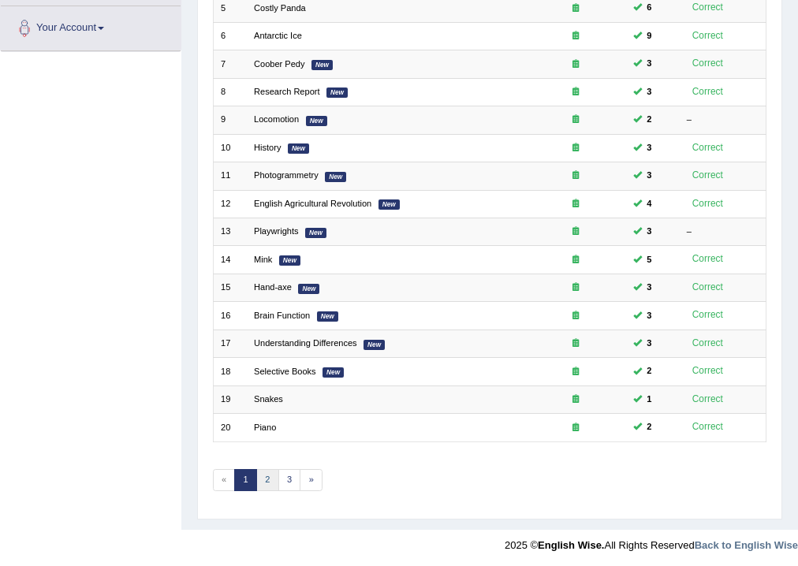
click at [263, 473] on link "2" at bounding box center [267, 480] width 23 height 22
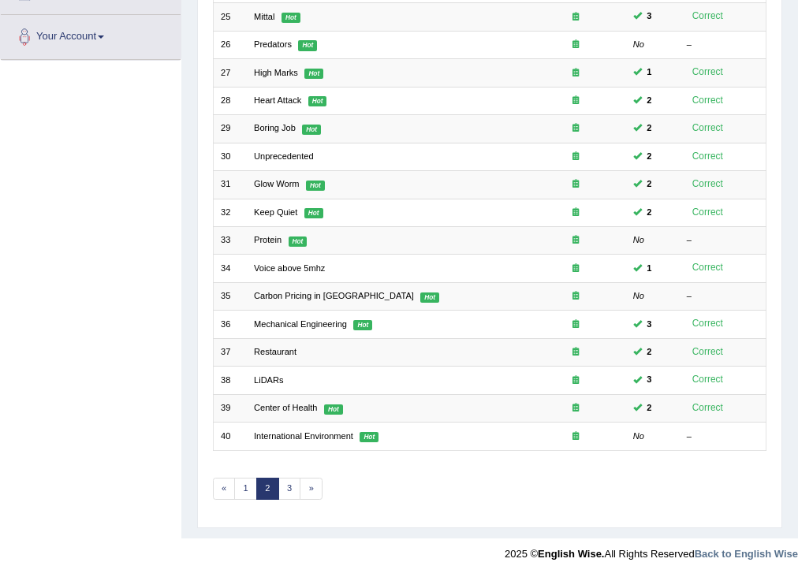
scroll to position [341, 0]
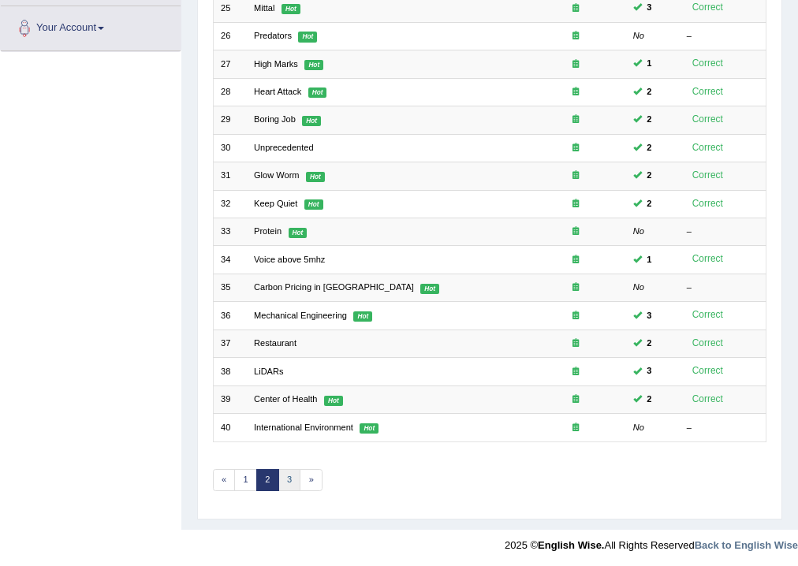
click at [292, 476] on link "3" at bounding box center [289, 480] width 23 height 22
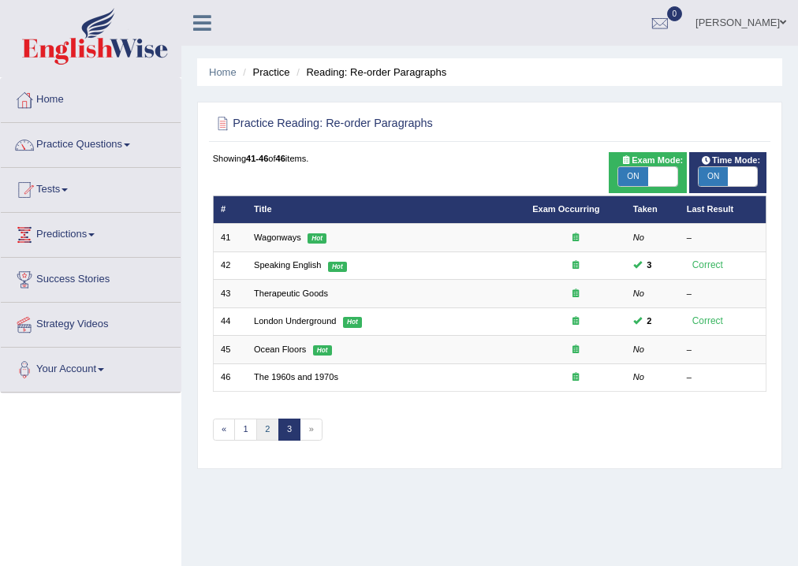
click at [270, 422] on link "2" at bounding box center [267, 430] width 23 height 22
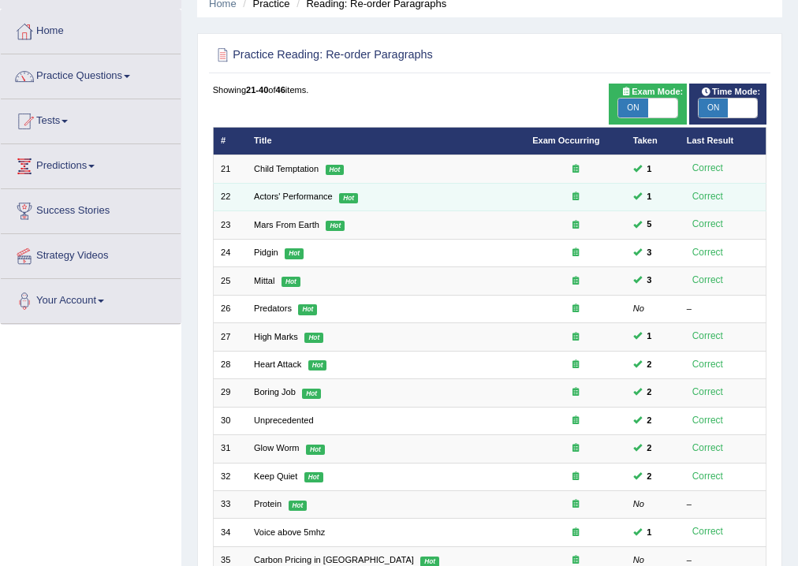
scroll to position [63, 0]
